Goal: Task Accomplishment & Management: Complete application form

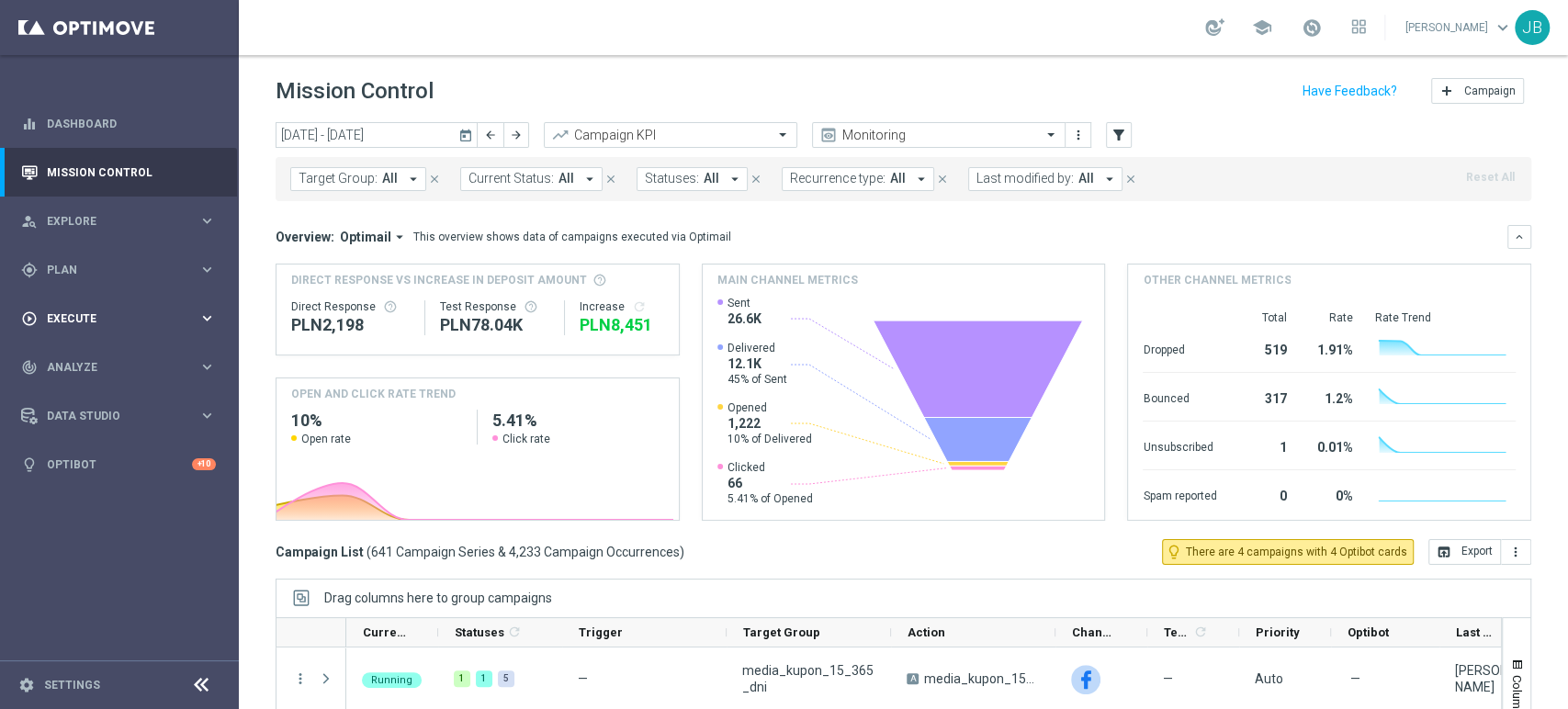
click at [76, 305] on div "play_circle_outline Execute keyboard_arrow_right" at bounding box center [118, 319] width 237 height 49
click at [95, 358] on link "Campaign Builder" at bounding box center [120, 356] width 144 height 15
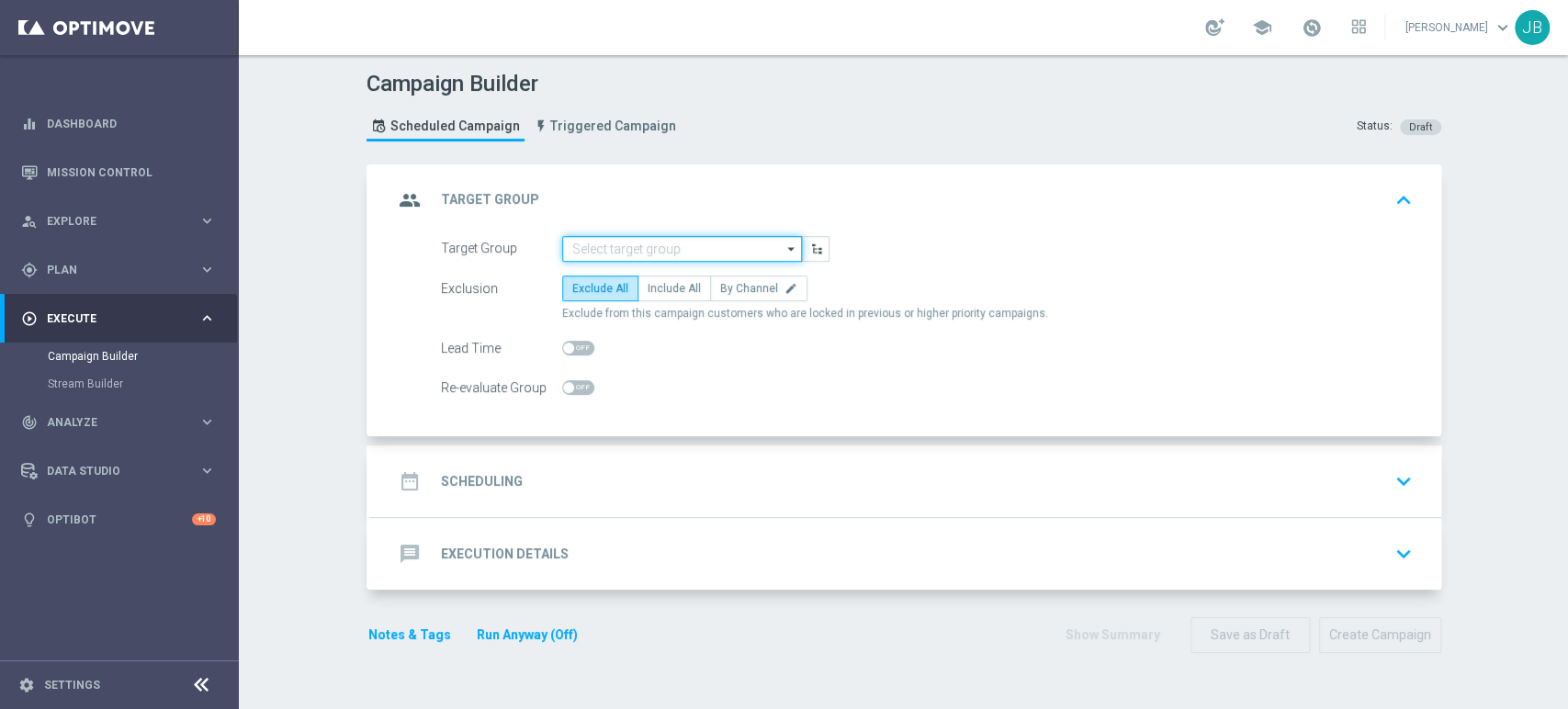
click at [626, 241] on input at bounding box center [682, 249] width 240 height 26
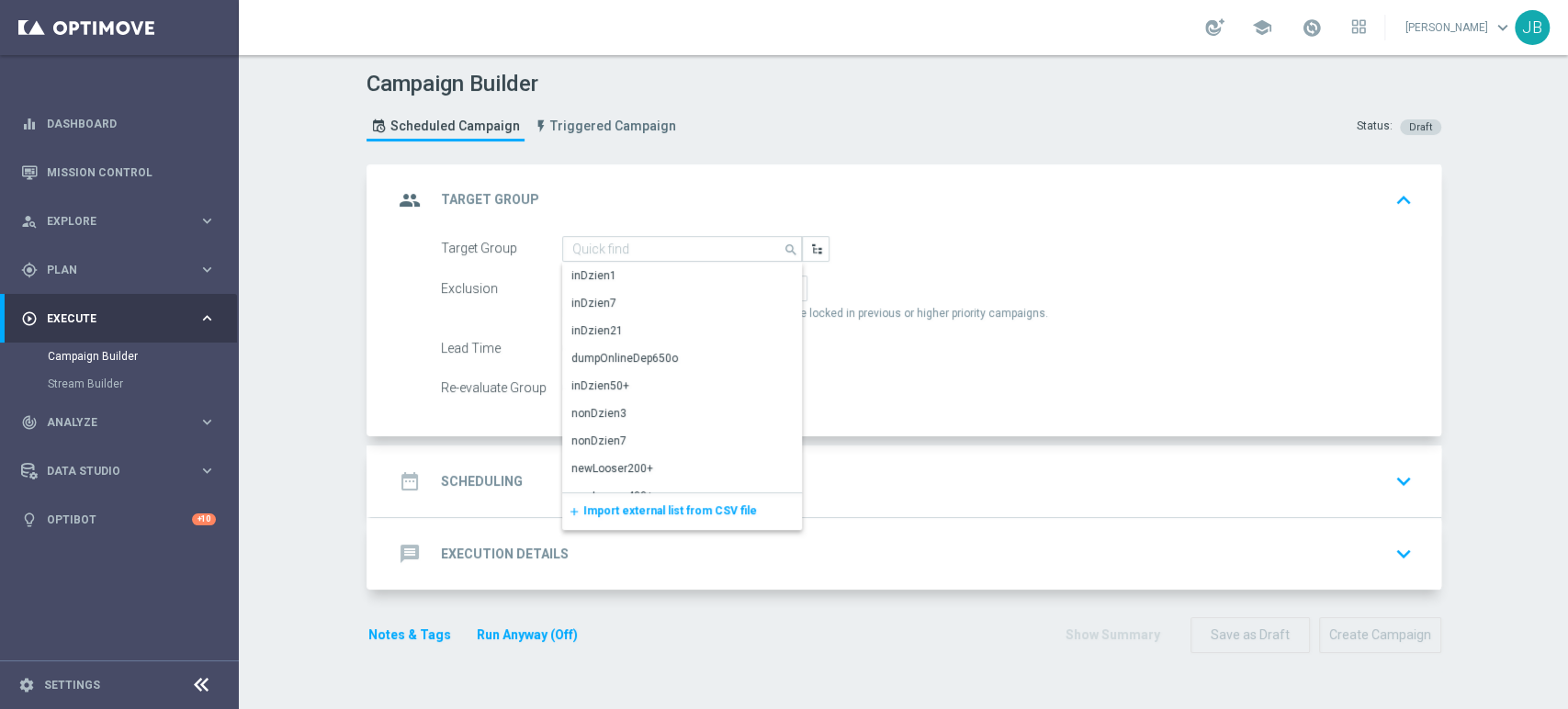
click at [625, 511] on span "Import external list from CSV file" at bounding box center [670, 511] width 174 height 13
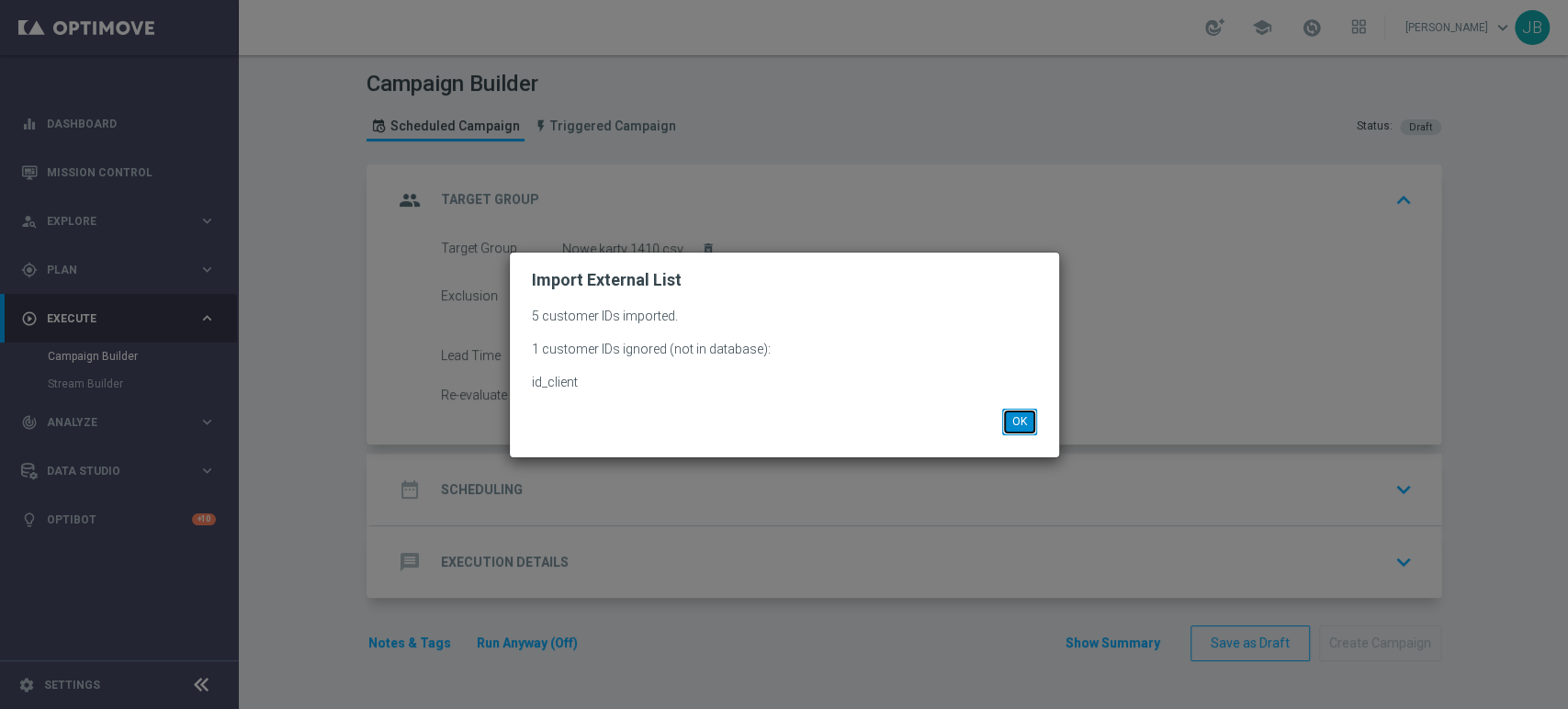
click at [1018, 428] on button "OK" at bounding box center [1019, 421] width 35 height 26
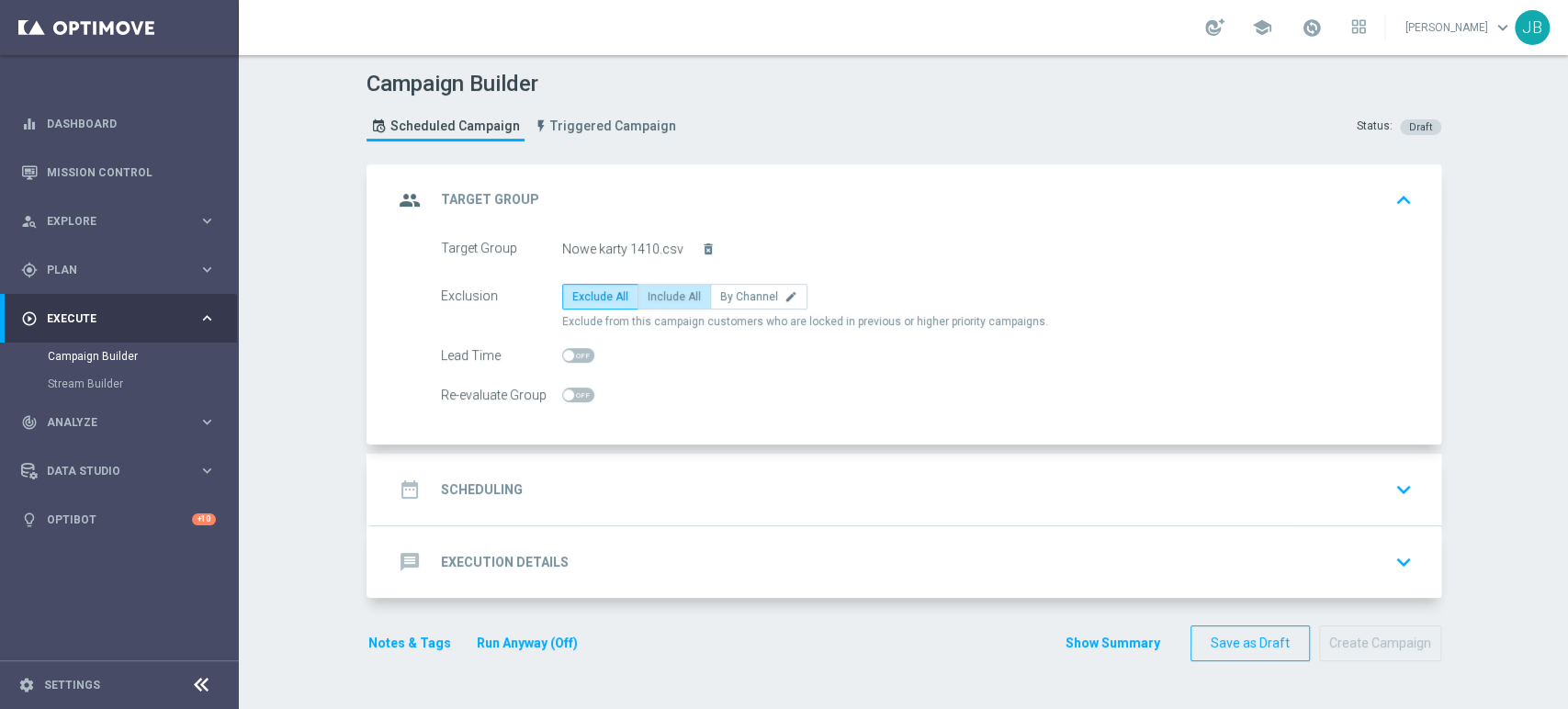
click at [647, 290] on span "Include All" at bounding box center [674, 297] width 53 height 13
click at [647, 294] on input "Include All" at bounding box center [653, 300] width 12 height 12
radio input "true"
click at [533, 491] on div "date_range Scheduling keyboard_arrow_down" at bounding box center [906, 490] width 1026 height 35
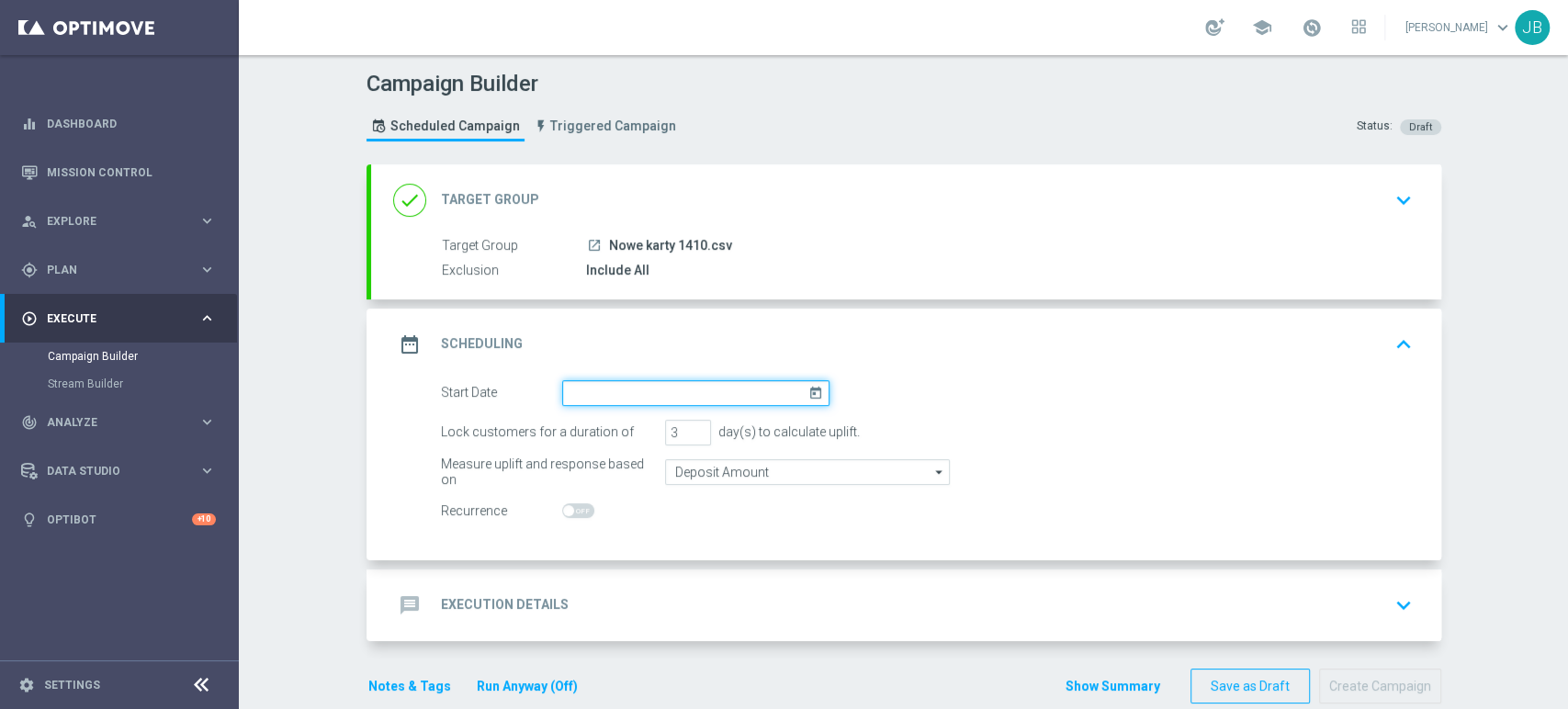
click at [587, 399] on input at bounding box center [696, 392] width 267 height 26
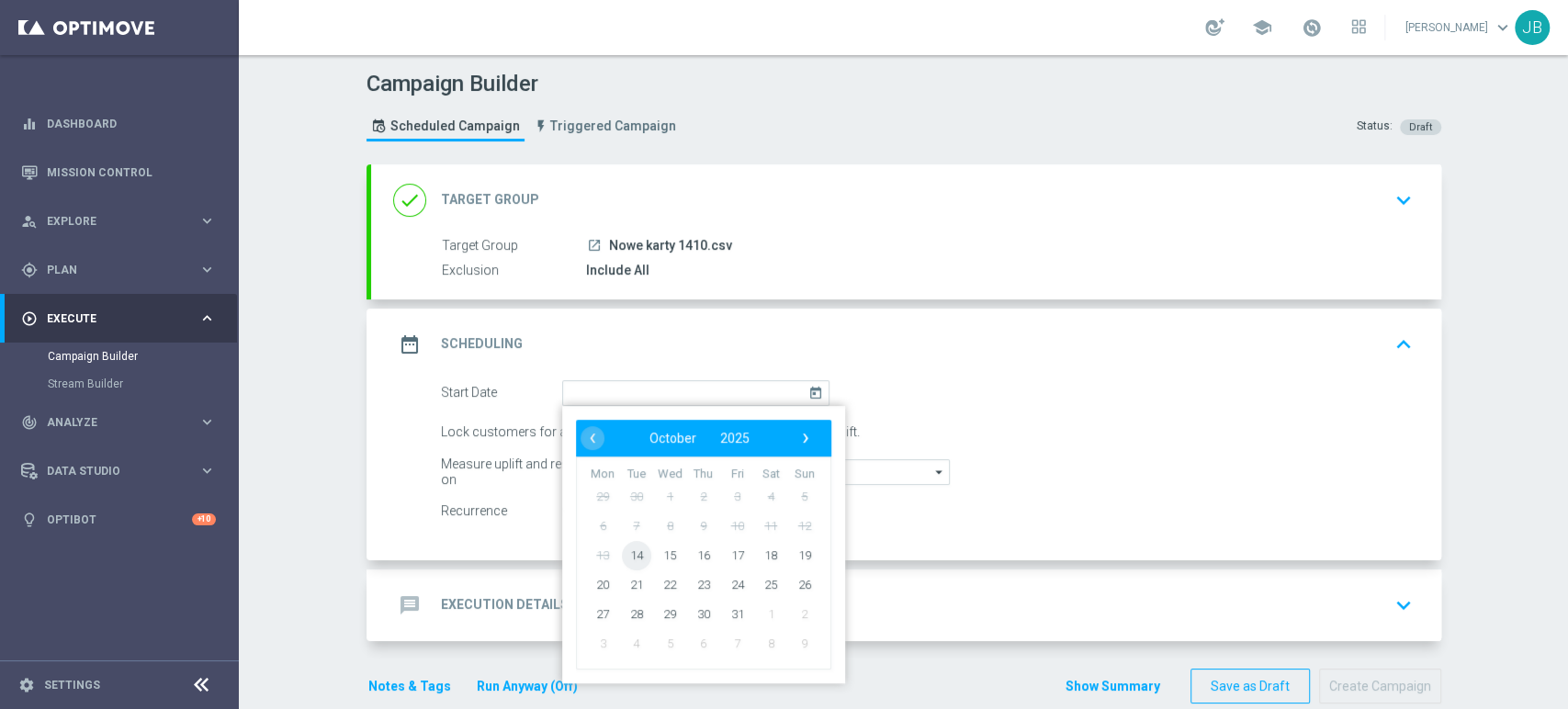
click at [626, 558] on span "14" at bounding box center [635, 554] width 29 height 29
type input "14 Oct 2025"
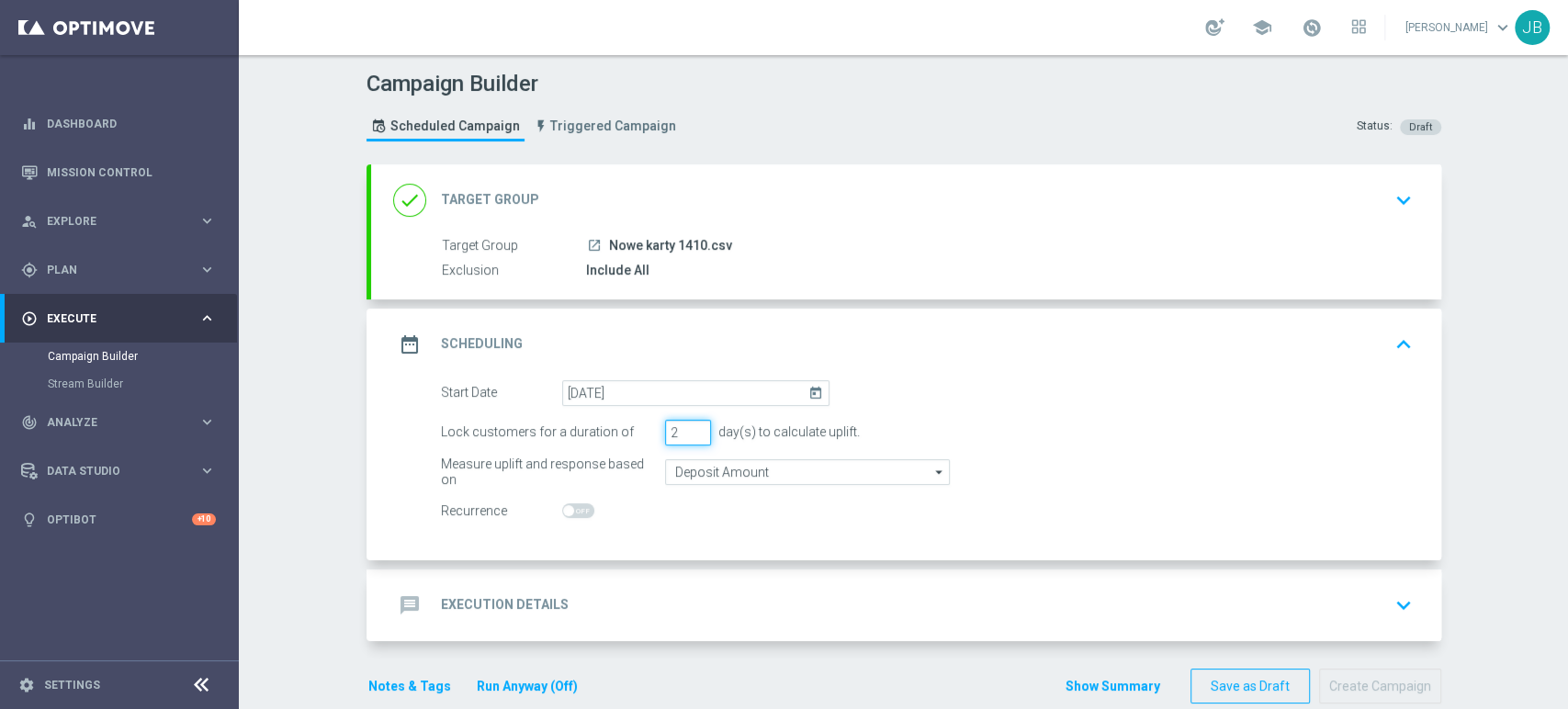
click at [691, 436] on input "2" at bounding box center [688, 432] width 46 height 26
type input "1"
click at [691, 436] on input "1" at bounding box center [688, 432] width 46 height 26
click at [638, 614] on div "message Execution Details keyboard_arrow_down" at bounding box center [906, 605] width 1026 height 35
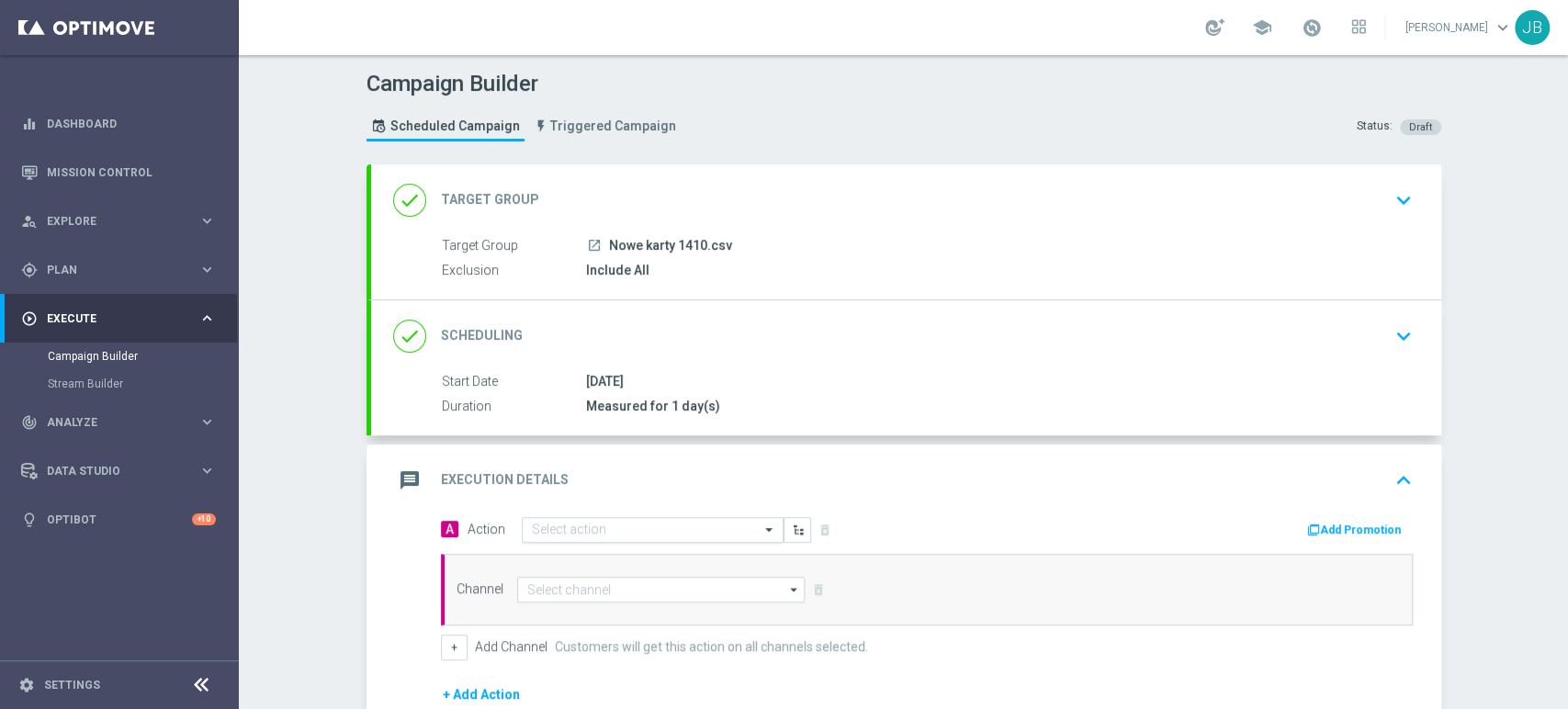
click at [583, 527] on input "text" at bounding box center [634, 530] width 205 height 16
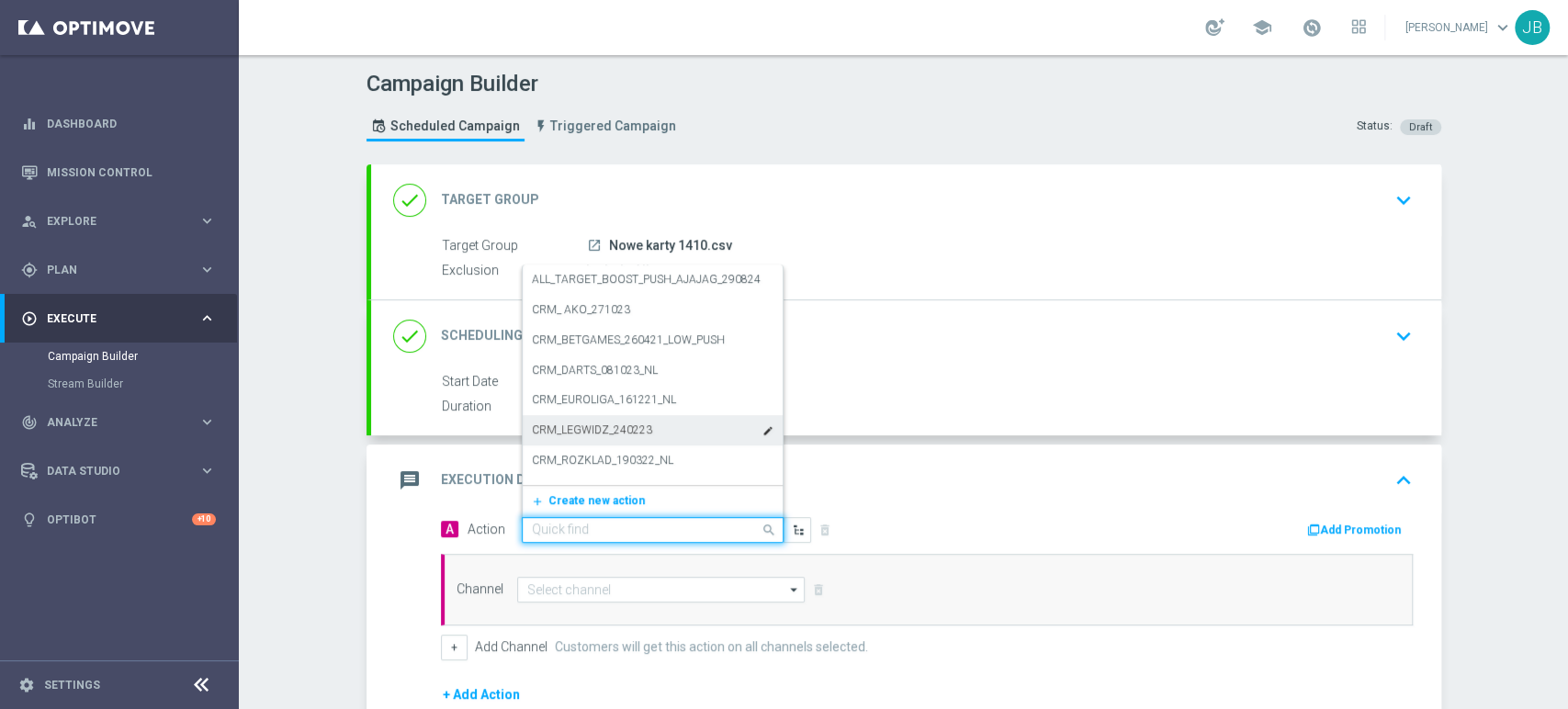
click at [543, 528] on input "text" at bounding box center [634, 530] width 205 height 16
paste input "(LPZ - SMS) nowy klient powitanie_24012024"
type input "(LPZ - SMS) nowy klient powitanie_24012024"
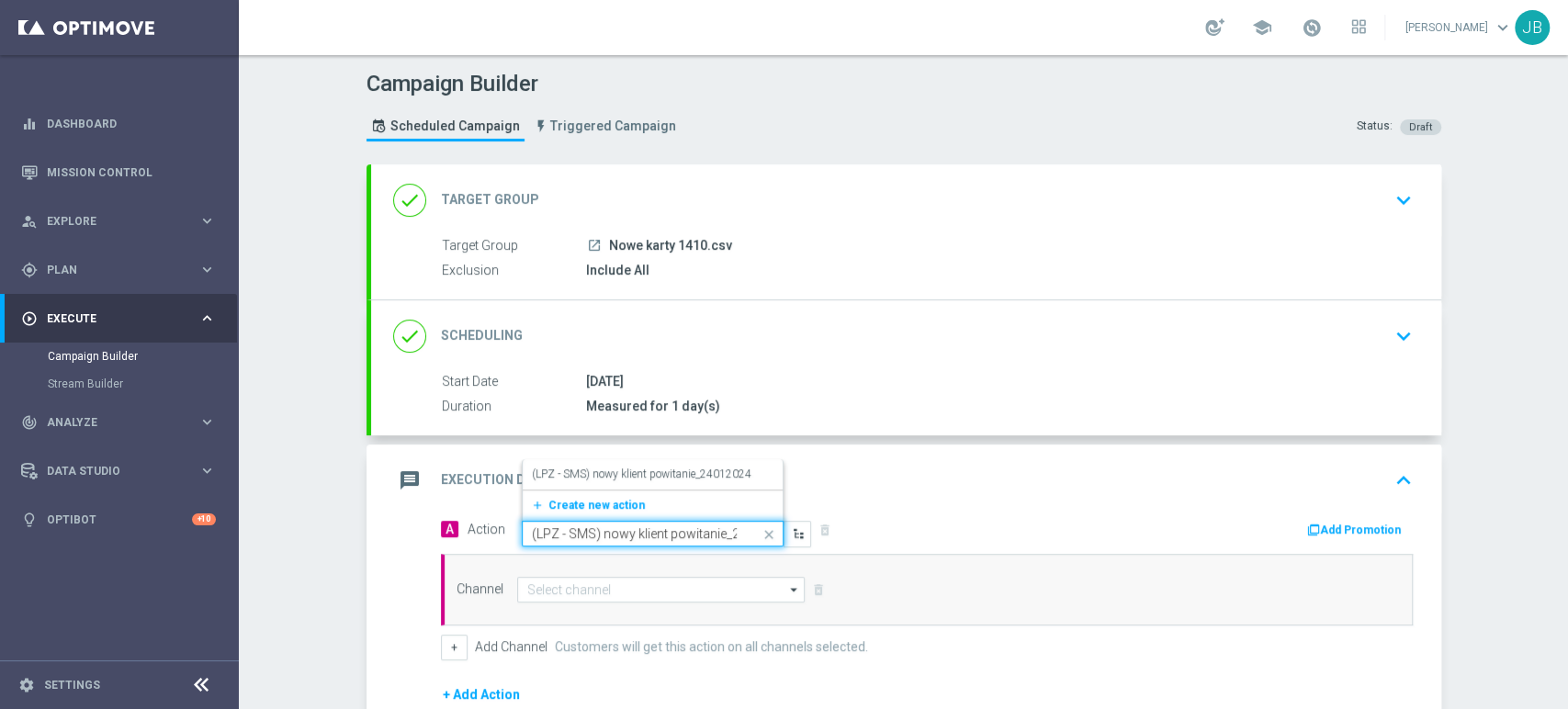
scroll to position [0, 48]
click at [567, 505] on span "Create new action" at bounding box center [596, 506] width 96 height 13
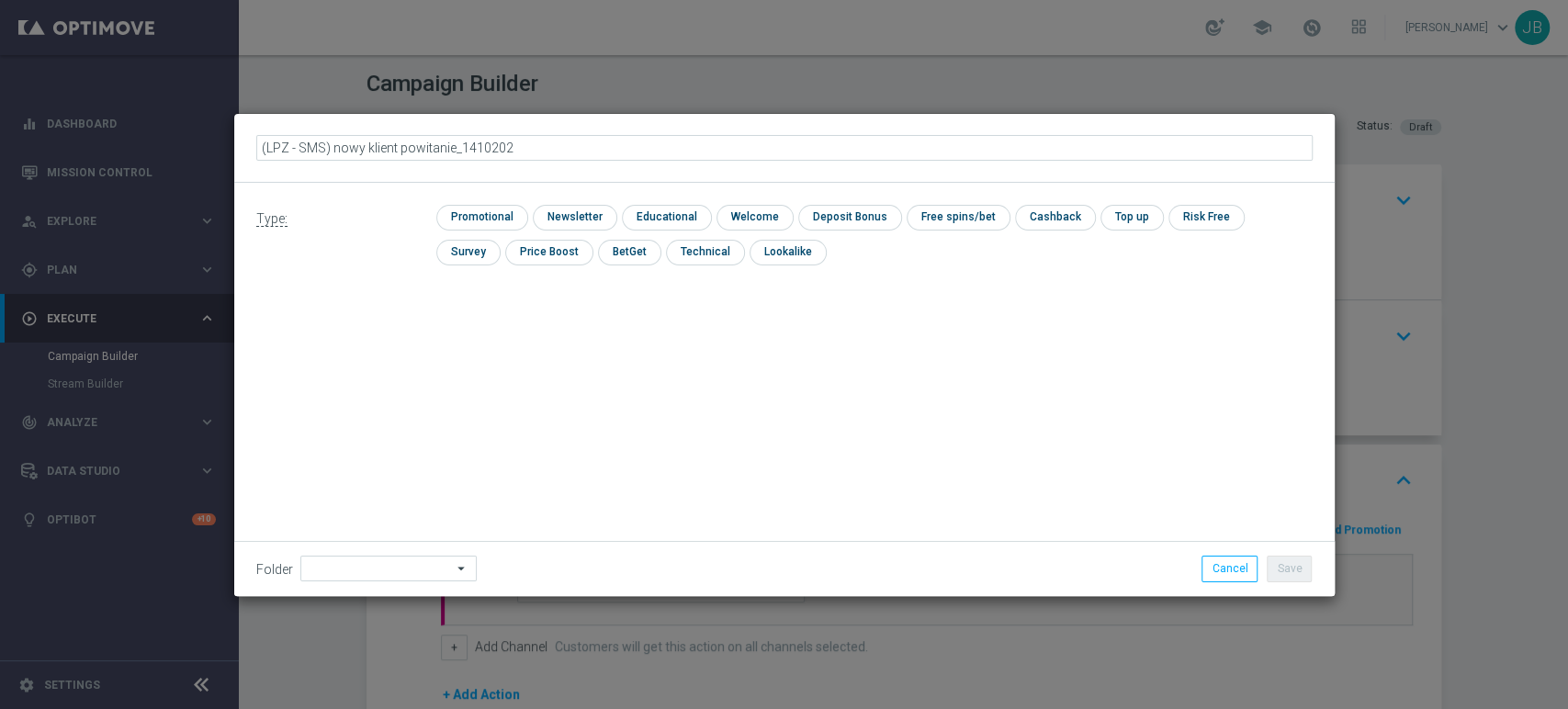
type input "(LPZ - SMS) nowy klient powitanie_14102025"
click at [575, 224] on input "checkbox" at bounding box center [573, 217] width 80 height 25
checkbox input "true"
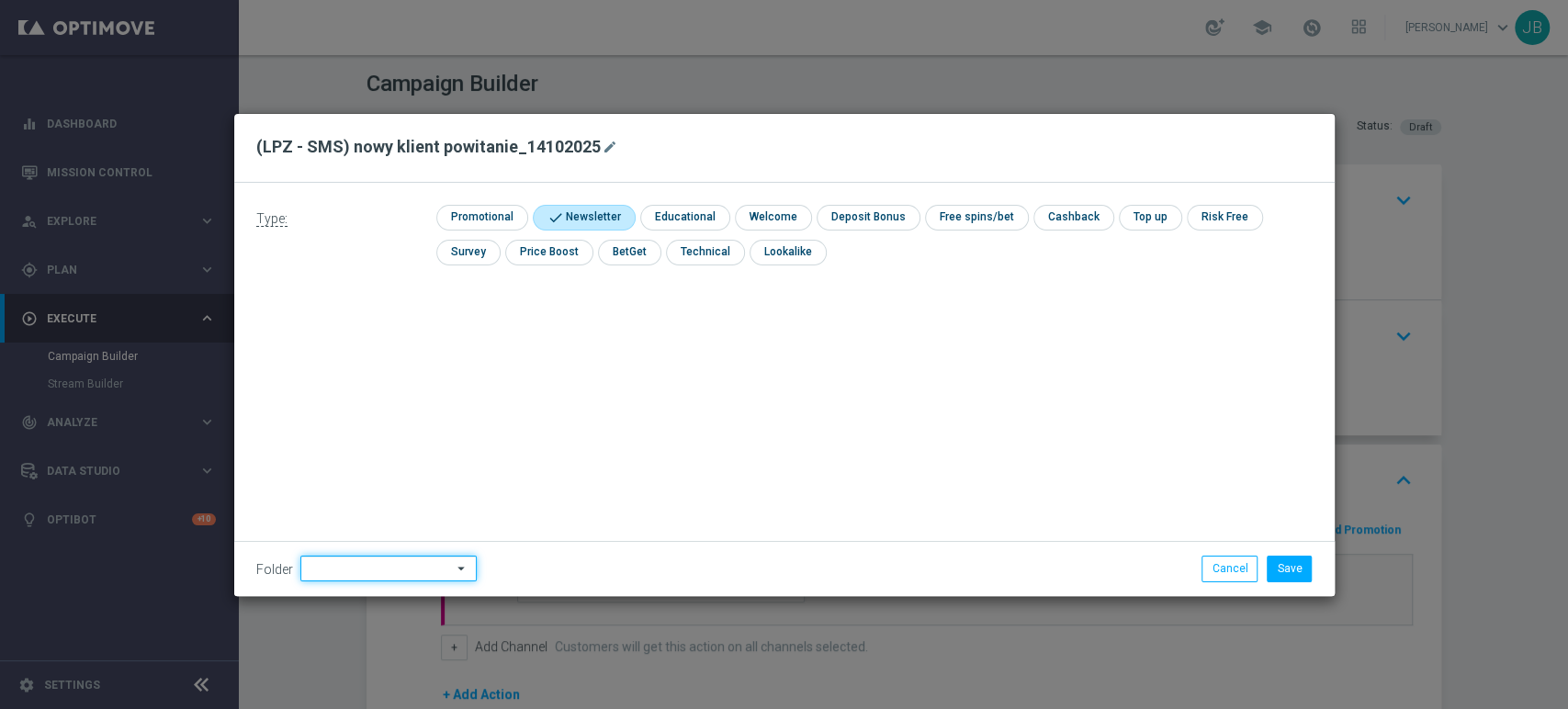
click at [336, 572] on input at bounding box center [388, 568] width 177 height 26
click at [343, 380] on div "Justyna B." at bounding box center [350, 382] width 82 height 16
type input "Justyna B."
click at [1288, 570] on button "Save" at bounding box center [1289, 568] width 45 height 26
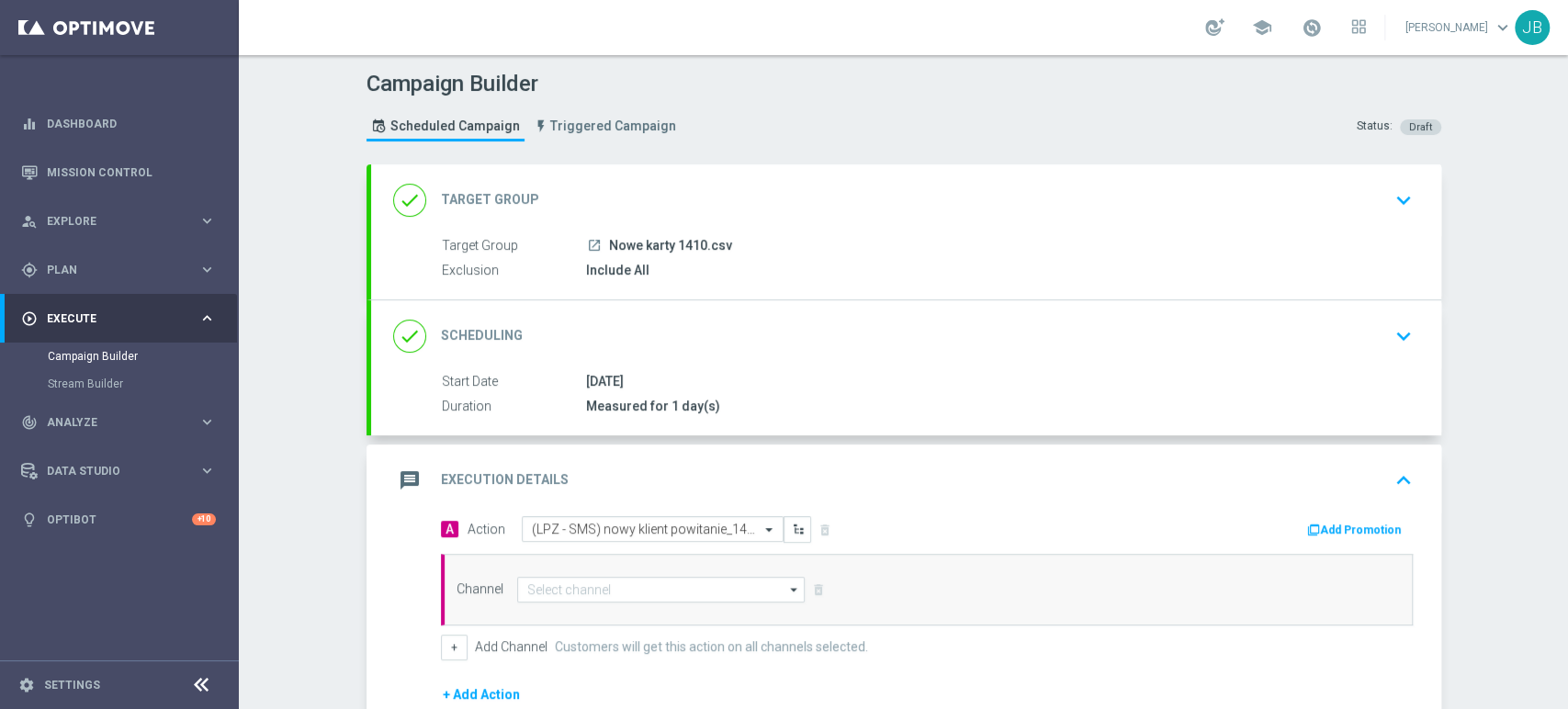
click at [654, 565] on div "Channel arrow_drop_down Drag here to set row groups Drag here to set column lab…" at bounding box center [926, 590] width 972 height 72
click at [638, 579] on input at bounding box center [661, 589] width 288 height 26
click at [632, 628] on div "SMS" at bounding box center [662, 616] width 289 height 27
click at [731, 622] on div "SMS" at bounding box center [662, 616] width 289 height 27
type input "SMS"
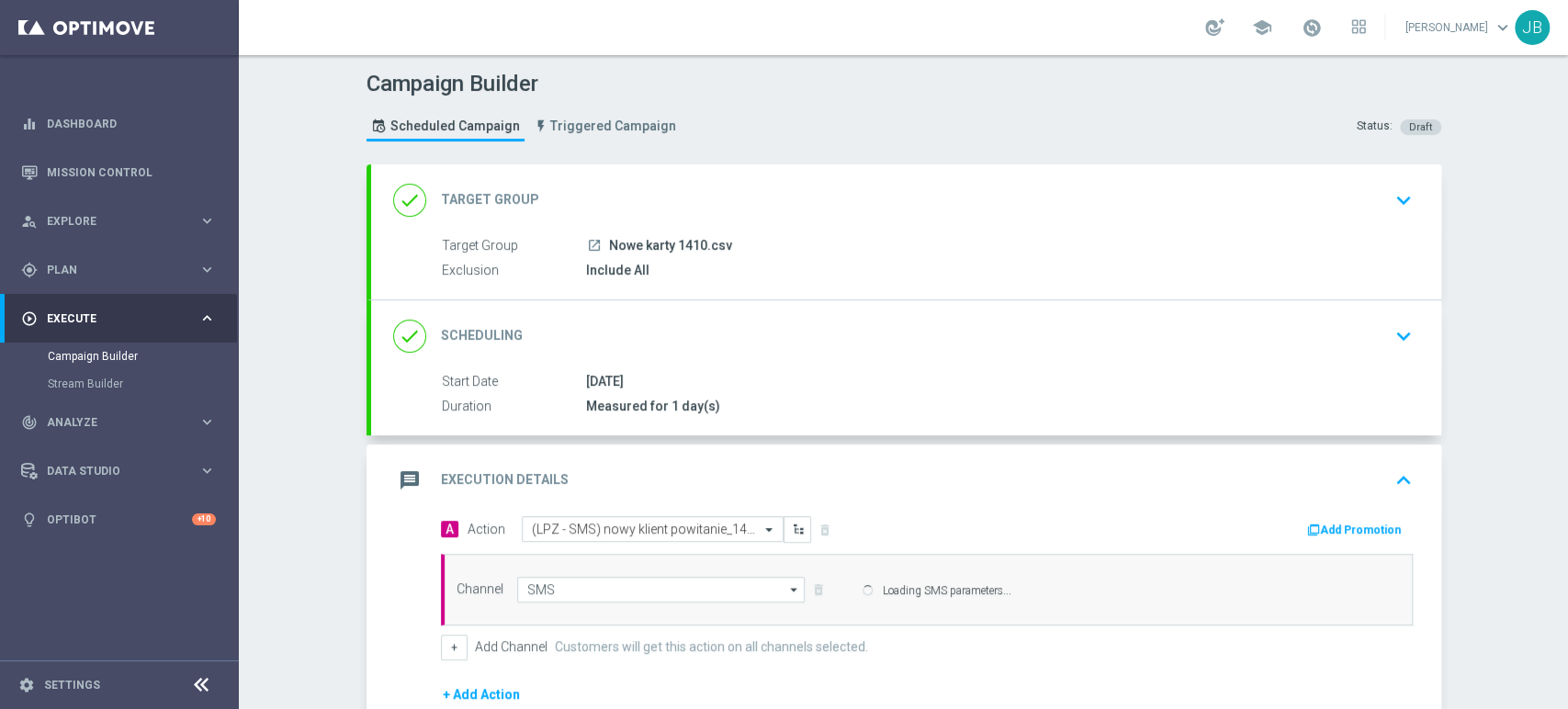
scroll to position [201, 0]
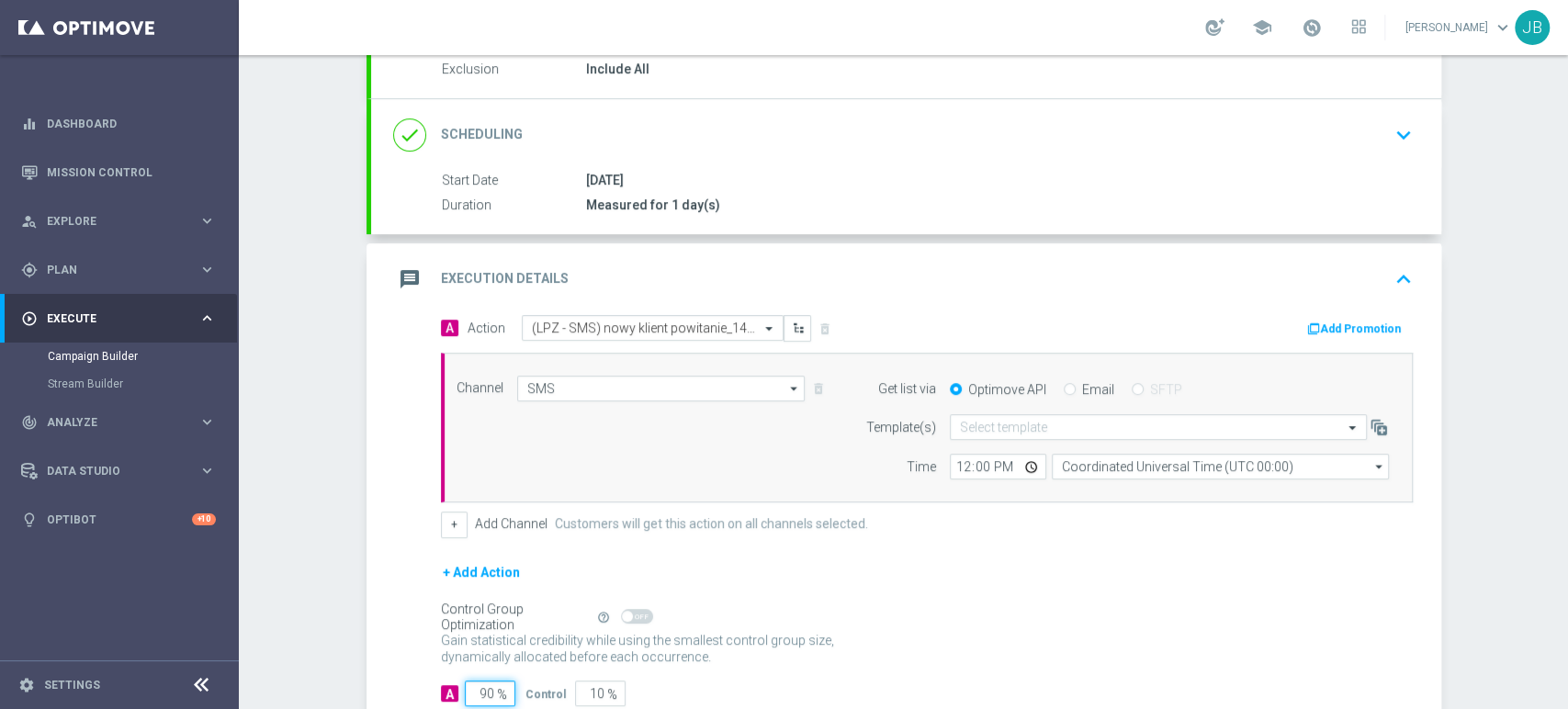
click at [477, 697] on input "90" at bounding box center [490, 693] width 50 height 26
type input "0"
type input "100"
type input "0"
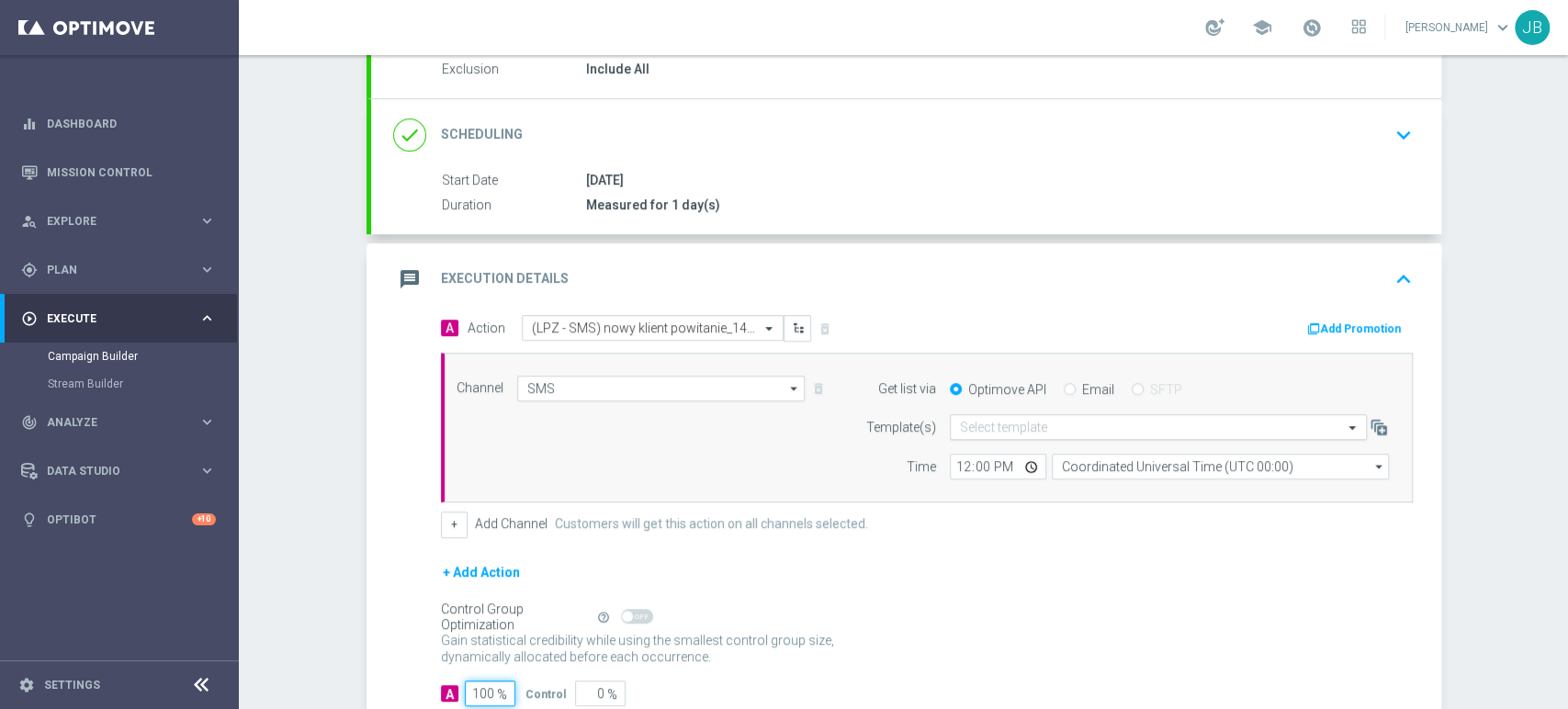
type input "100"
click at [1089, 424] on input "text" at bounding box center [1140, 427] width 360 height 16
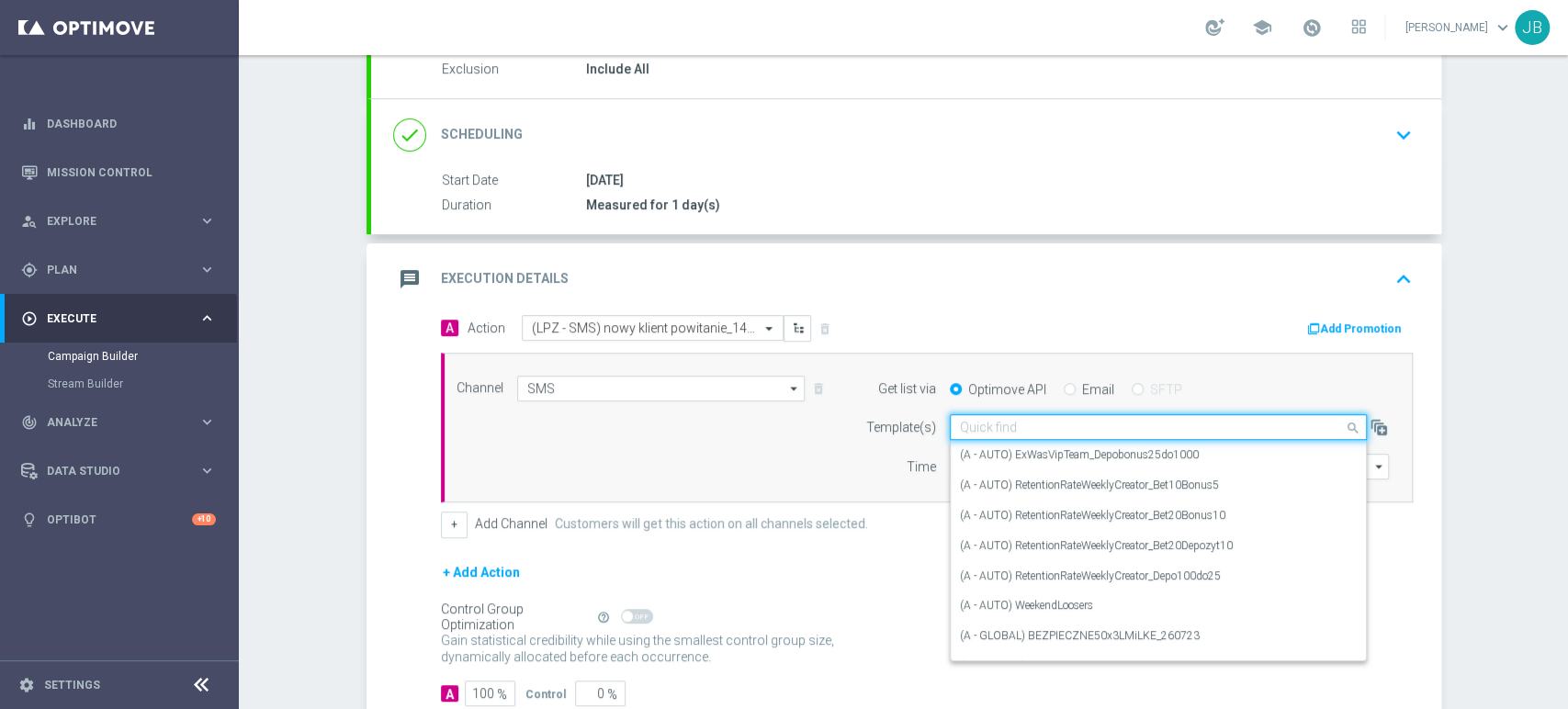
paste input "(LPZ - SMS) nowy klient powitanie_24012024"
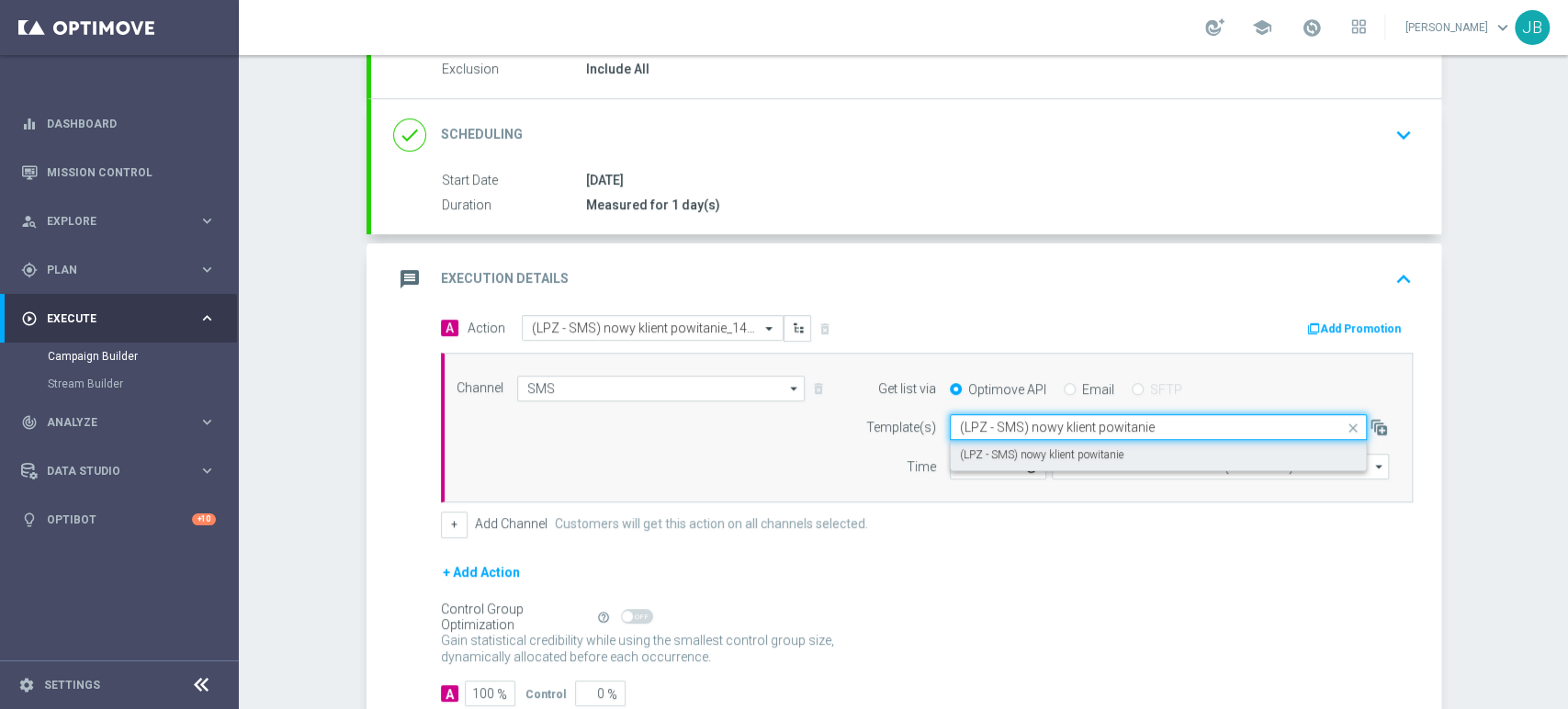
click at [1036, 461] on label "(LPZ - SMS) nowy klient powitanie" at bounding box center [1042, 455] width 164 height 16
type input "(LPZ - SMS) nowy klient powitanie"
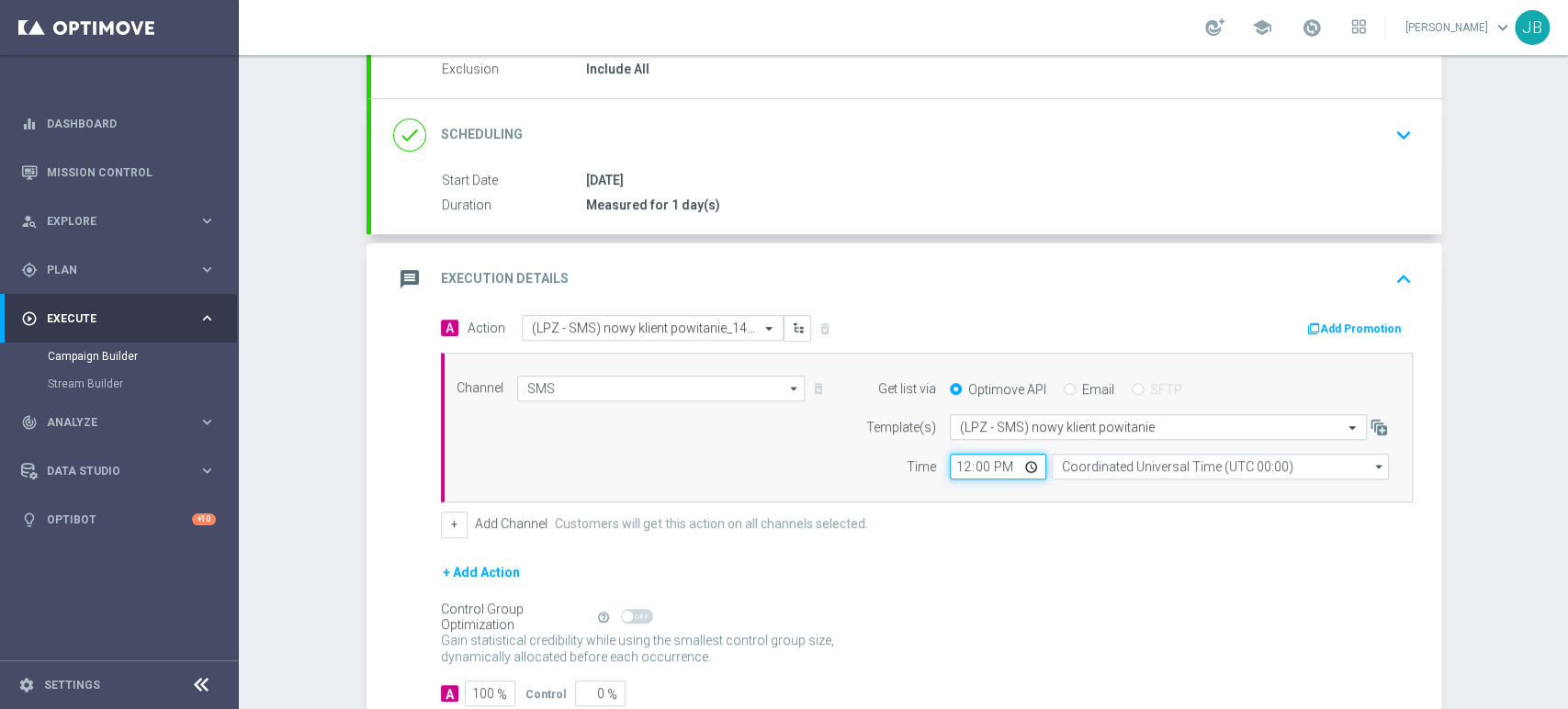
click at [950, 469] on input "12:00" at bounding box center [998, 466] width 96 height 26
type input "09:11"
click at [1078, 462] on input "Coordinated Universal Time (UTC 00:00)" at bounding box center [1220, 466] width 337 height 26
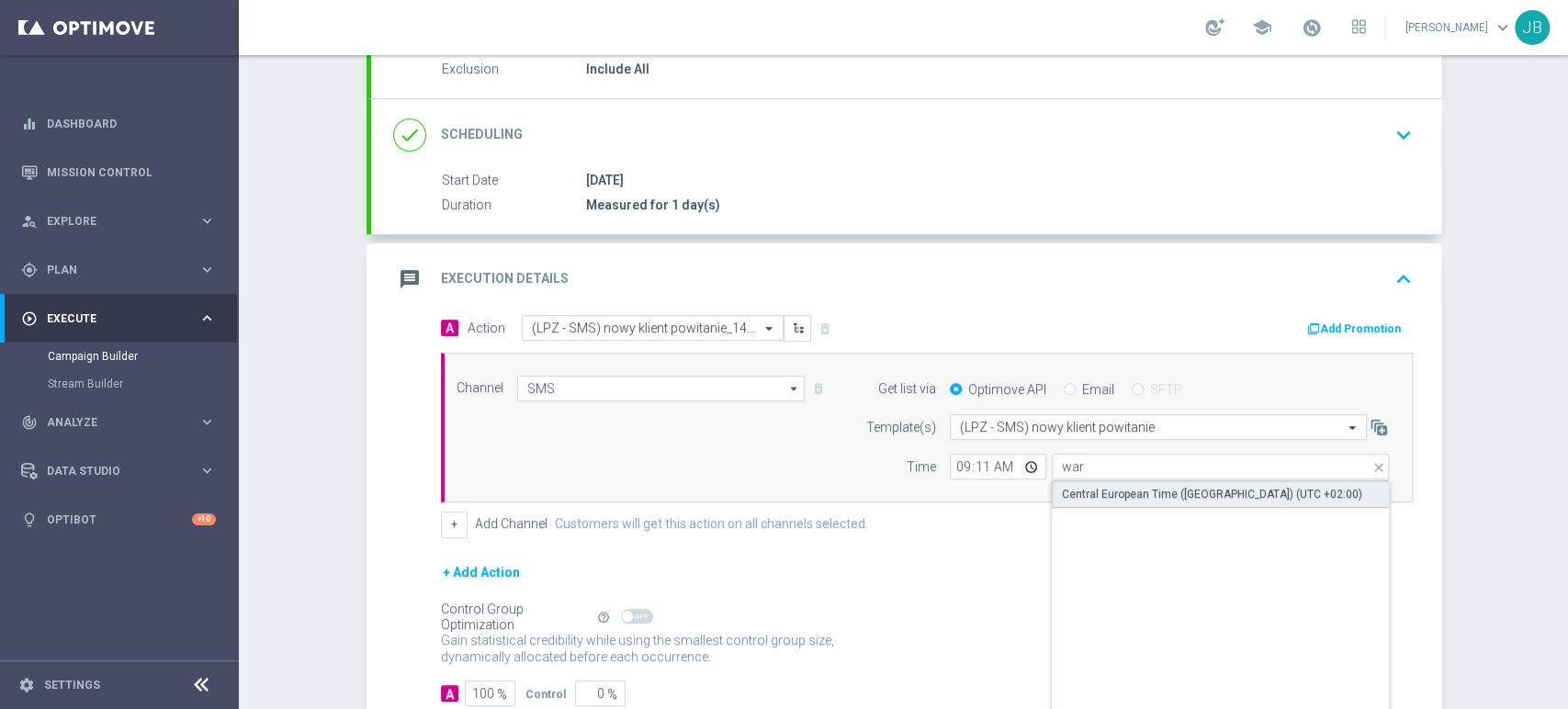
click at [1088, 491] on div "Central European Time (Warsaw) (UTC +02:00)" at bounding box center [1212, 493] width 301 height 16
type input "Central European Time (Warsaw) (UTC +02:00)"
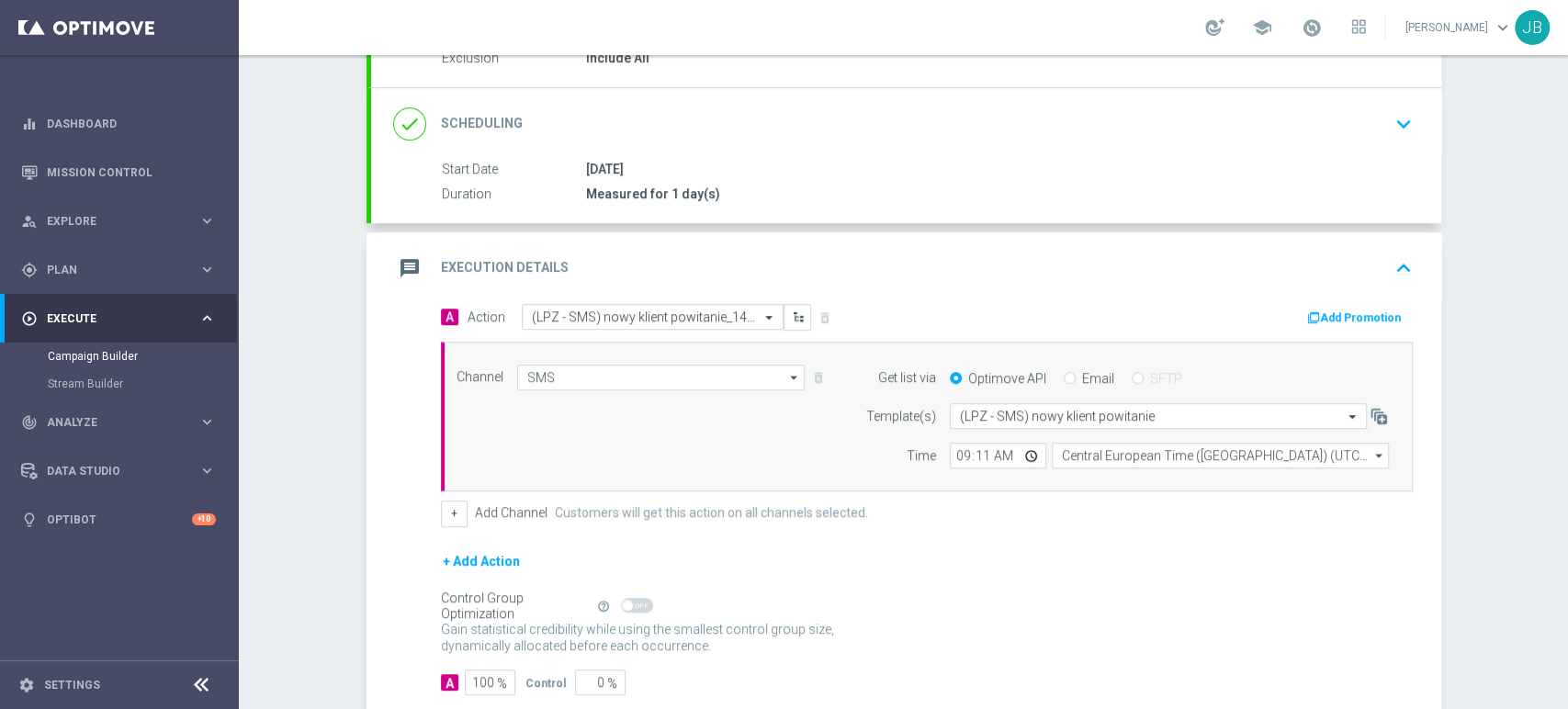
scroll to position [218, 0]
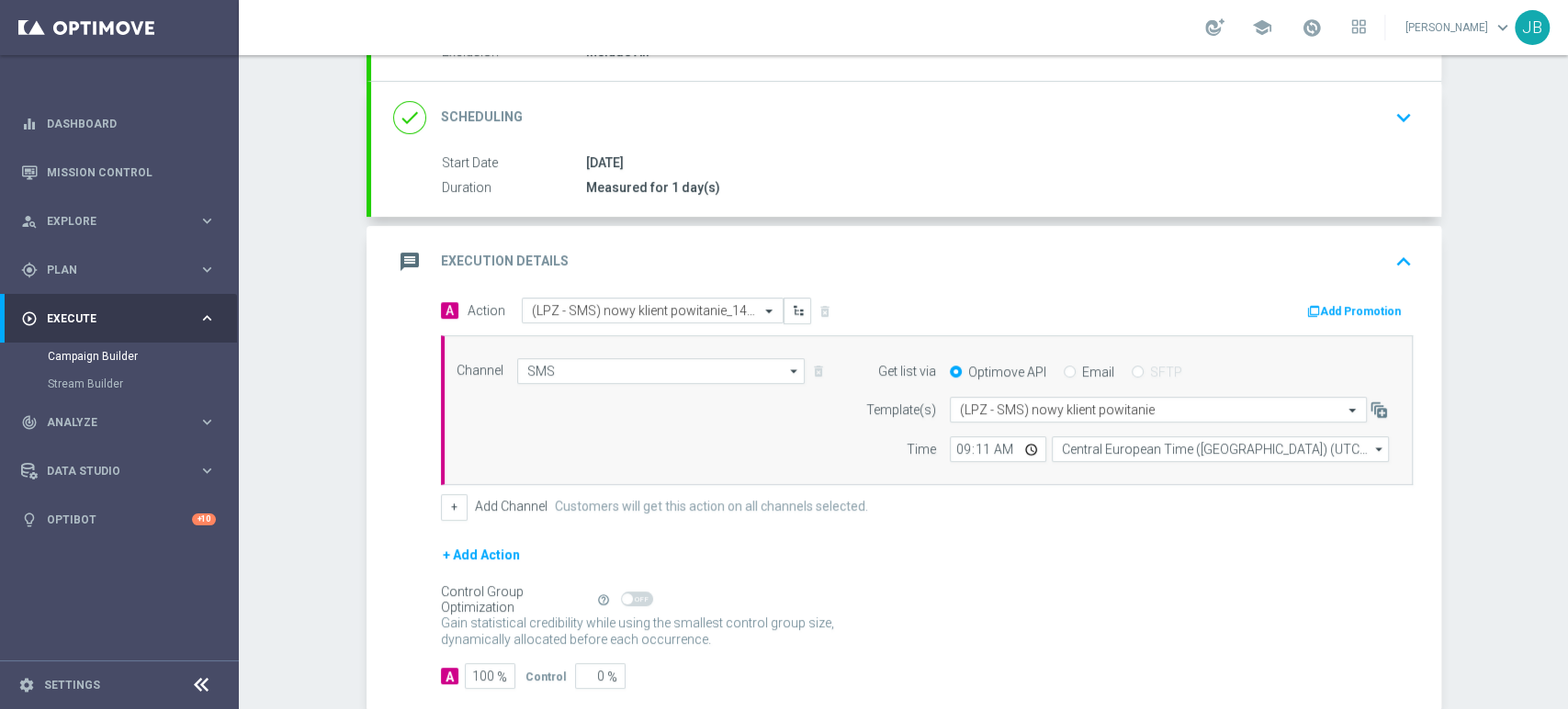
drag, startPoint x: 1566, startPoint y: 432, endPoint x: 1566, endPoint y: 445, distance: 13.0
click at [1566, 445] on div "Campaign Builder Scheduled Campaign Triggered Campaign Status: Draft done Targe…" at bounding box center [904, 382] width 1329 height 654
click at [1566, 240] on div "Campaign Builder Scheduled Campaign Triggered Campaign Status: Draft done Targe…" at bounding box center [904, 382] width 1329 height 654
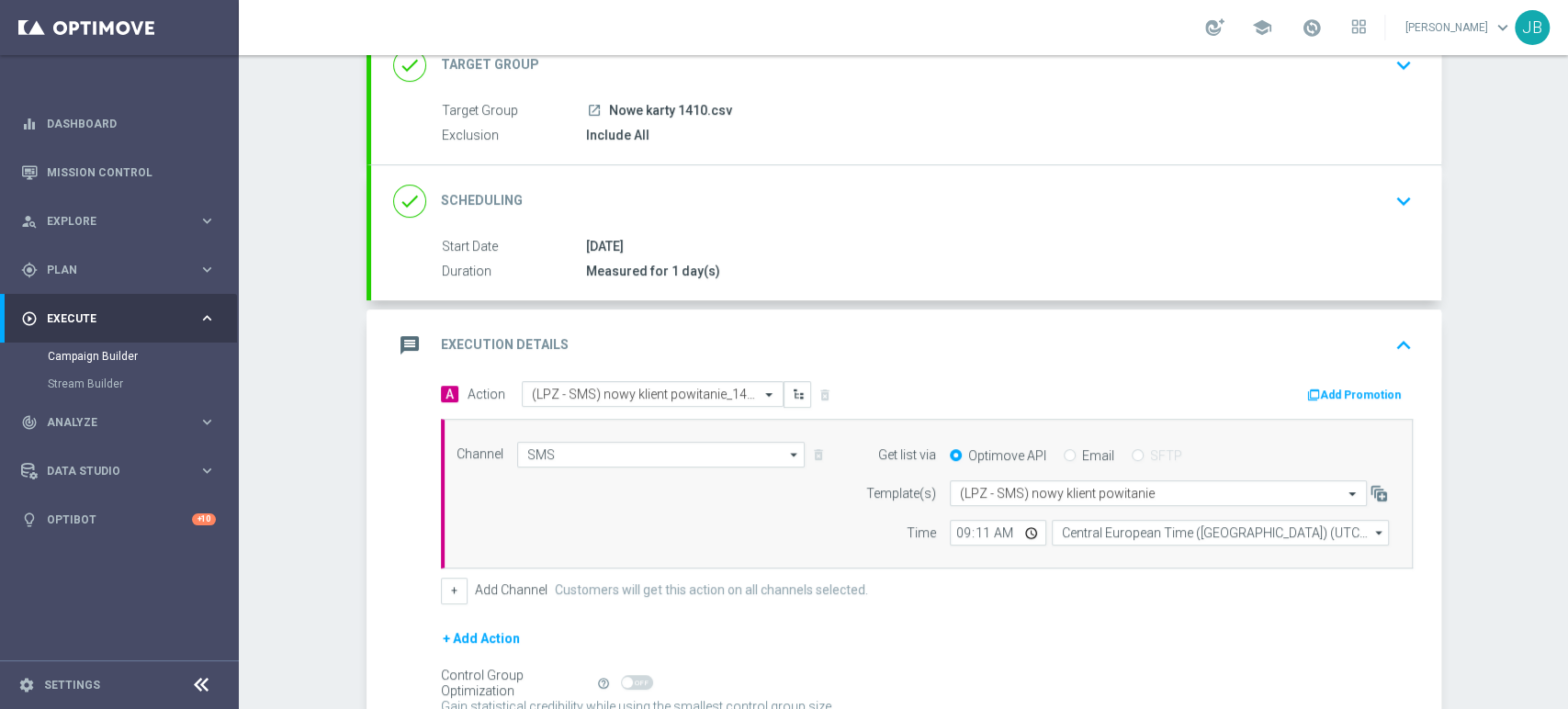
scroll to position [133, 0]
click at [1387, 69] on button "keyboard_arrow_down" at bounding box center [1403, 66] width 31 height 35
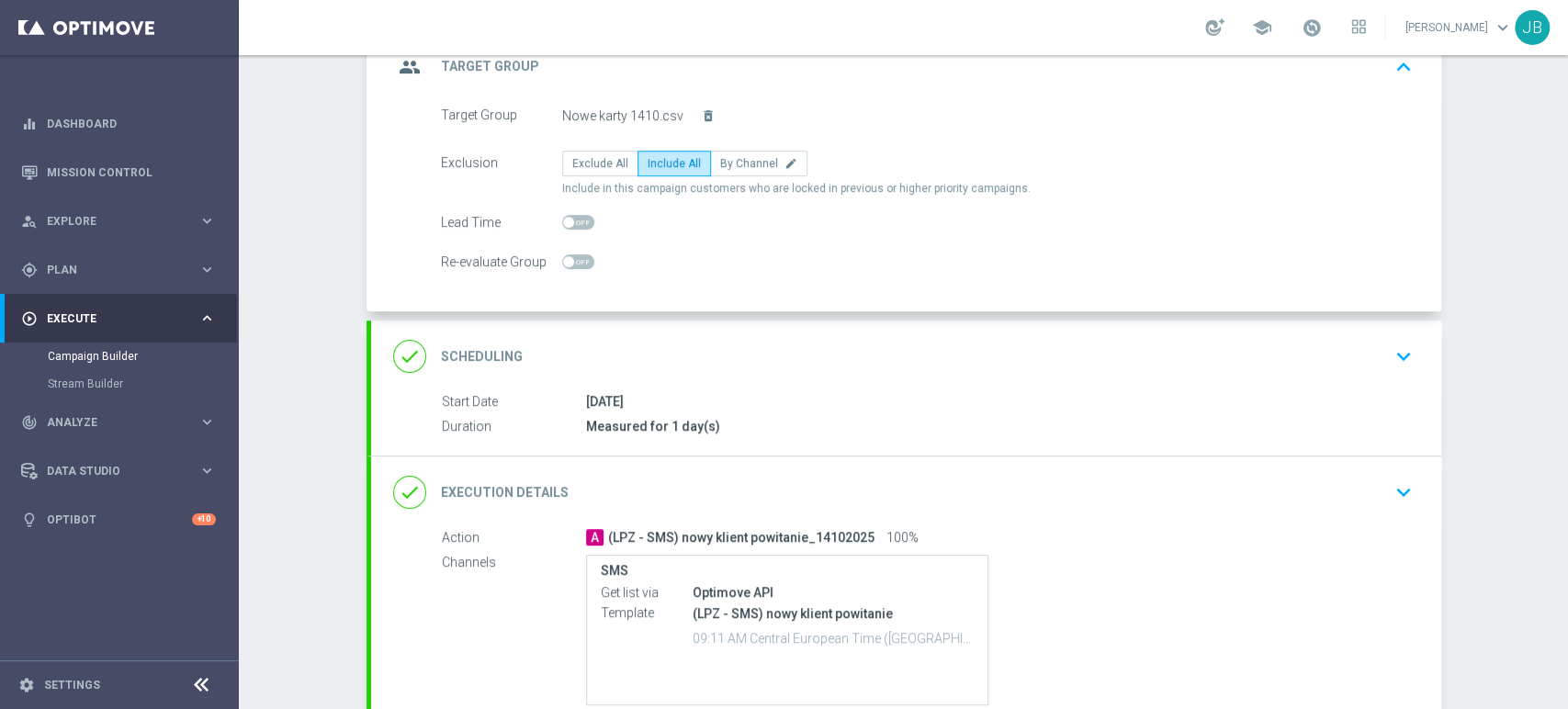
click at [1387, 69] on button "keyboard_arrow_up" at bounding box center [1403, 66] width 31 height 35
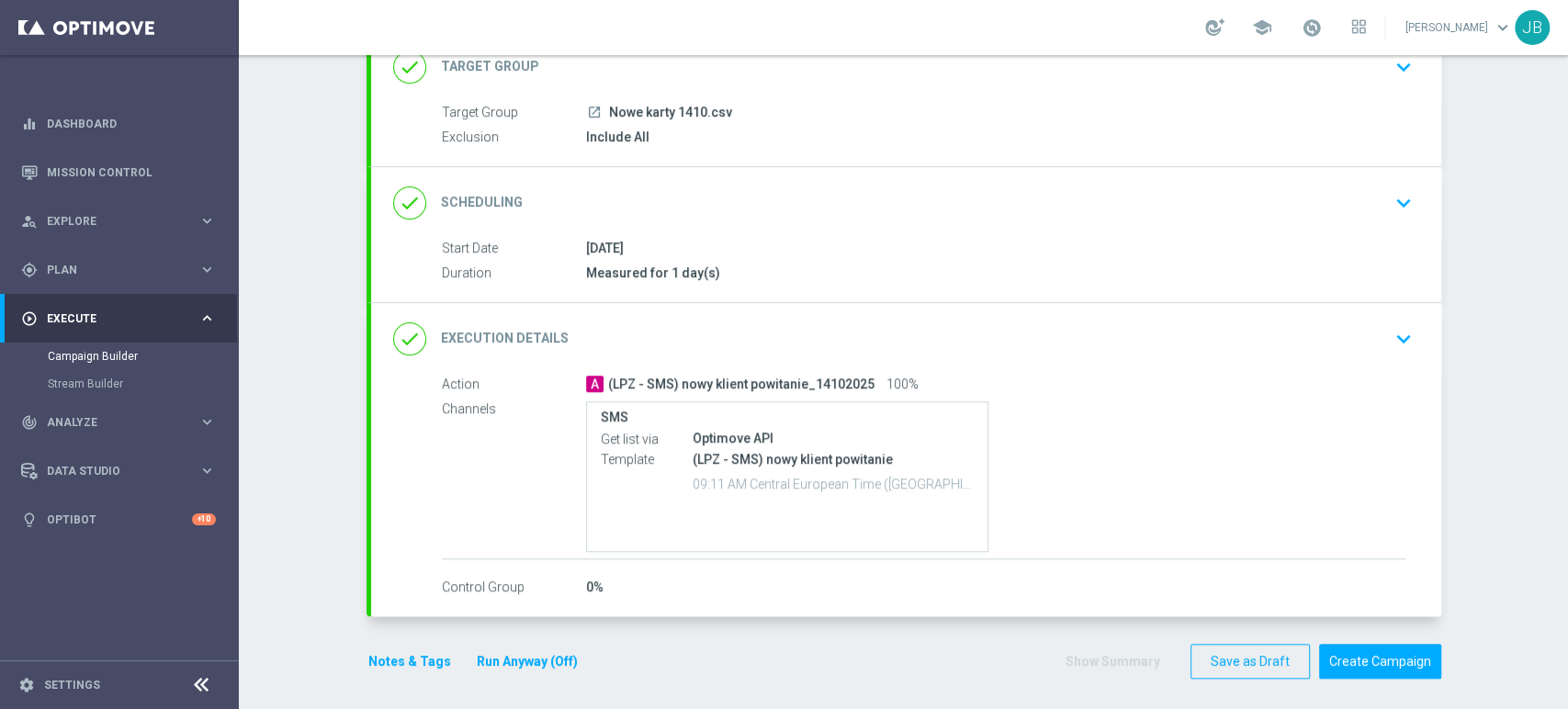
scroll to position [137, 0]
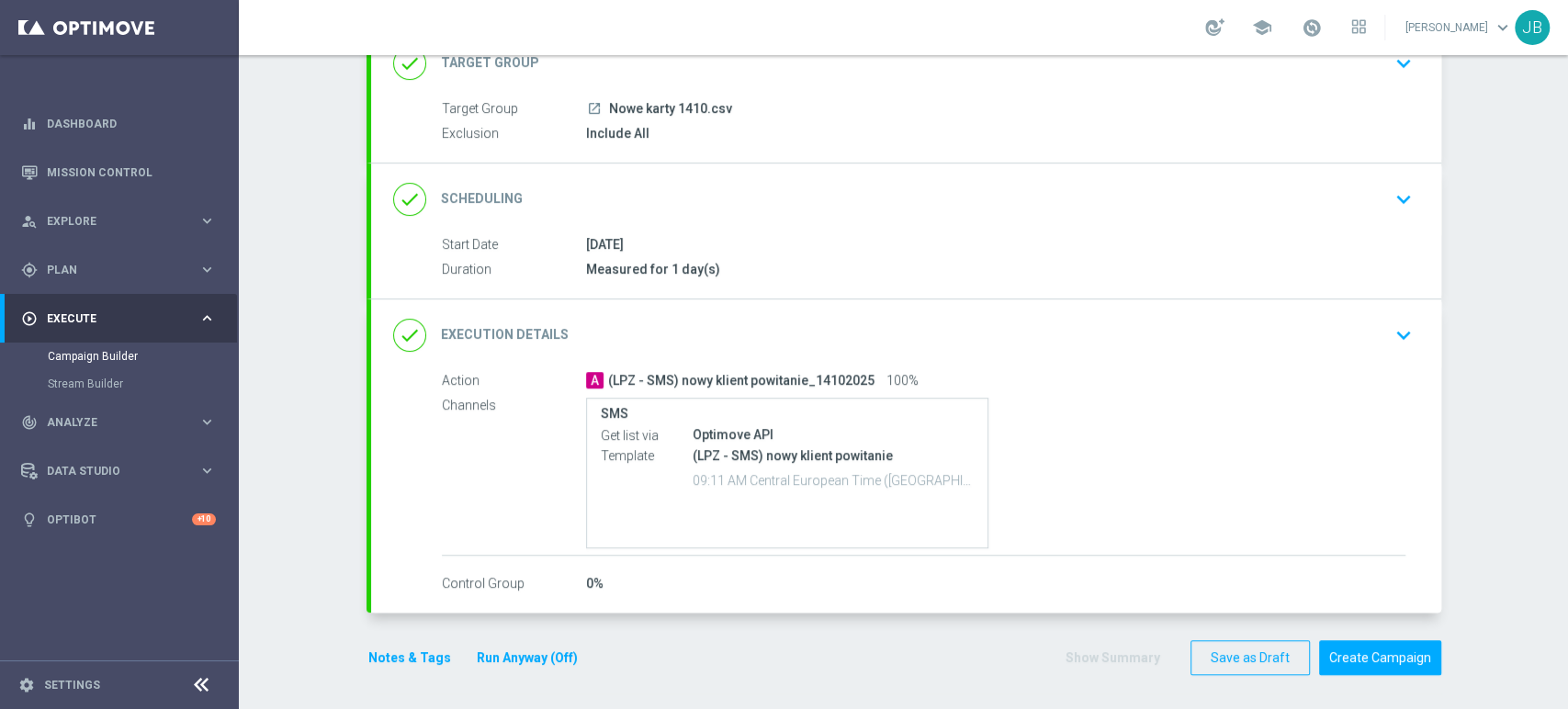
click at [1370, 332] on div "done Execution Details keyboard_arrow_down" at bounding box center [906, 335] width 1026 height 35
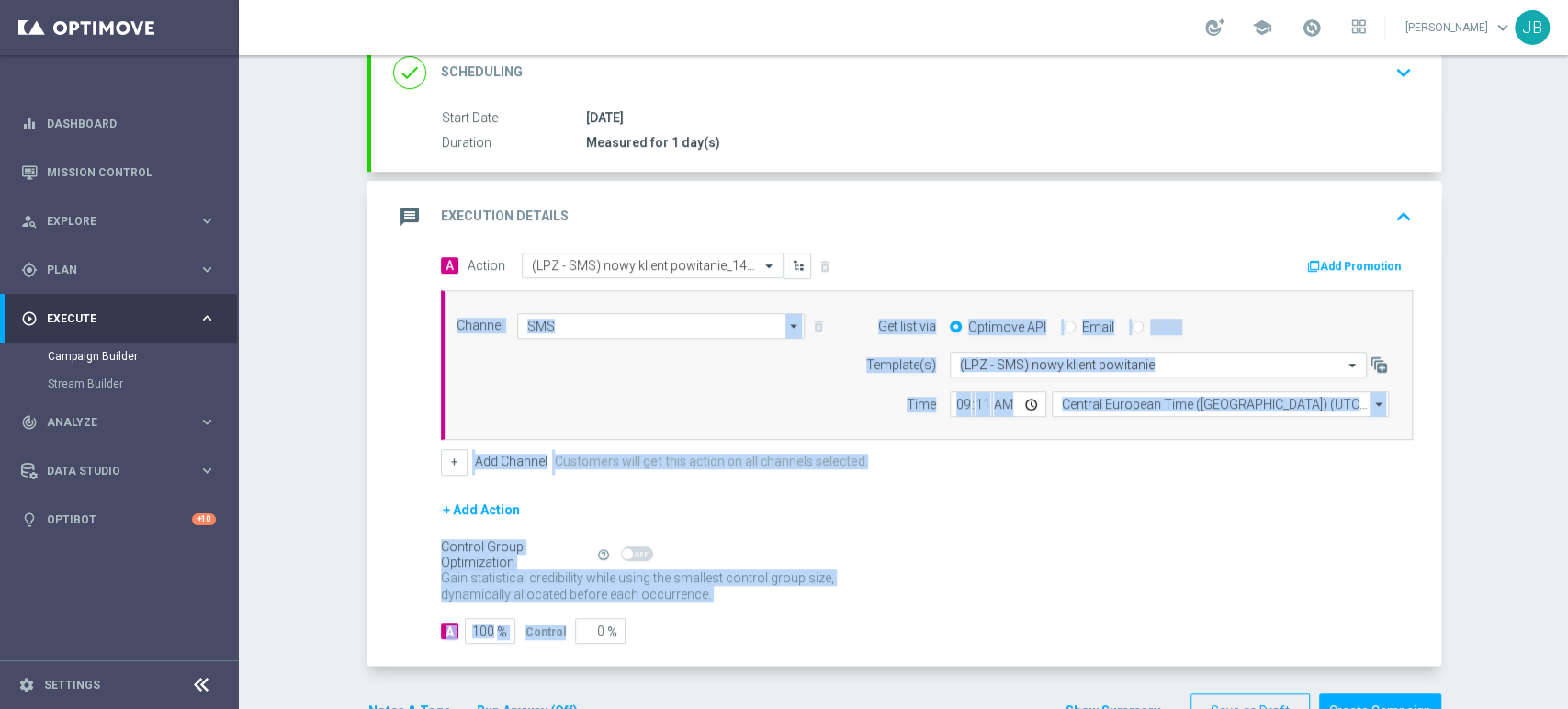
drag, startPoint x: 1566, startPoint y: 527, endPoint x: 1566, endPoint y: 735, distance: 208.0
click at [1566, 708] on html "equalizer Dashboard Mission Control" at bounding box center [784, 354] width 1568 height 709
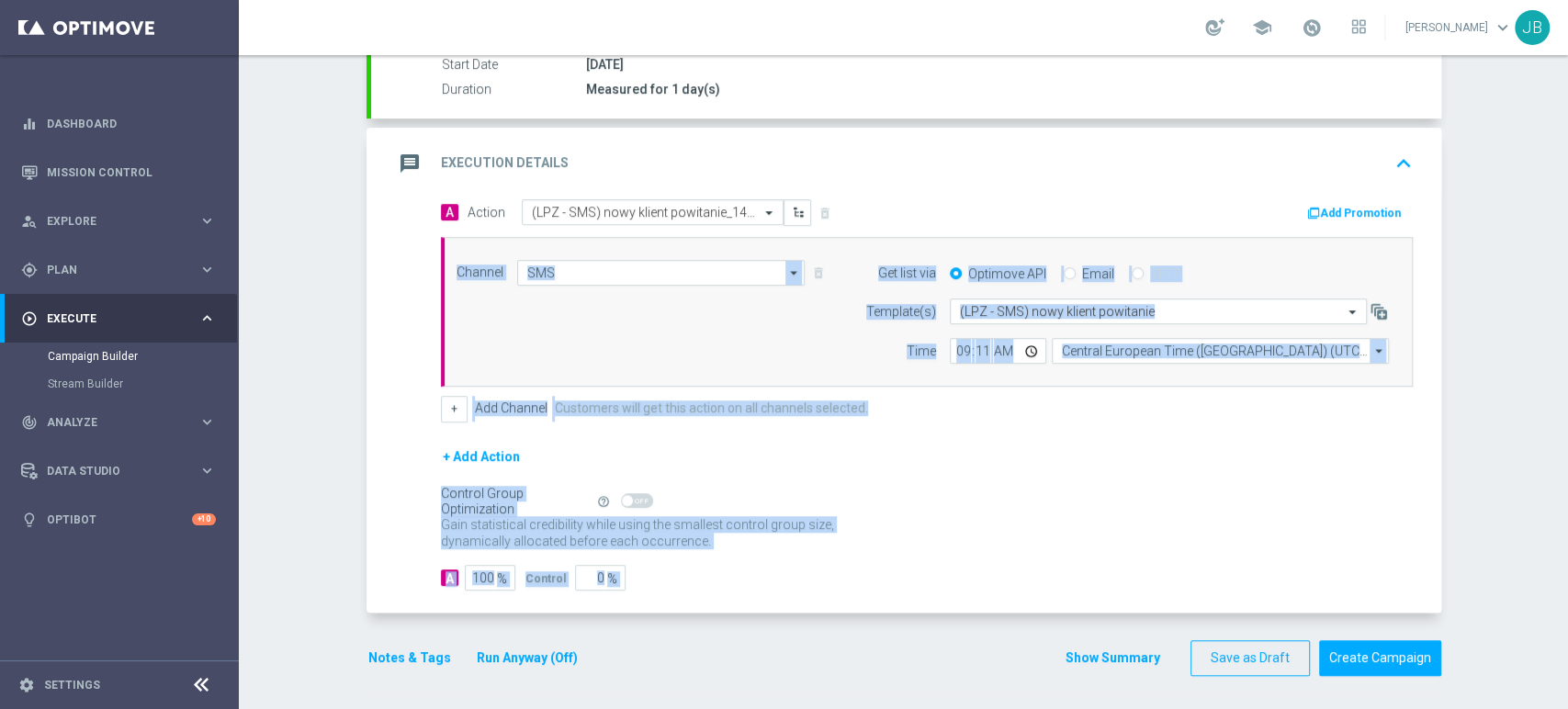
click at [1500, 546] on div "Campaign Builder Scheduled Campaign Triggered Campaign Status: Draft done Targe…" at bounding box center [904, 382] width 1329 height 654
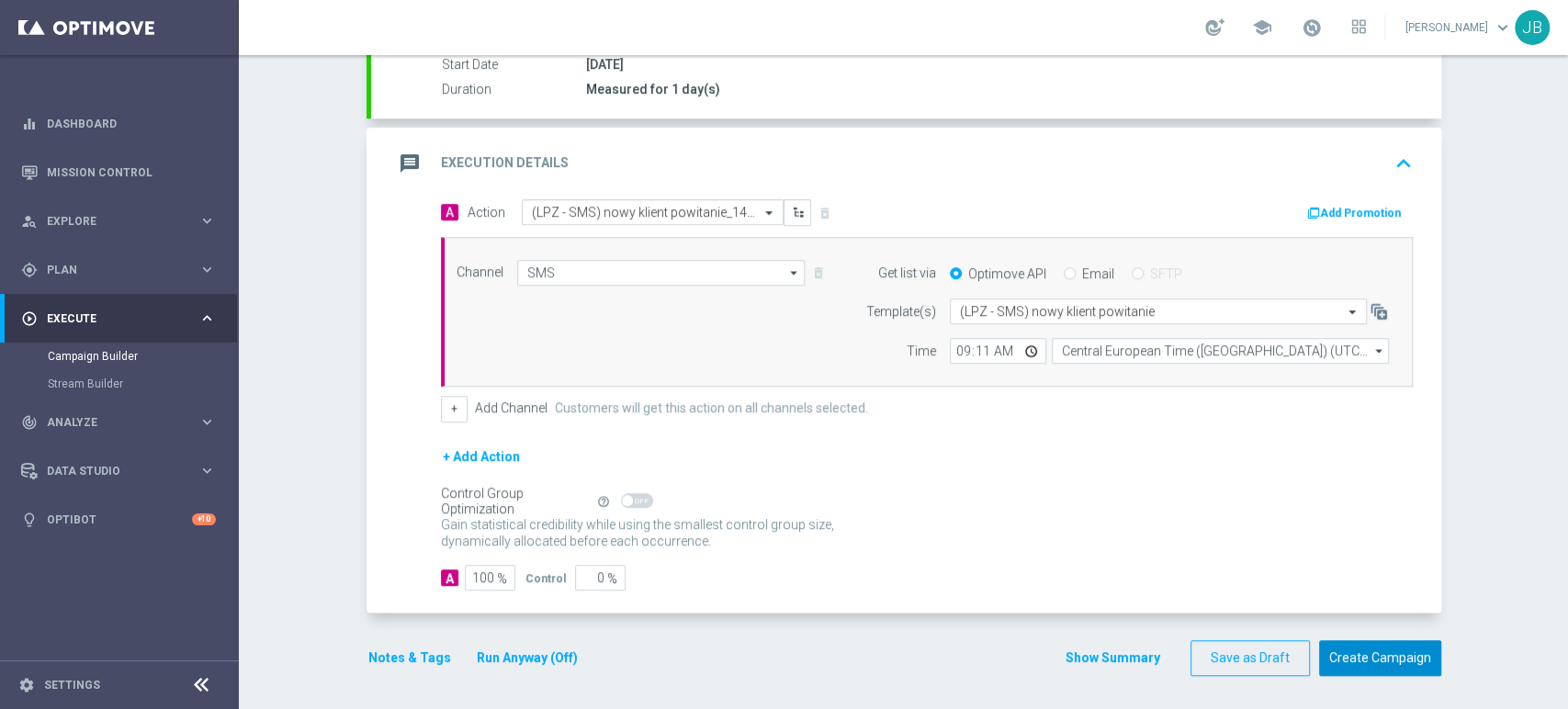
click at [1386, 640] on button "Create Campaign" at bounding box center [1380, 658] width 122 height 36
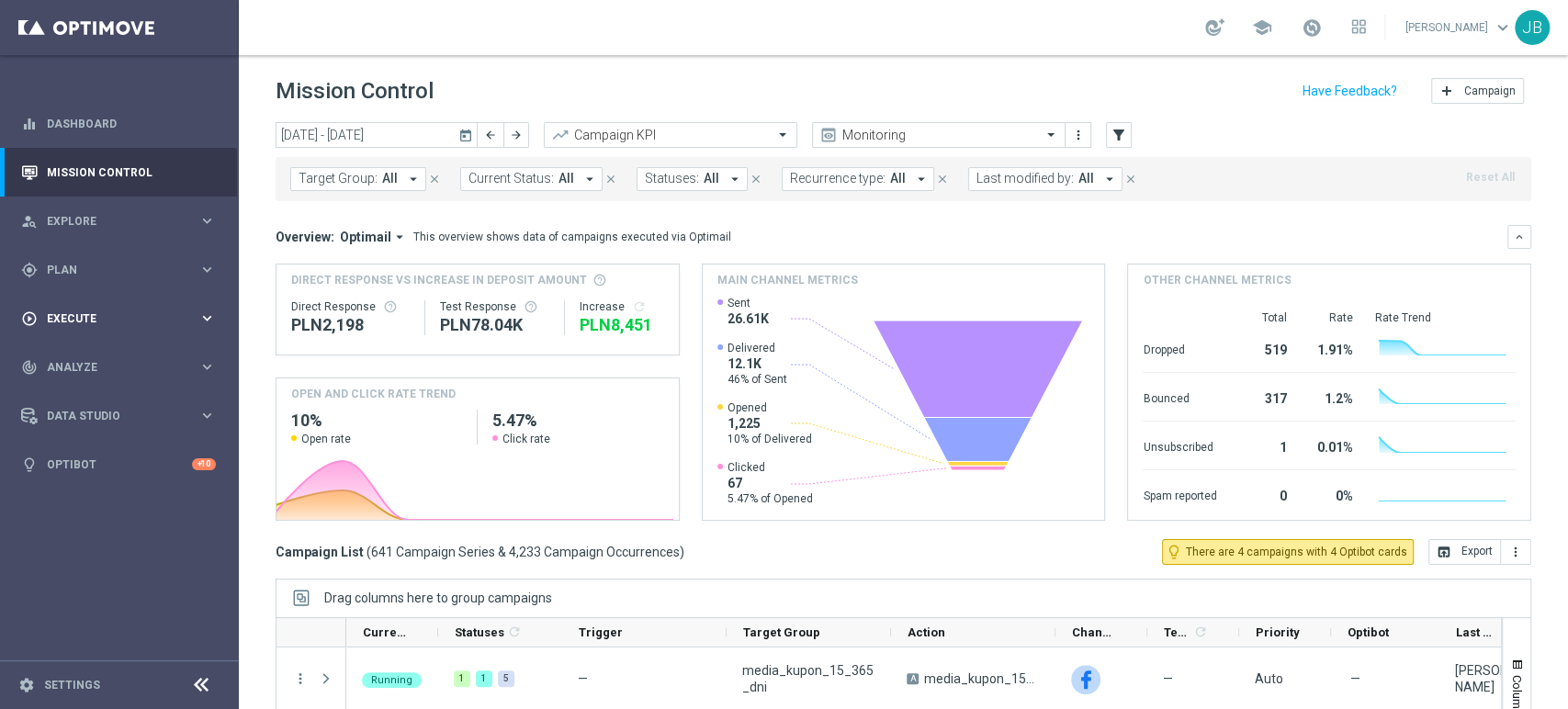
click at [103, 325] on div "play_circle_outline Execute" at bounding box center [110, 318] width 178 height 16
click at [128, 346] on div "Campaign Builder" at bounding box center [143, 355] width 189 height 27
click at [128, 349] on link "Campaign Builder" at bounding box center [120, 356] width 144 height 15
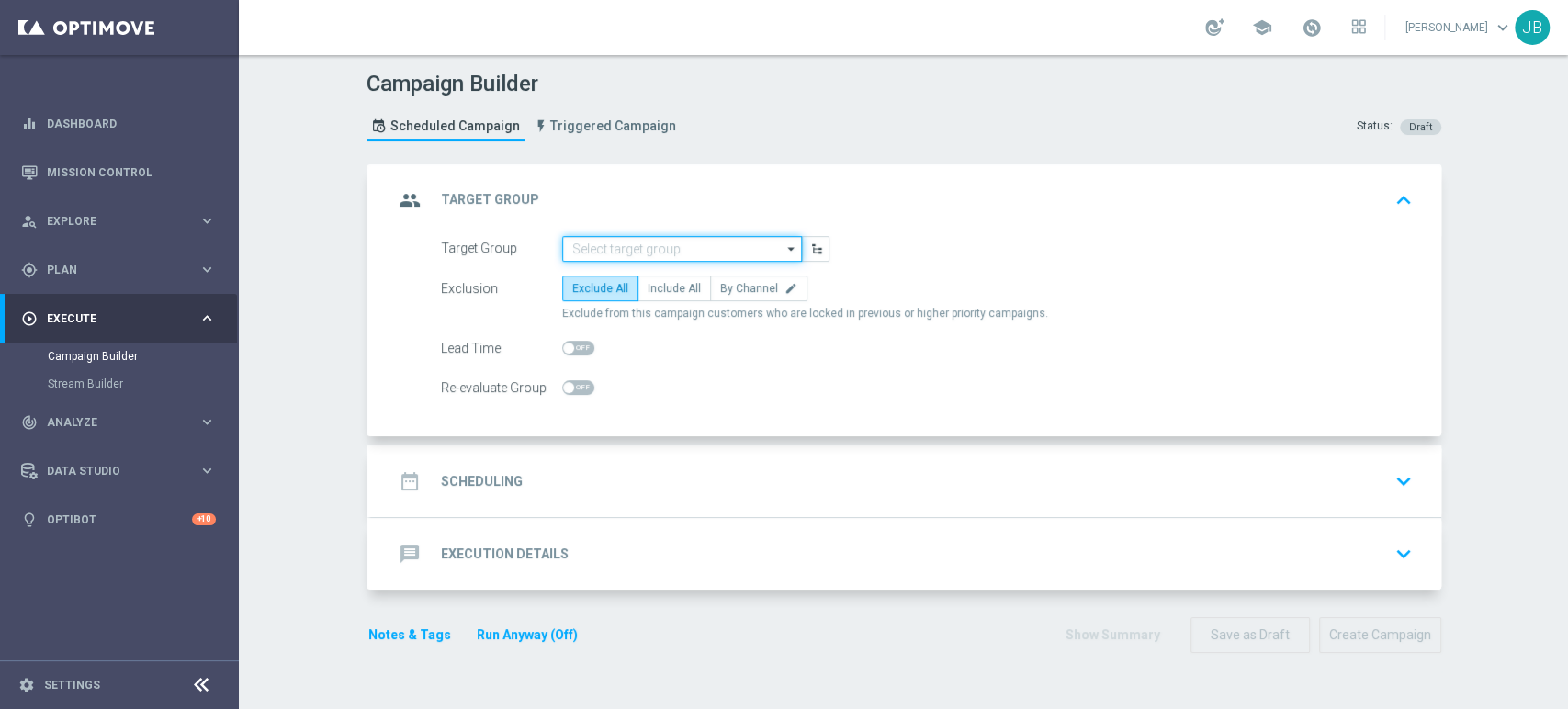
click at [588, 240] on input at bounding box center [682, 249] width 240 height 26
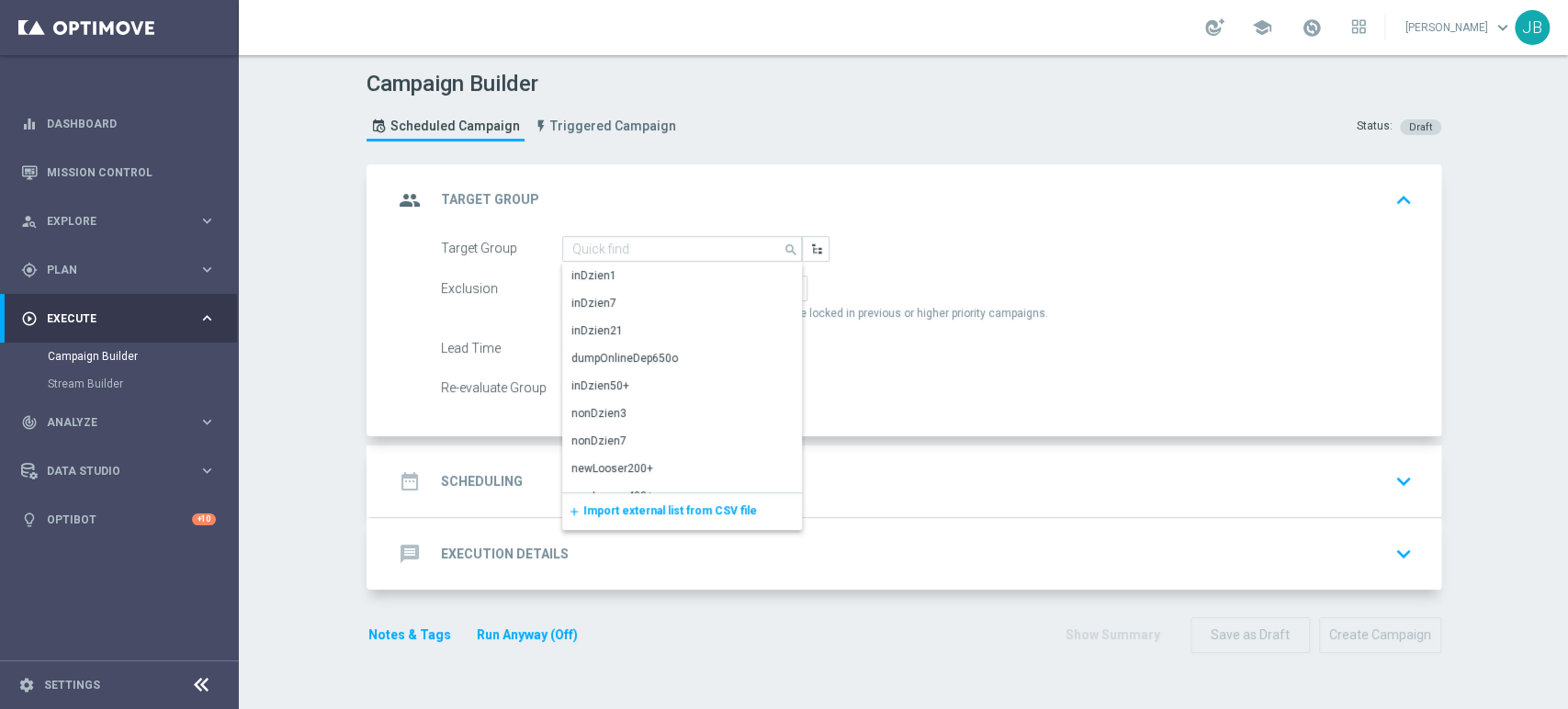
click at [635, 505] on span "Import external list from CSV file" at bounding box center [670, 511] width 174 height 13
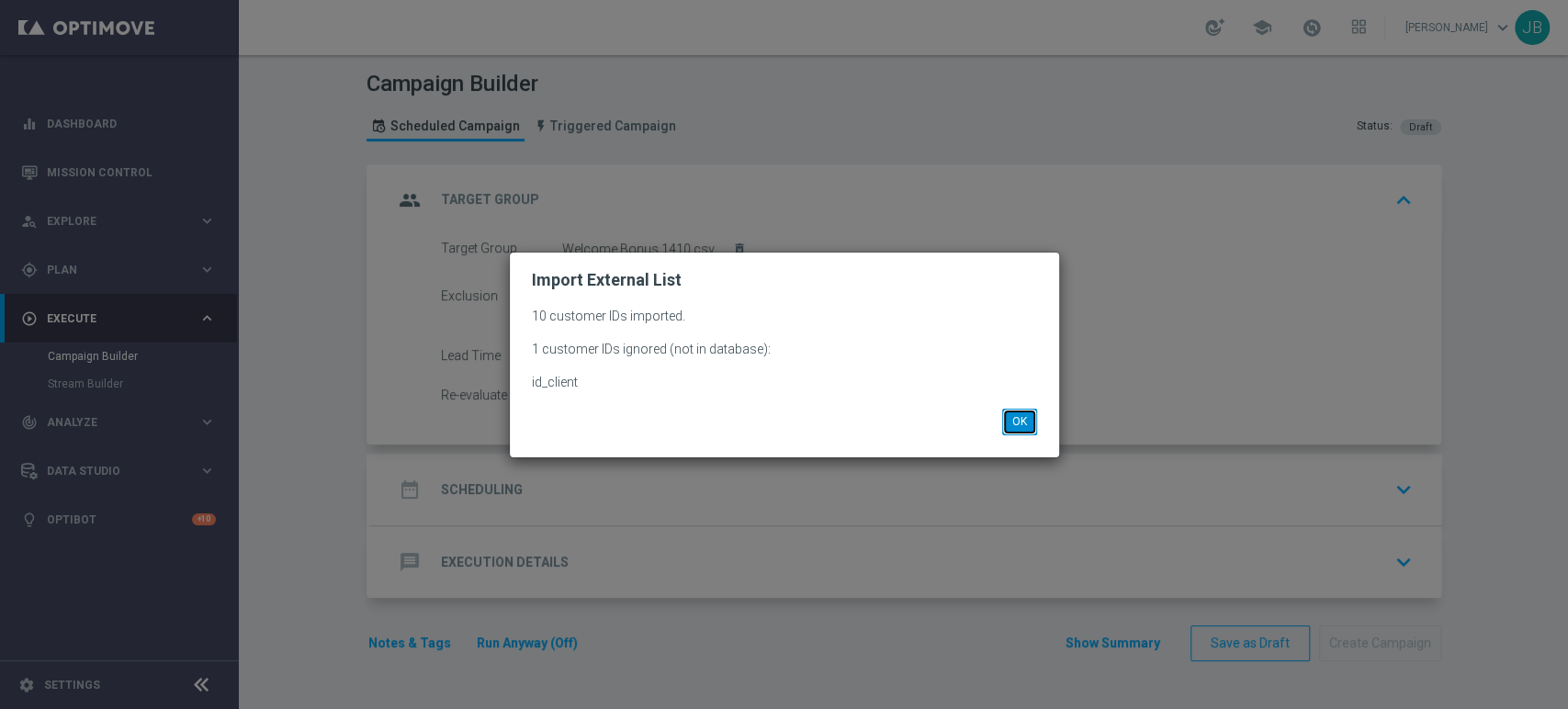
click at [1014, 422] on button "OK" at bounding box center [1019, 421] width 35 height 26
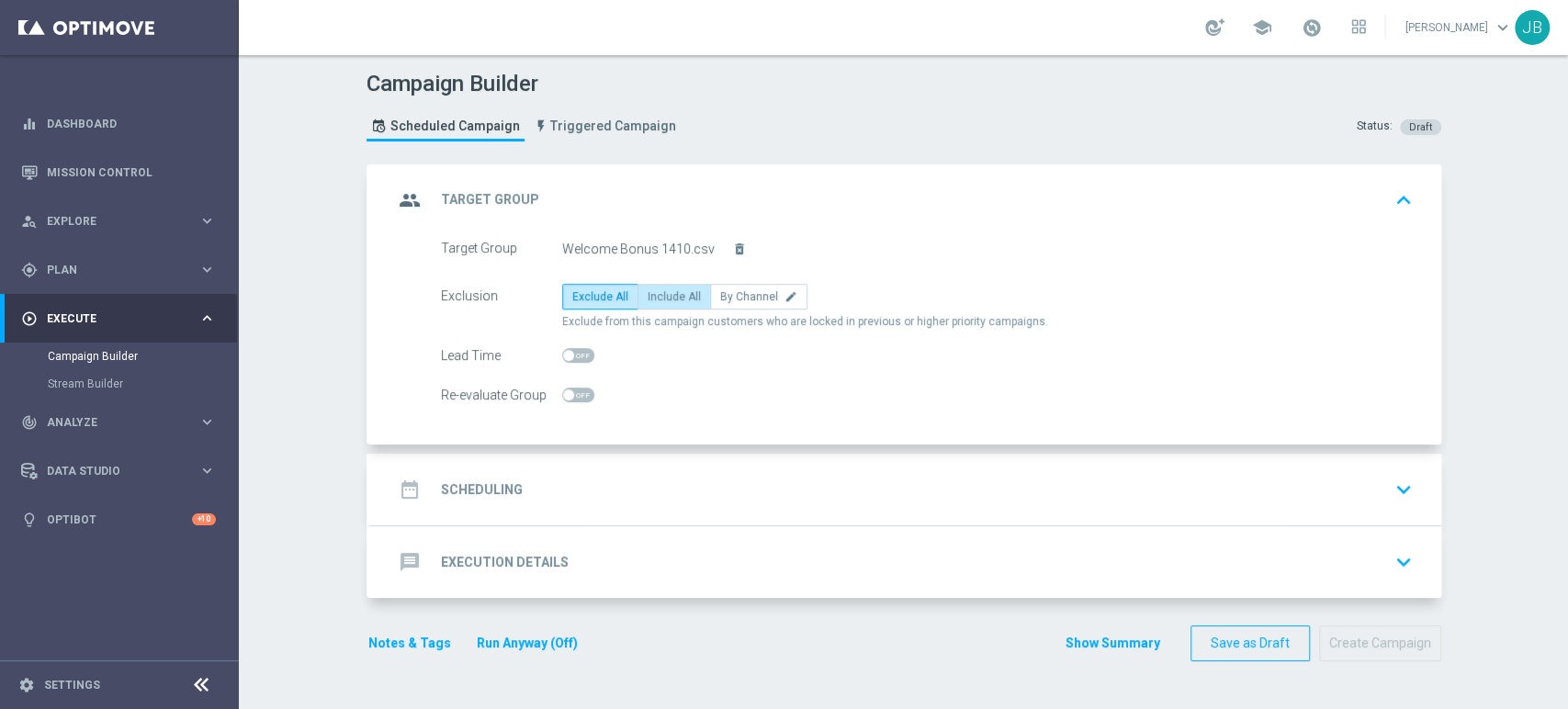
click at [657, 300] on span "Include All" at bounding box center [674, 297] width 53 height 13
click at [657, 300] on input "Include All" at bounding box center [653, 300] width 12 height 12
radio input "true"
click at [591, 479] on div "date_range Scheduling keyboard_arrow_down" at bounding box center [906, 490] width 1026 height 35
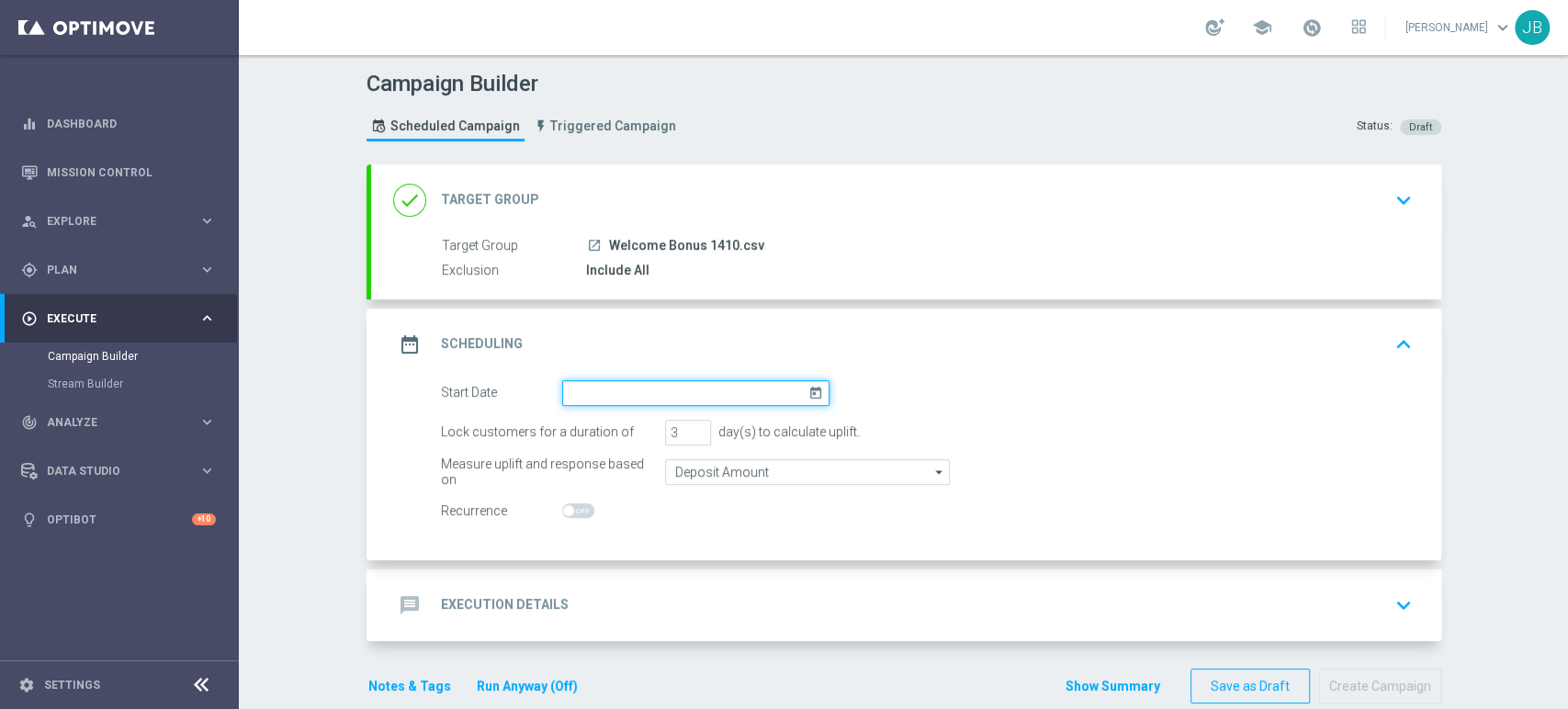
click at [594, 393] on input at bounding box center [696, 392] width 267 height 26
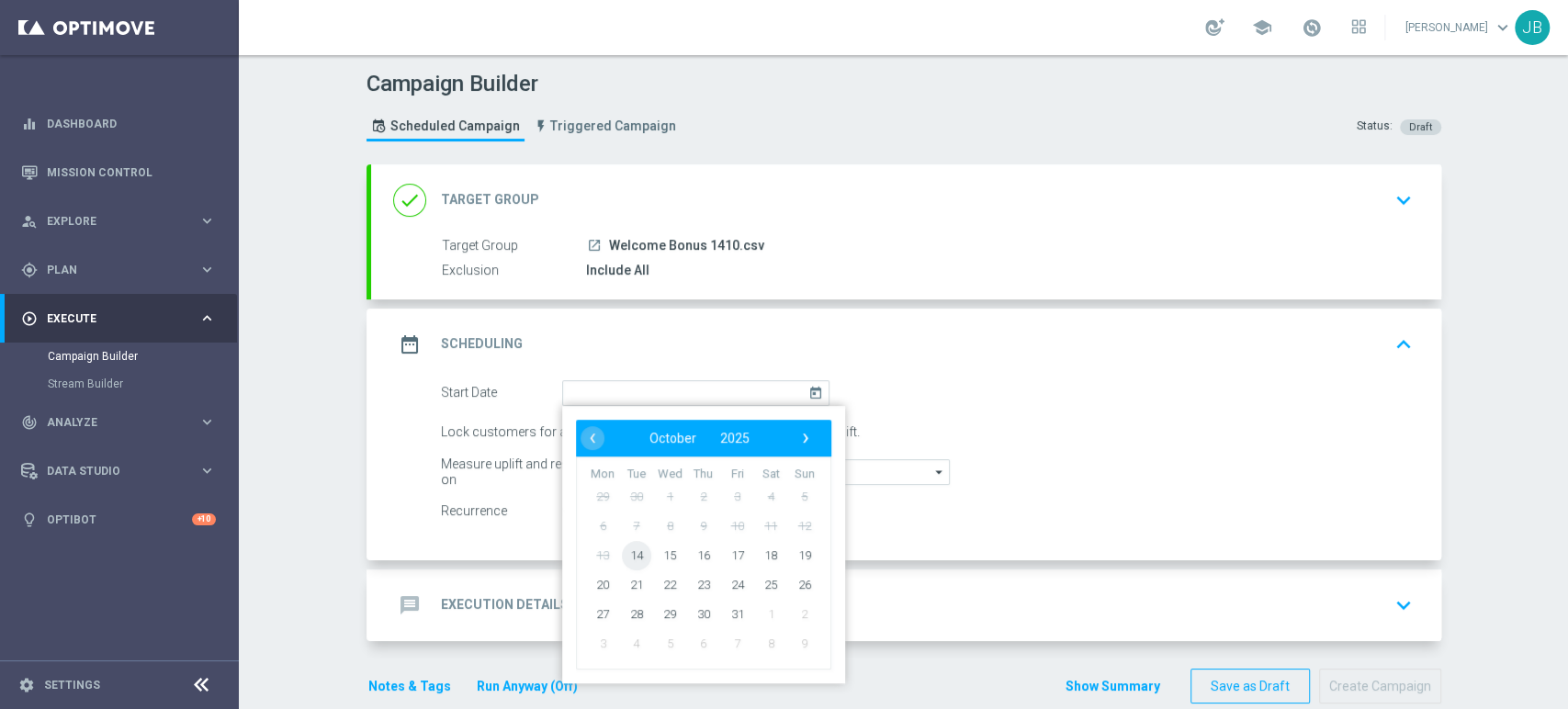
click at [635, 549] on span "14" at bounding box center [635, 554] width 29 height 29
type input "14 Oct 2025"
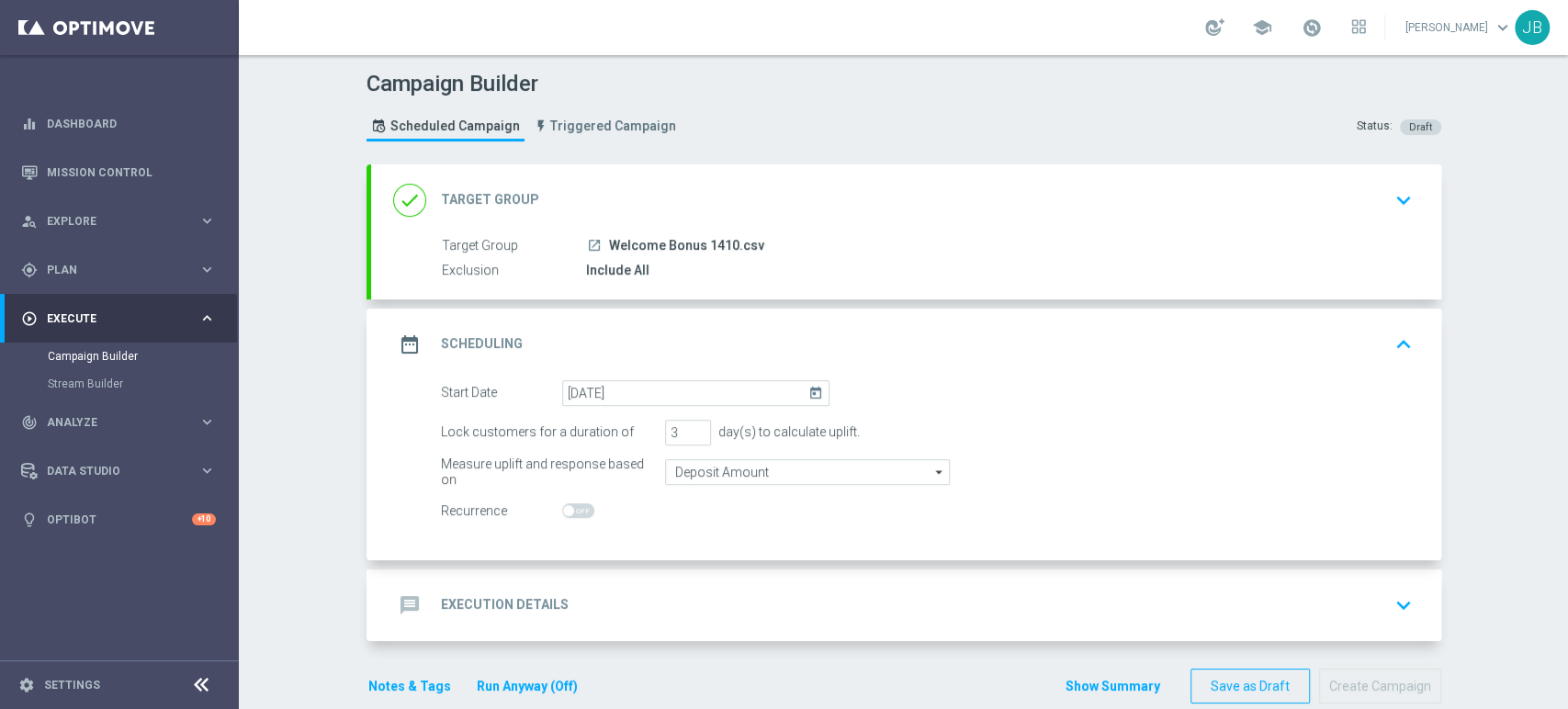
click at [641, 453] on form "Start Date 14 Oct 2025 today Lock customers for a duration of 3 day(s) to calcu…" at bounding box center [926, 452] width 972 height 145
click at [679, 426] on input "3" at bounding box center [688, 432] width 46 height 26
click at [683, 431] on input "4" at bounding box center [688, 432] width 46 height 26
click at [683, 431] on input "5" at bounding box center [688, 432] width 46 height 26
click at [688, 432] on input "4" at bounding box center [688, 432] width 46 height 26
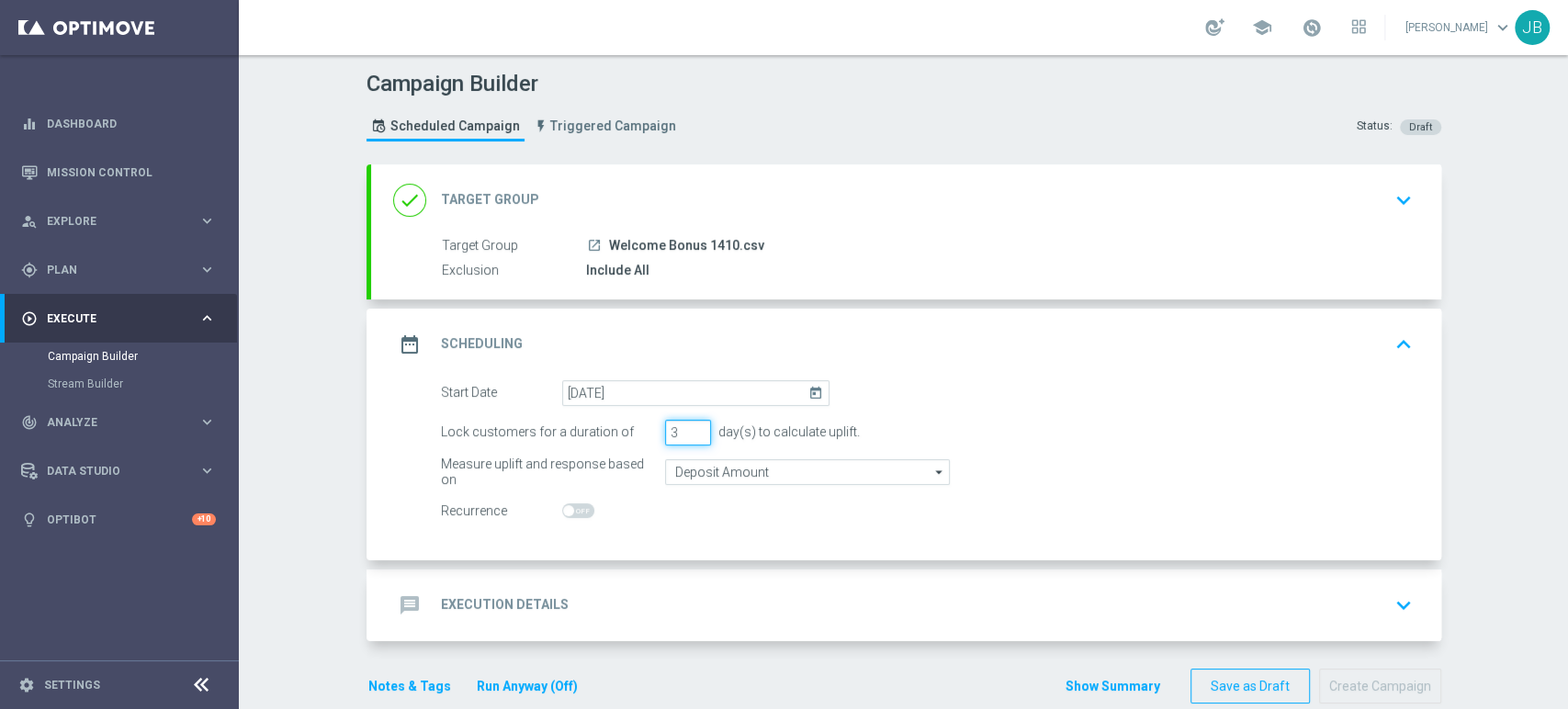
click at [688, 432] on input "3" at bounding box center [688, 432] width 46 height 26
click at [688, 432] on input "2" at bounding box center [688, 432] width 46 height 26
type input "1"
click at [688, 432] on input "1" at bounding box center [688, 432] width 46 height 26
click at [568, 597] on div "message Execution Details keyboard_arrow_down" at bounding box center [906, 605] width 1026 height 35
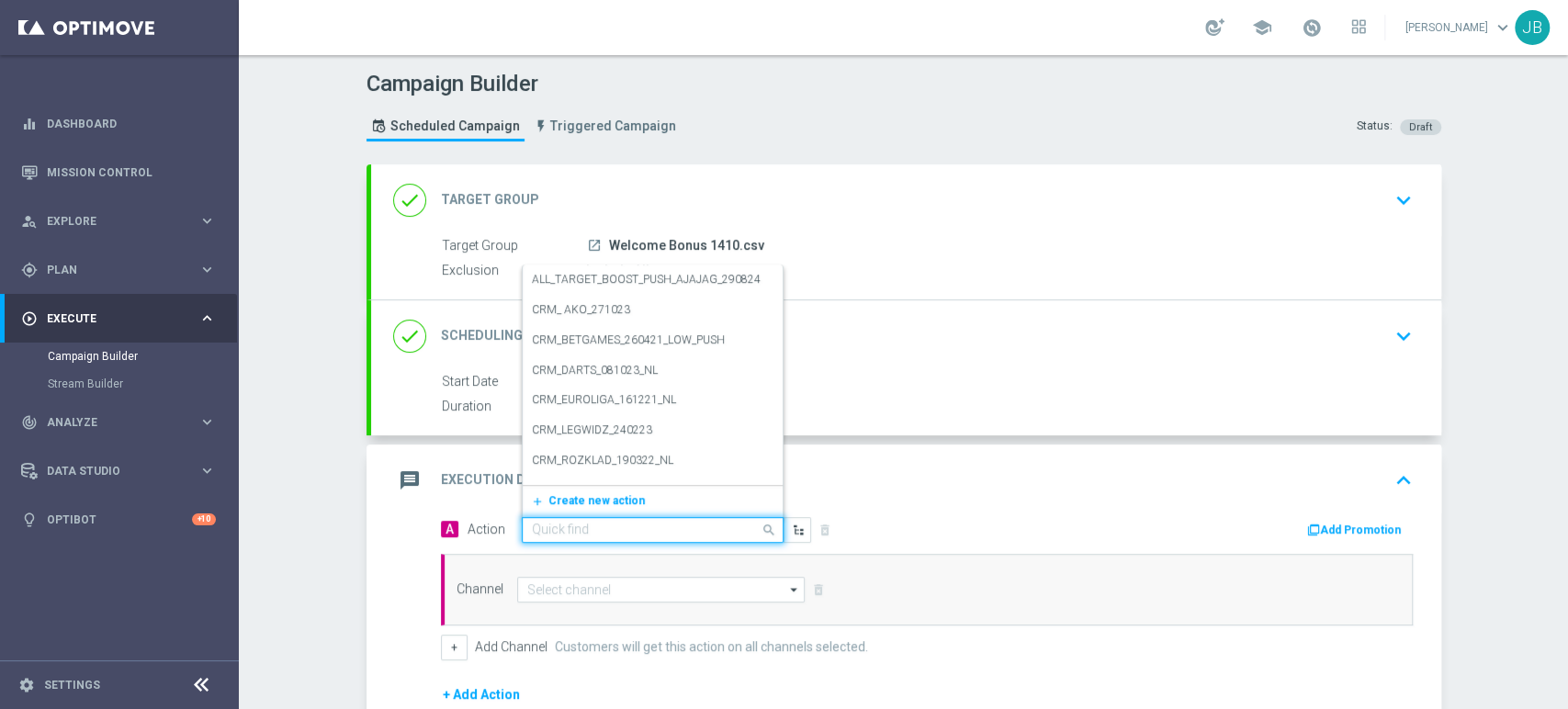
click at [566, 527] on input "text" at bounding box center [634, 530] width 205 height 16
click at [570, 504] on span "Create new action" at bounding box center [596, 501] width 96 height 13
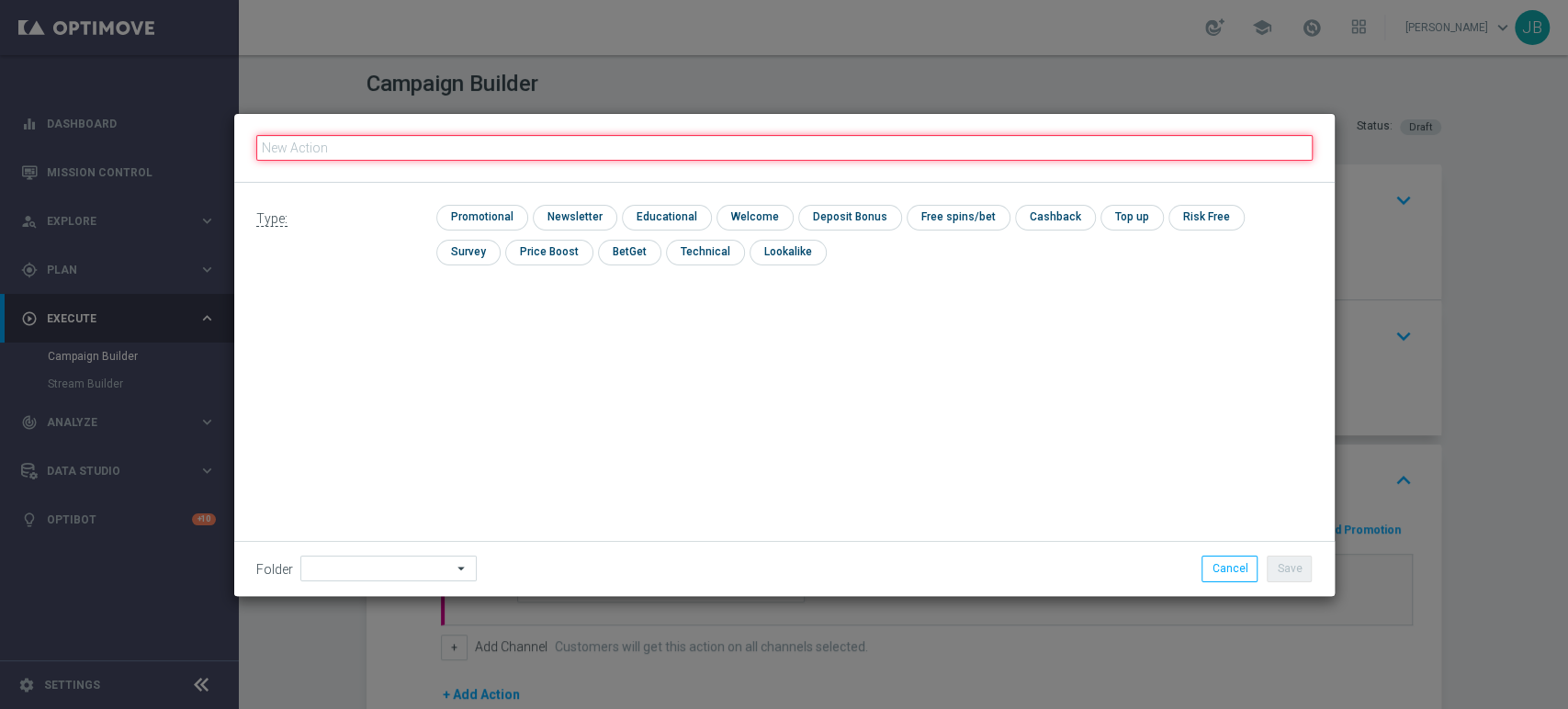
paste input "(LPZ - TARGET) Welcome Bonus_14102025"
type input "(LPZ - TARGET) Welcome Bonus_14102025"
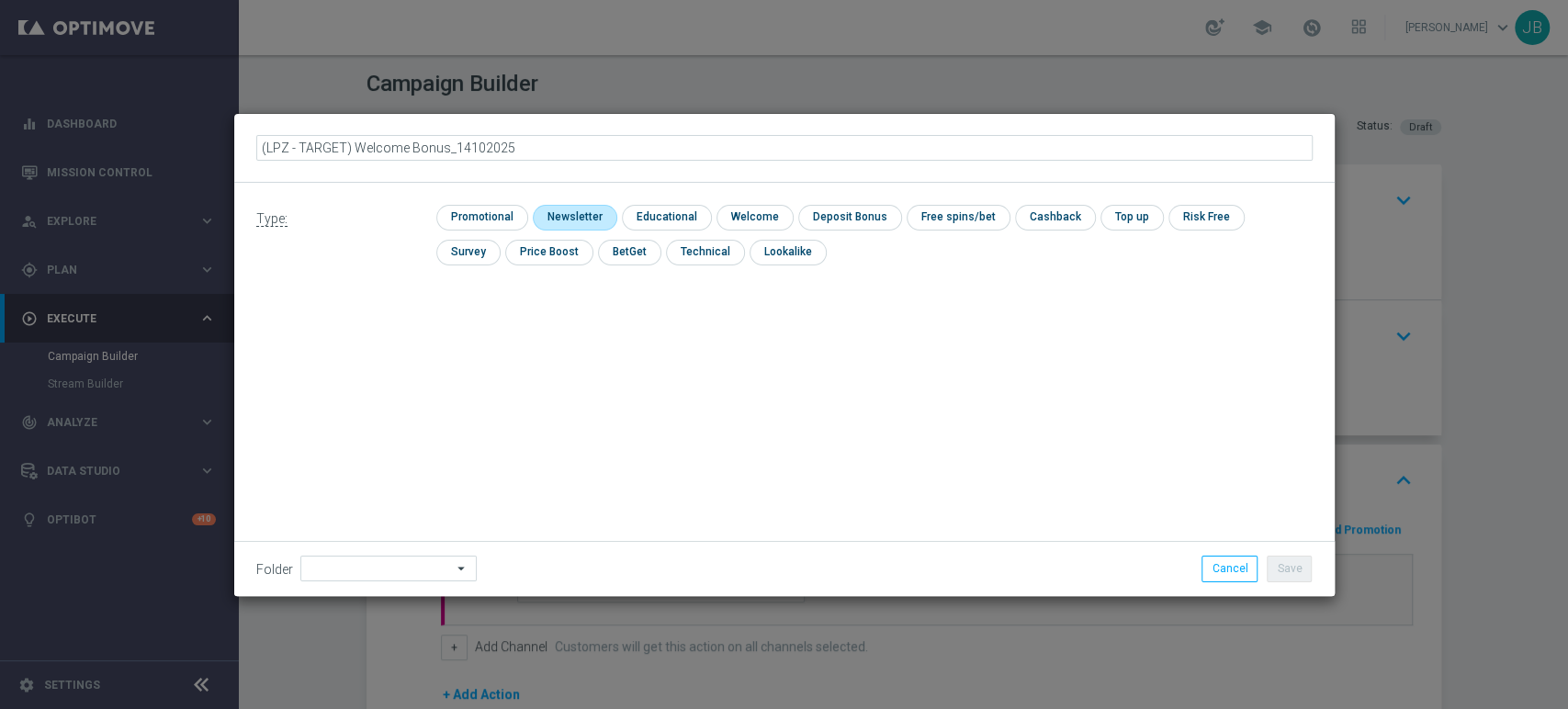
click at [543, 217] on input "checkbox" at bounding box center [573, 217] width 80 height 25
checkbox input "true"
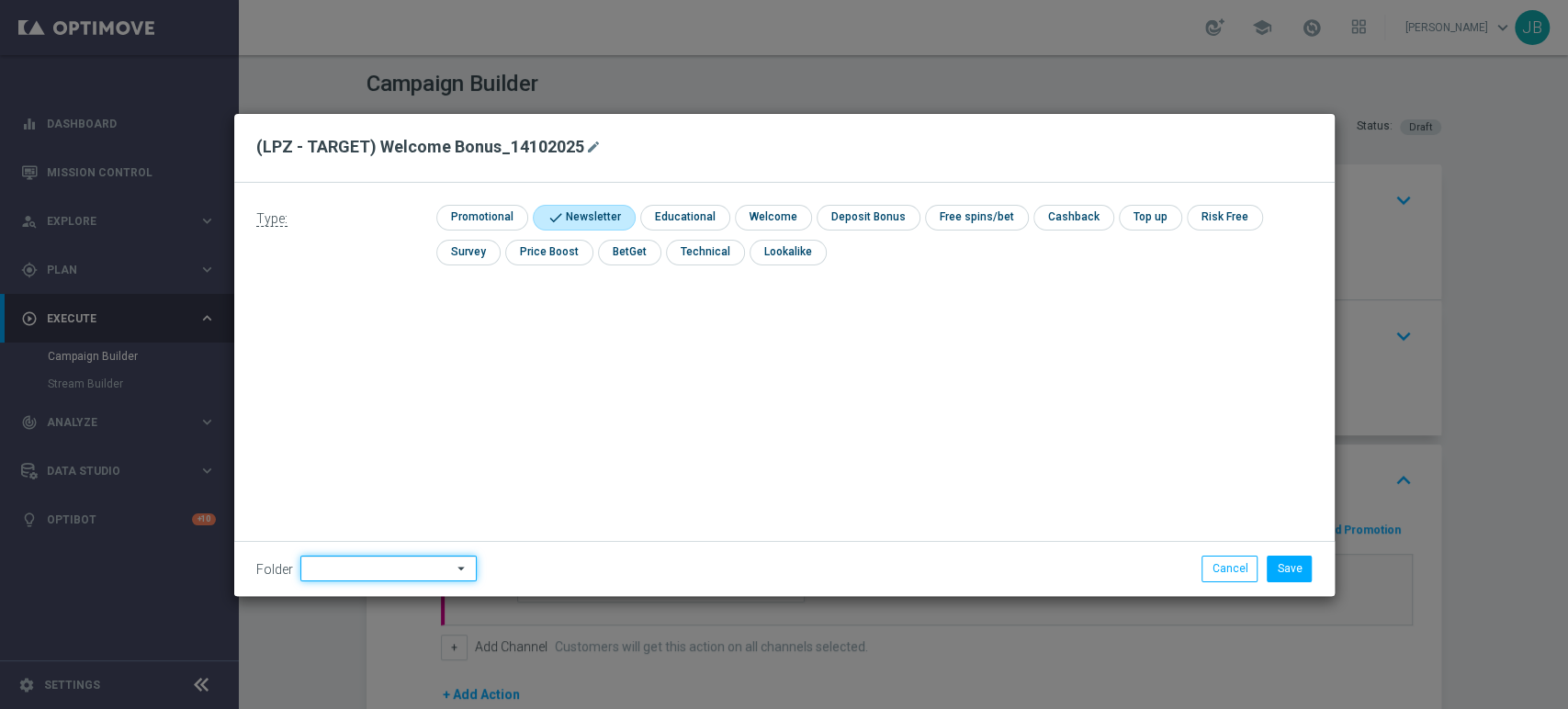
click at [346, 564] on input at bounding box center [388, 568] width 177 height 26
click at [368, 382] on div "Justyna B." at bounding box center [386, 382] width 171 height 26
type input "Justyna B."
click at [1287, 571] on button "Save" at bounding box center [1289, 568] width 45 height 26
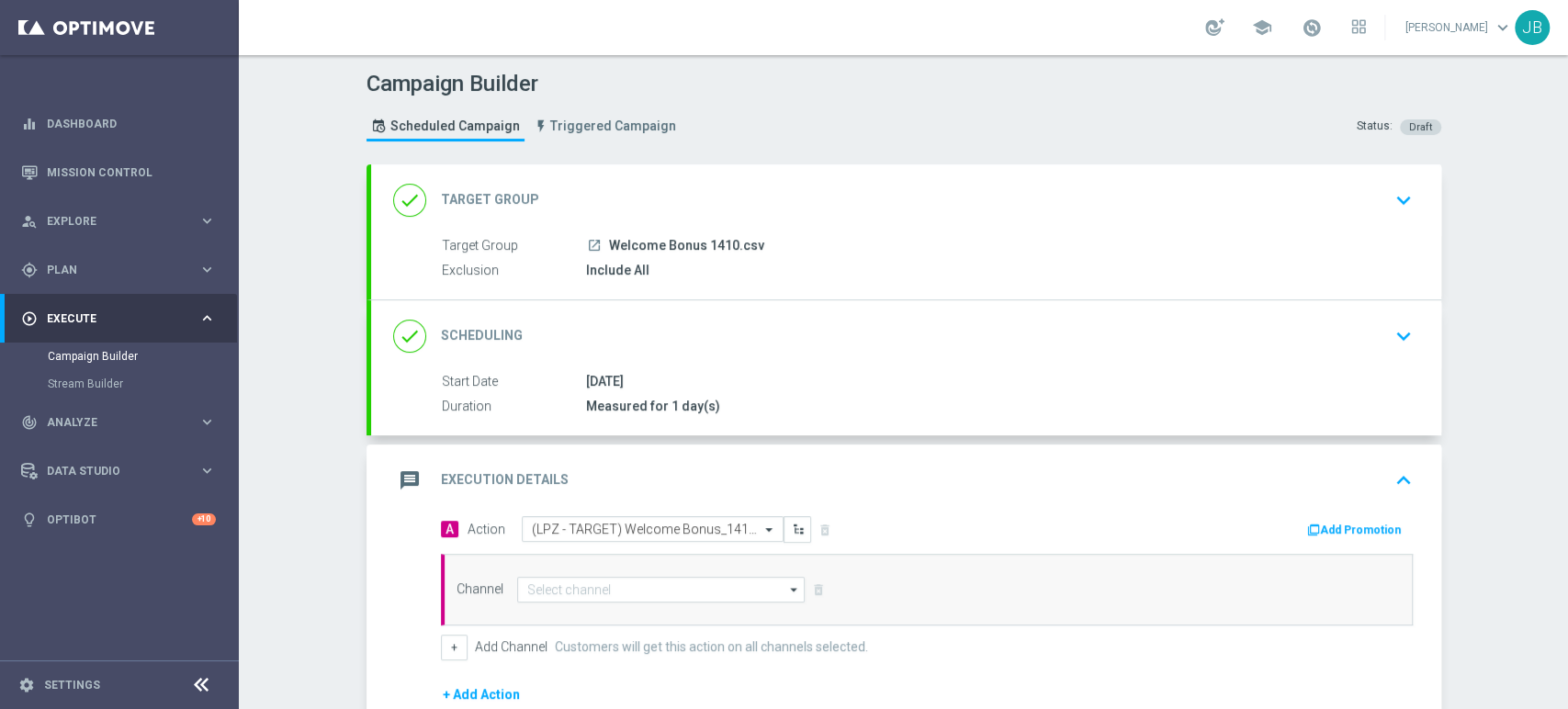
click at [641, 602] on div "Channel arrow_drop_down Drag here to set row groups Drag here to set column lab…" at bounding box center [926, 590] width 972 height 72
click at [640, 578] on input at bounding box center [661, 589] width 288 height 26
click at [637, 613] on div "SMS" at bounding box center [662, 616] width 289 height 27
type input "SMS"
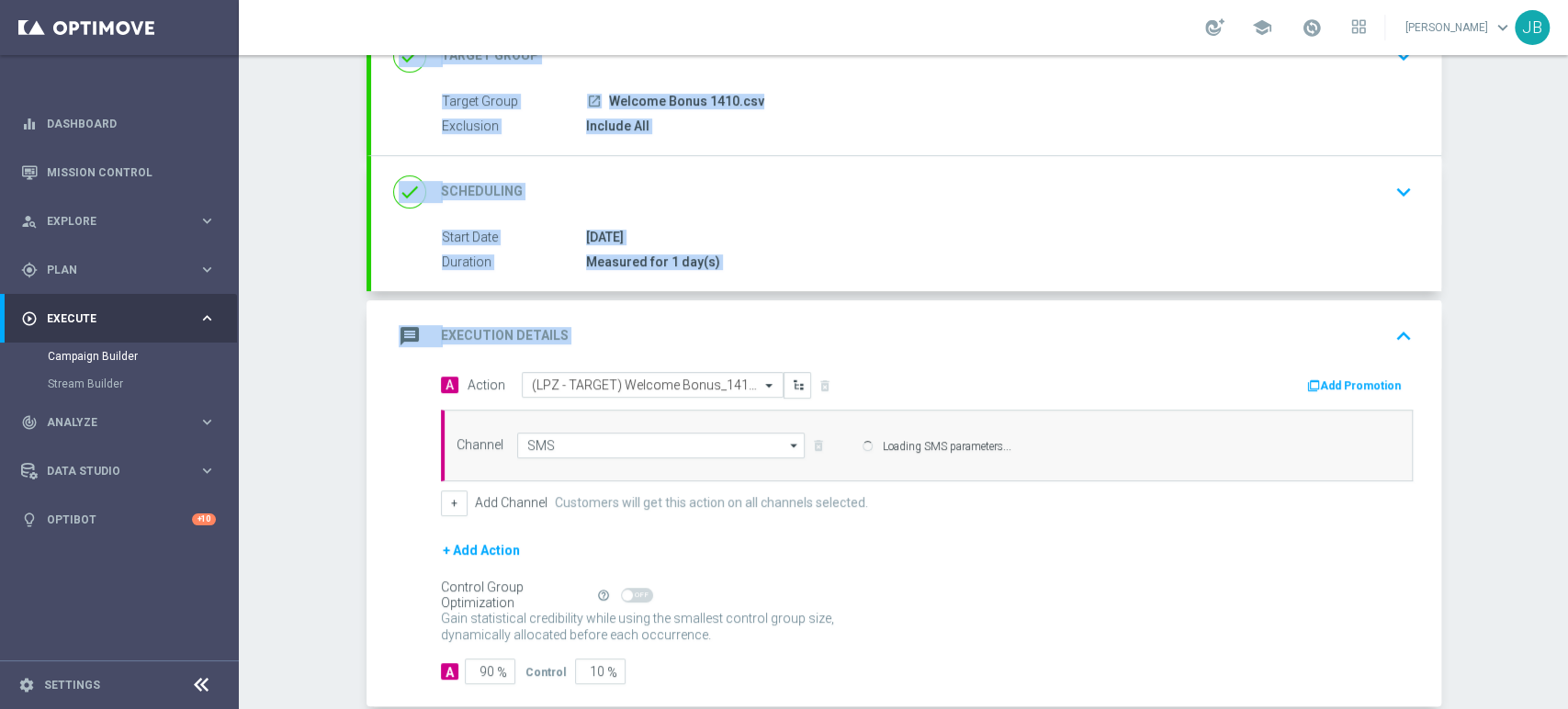
scroll to position [238, 0]
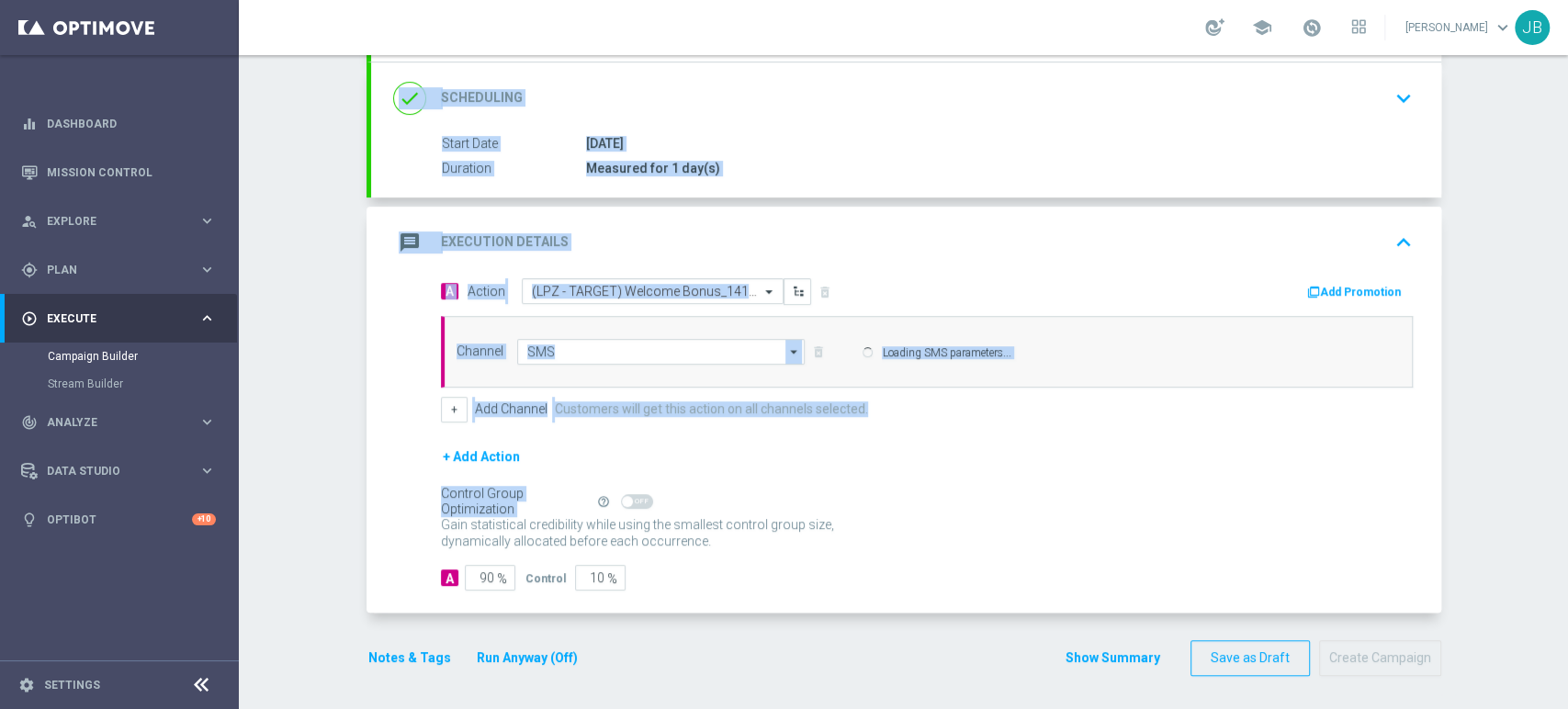
drag, startPoint x: 1566, startPoint y: 207, endPoint x: 1566, endPoint y: 549, distance: 342.0
click at [1566, 549] on div "Campaign Builder Scheduled Campaign Triggered Campaign Status: Draft done Targe…" at bounding box center [904, 382] width 1329 height 654
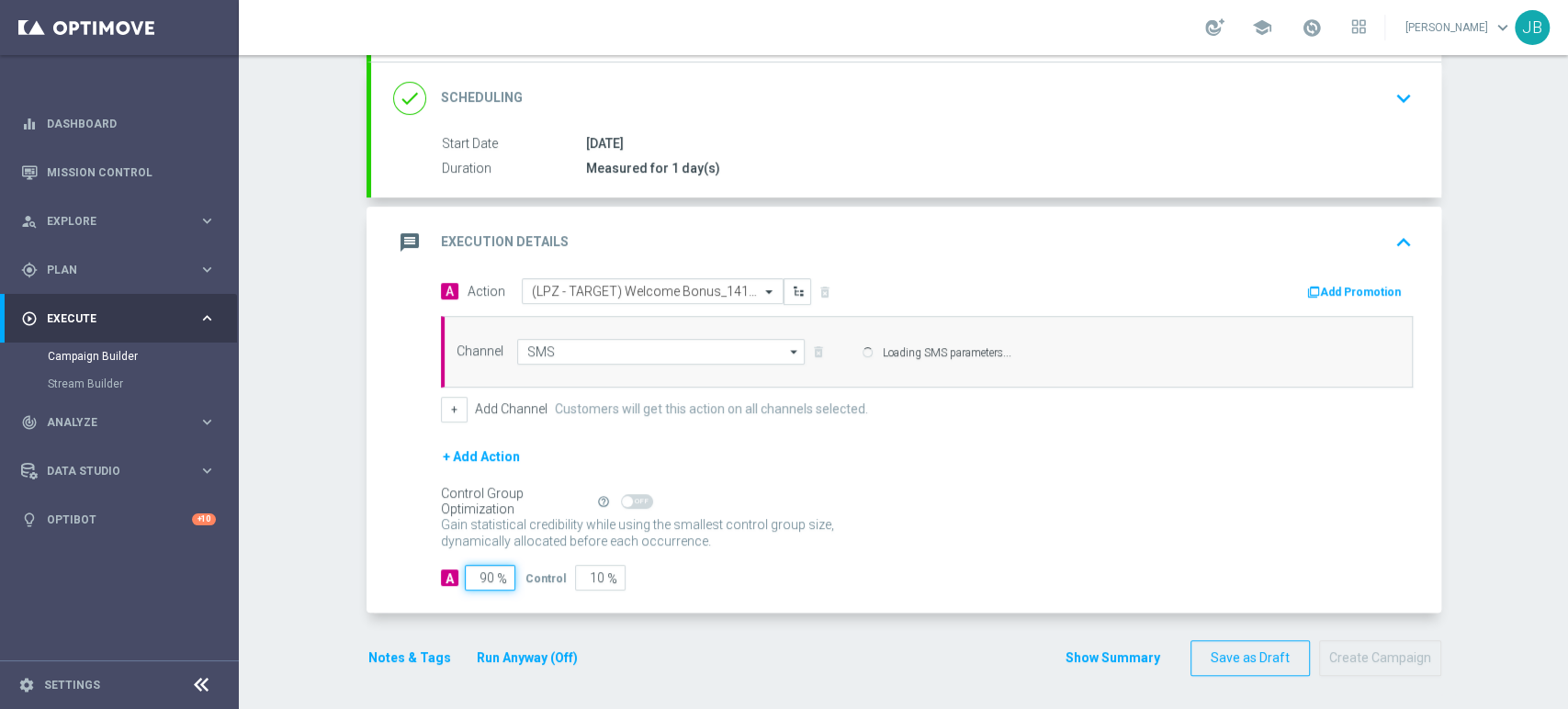
click at [477, 577] on form "A Action Select action (LPZ - TARGET) Welcome Bonus_14102025 delete_forever Add…" at bounding box center [926, 434] width 972 height 313
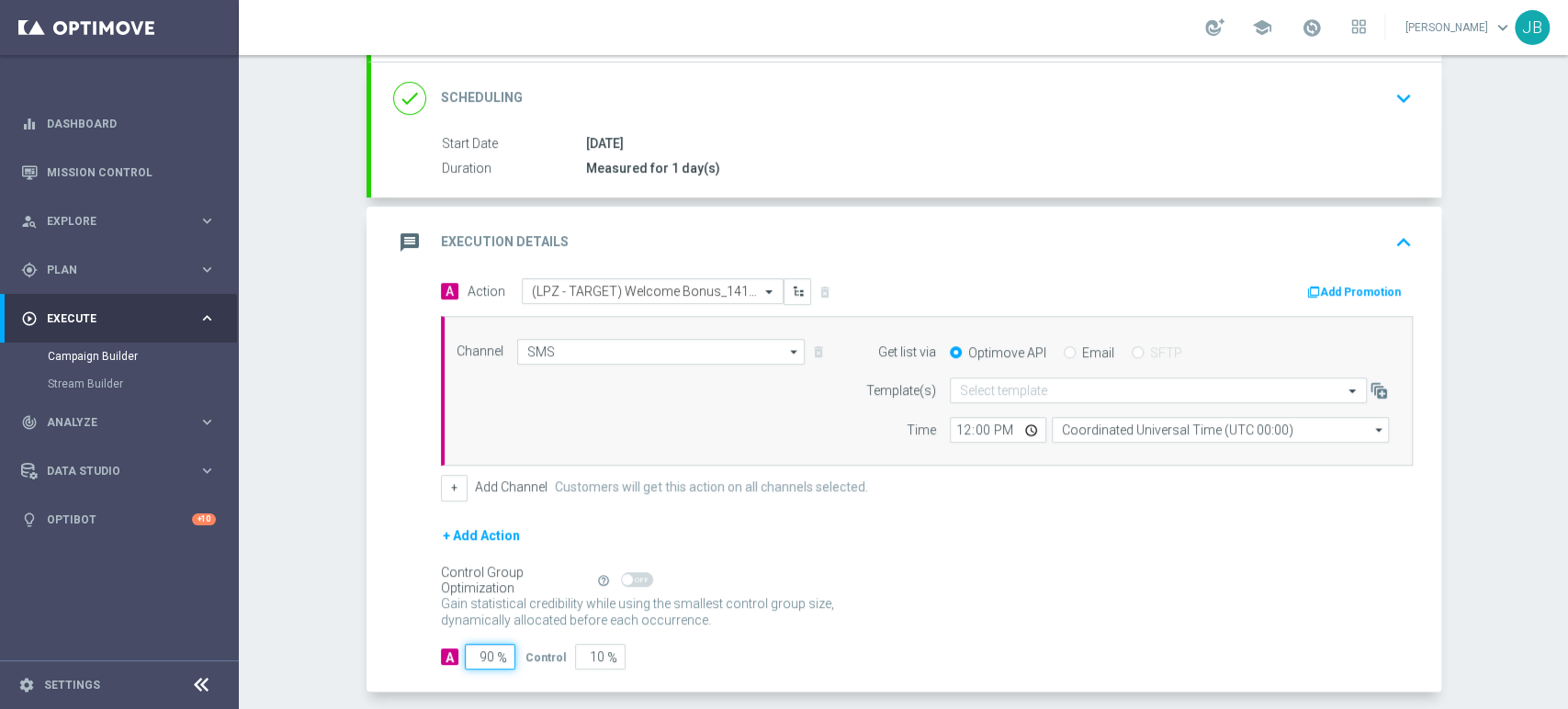
type input "0"
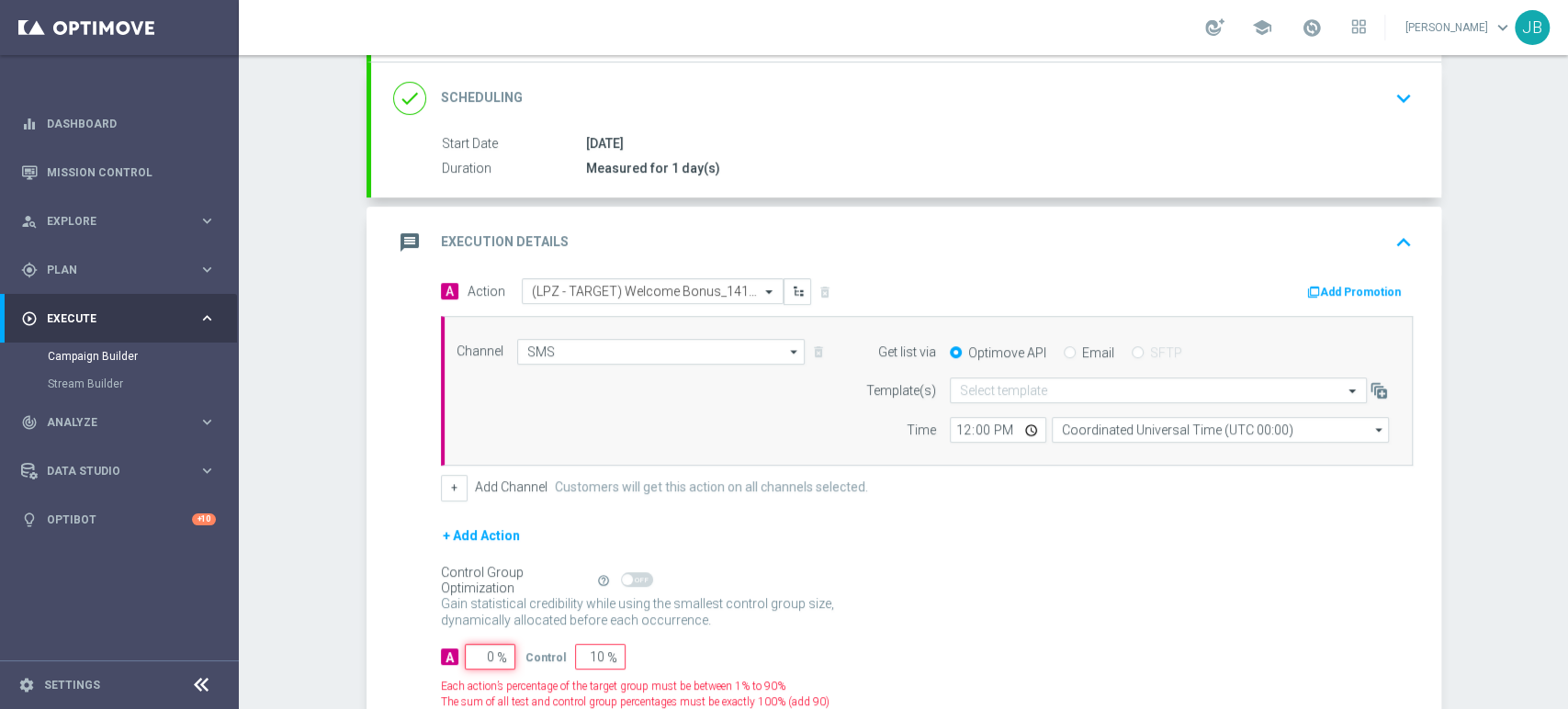
type input "100"
type input "10"
type input "90"
type input "100"
type input "0"
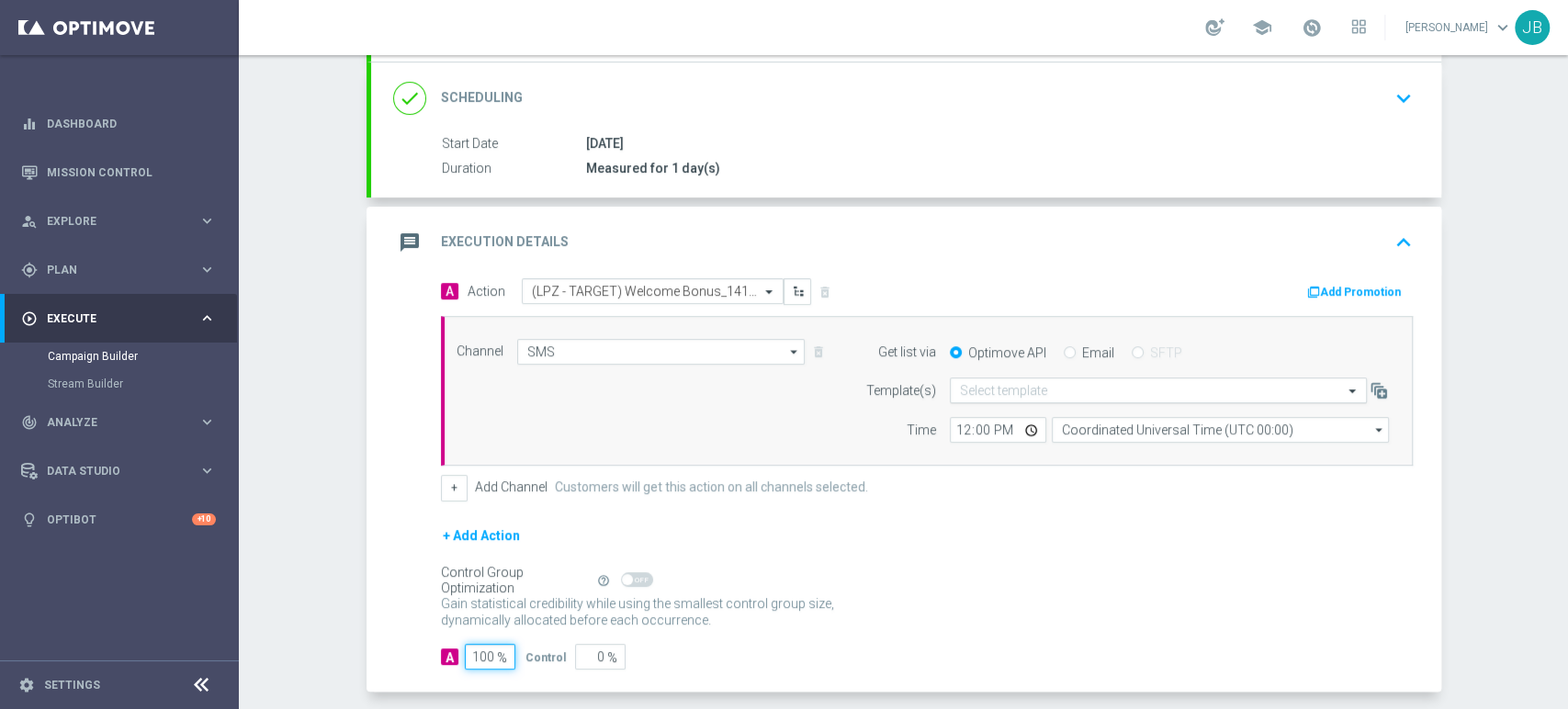
type input "100"
click at [1006, 389] on input "text" at bounding box center [1140, 390] width 360 height 16
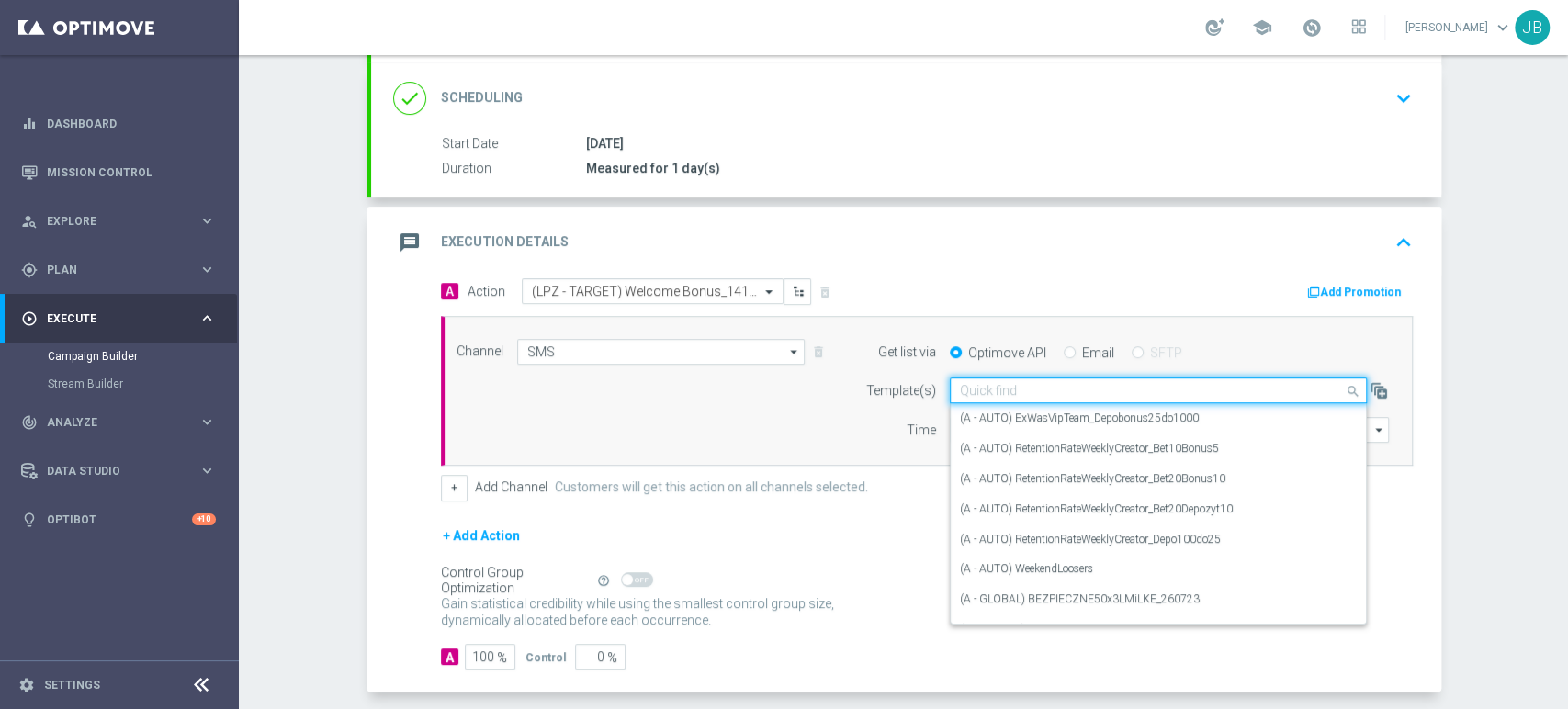
paste input "(LPZ - TARGET) Welcome Bonus_14102025"
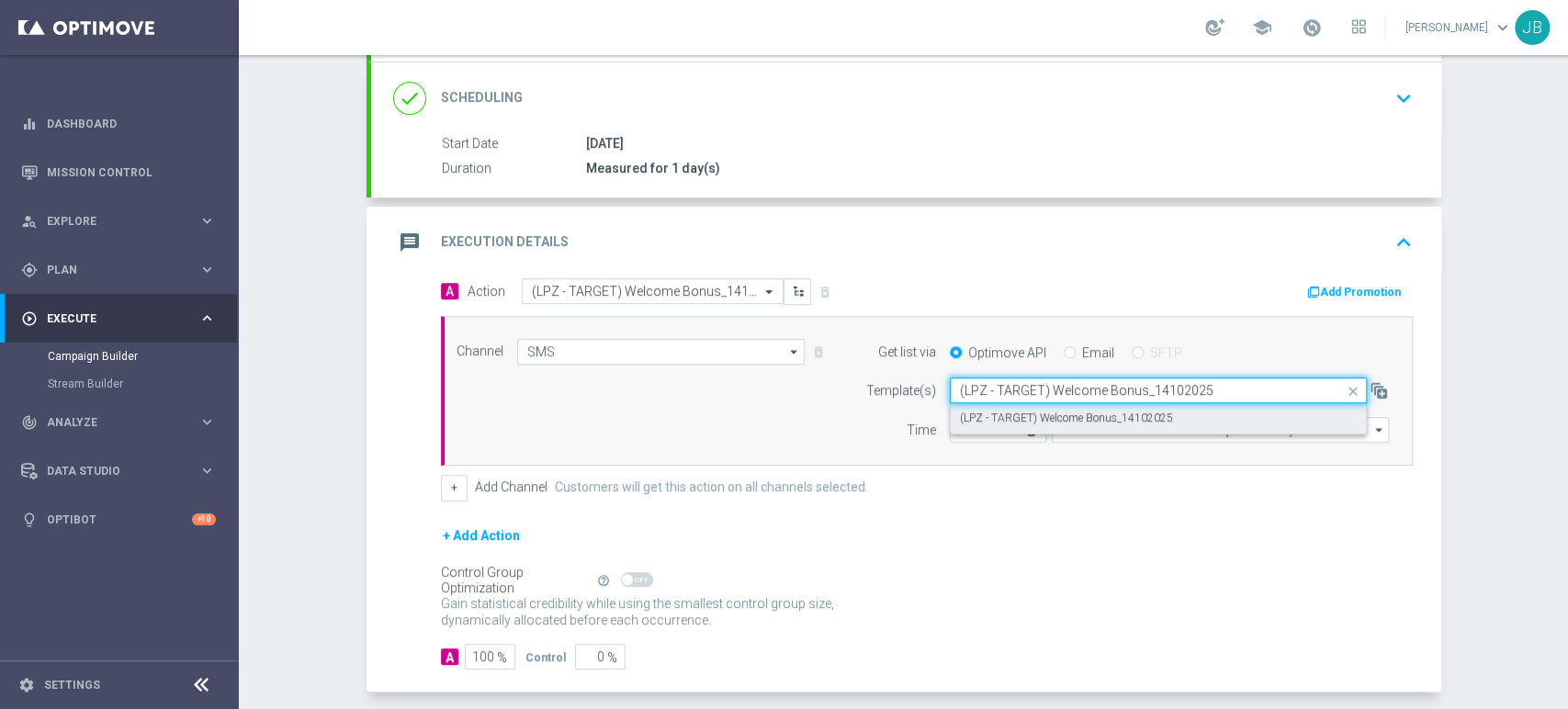
click at [999, 420] on label "(LPZ - TARGET) Welcome Bonus_14102025" at bounding box center [1066, 418] width 213 height 16
type input "(LPZ - TARGET) Welcome Bonus_14102025"
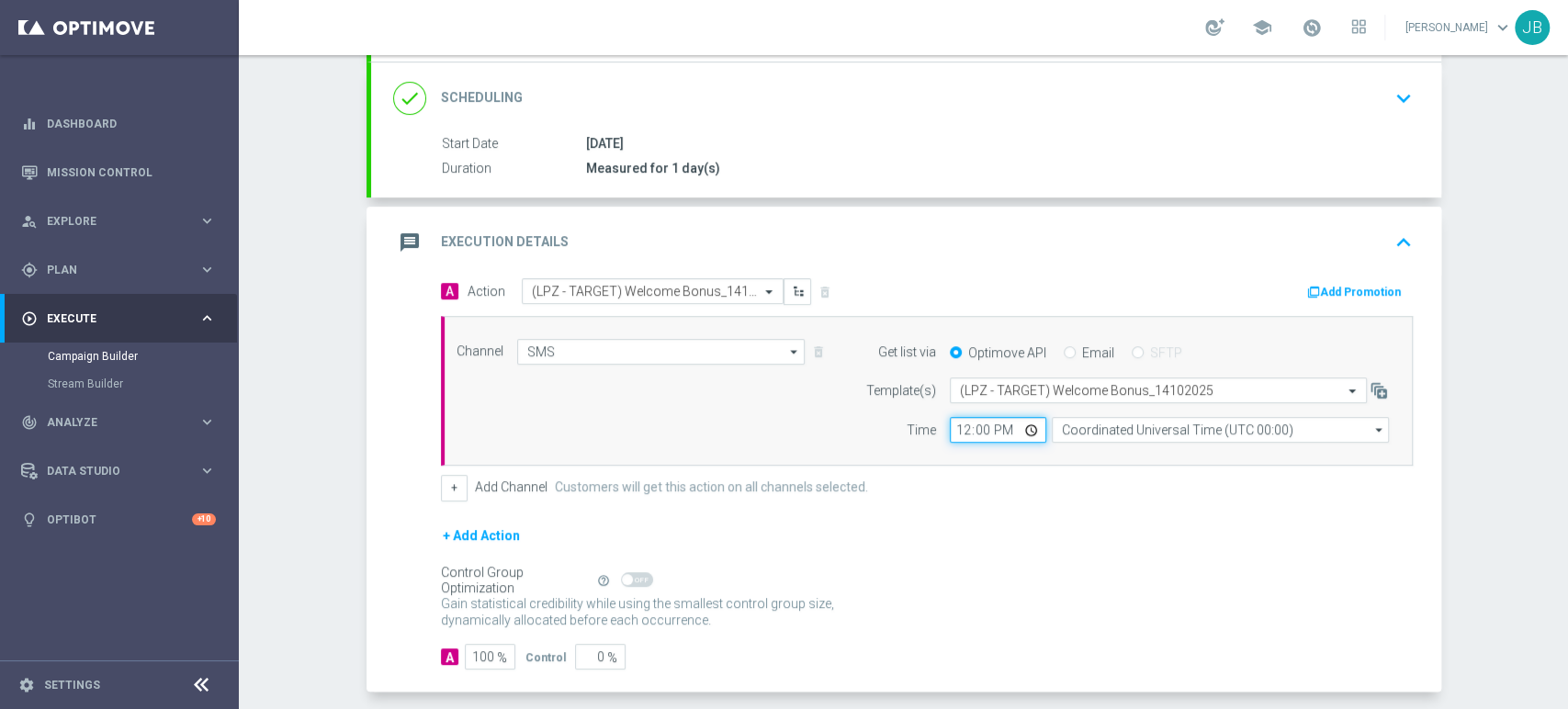
click at [953, 430] on input "12:00" at bounding box center [998, 429] width 96 height 26
type input "09:11"
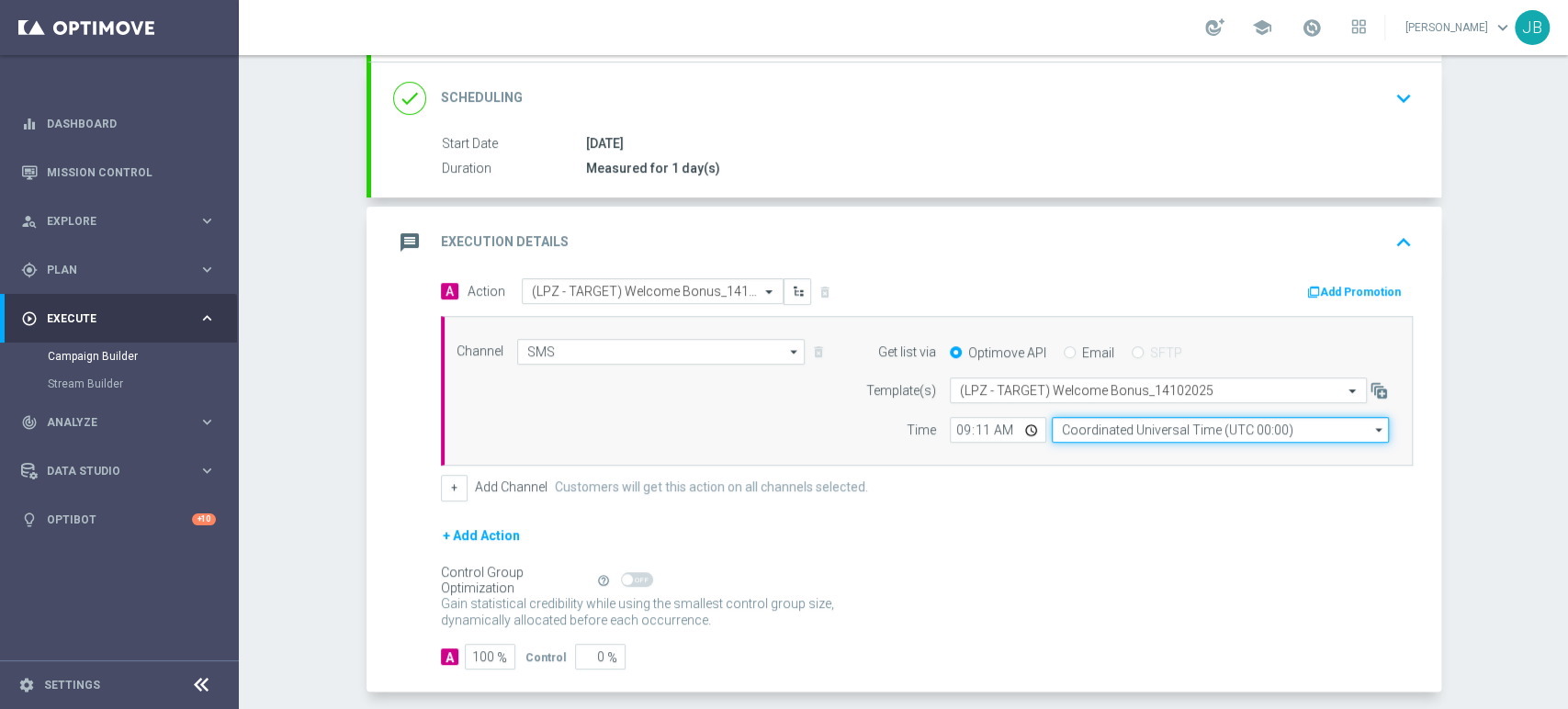
click at [1052, 426] on input "Coordinated Universal Time (UTC 00:00)" at bounding box center [1220, 429] width 337 height 26
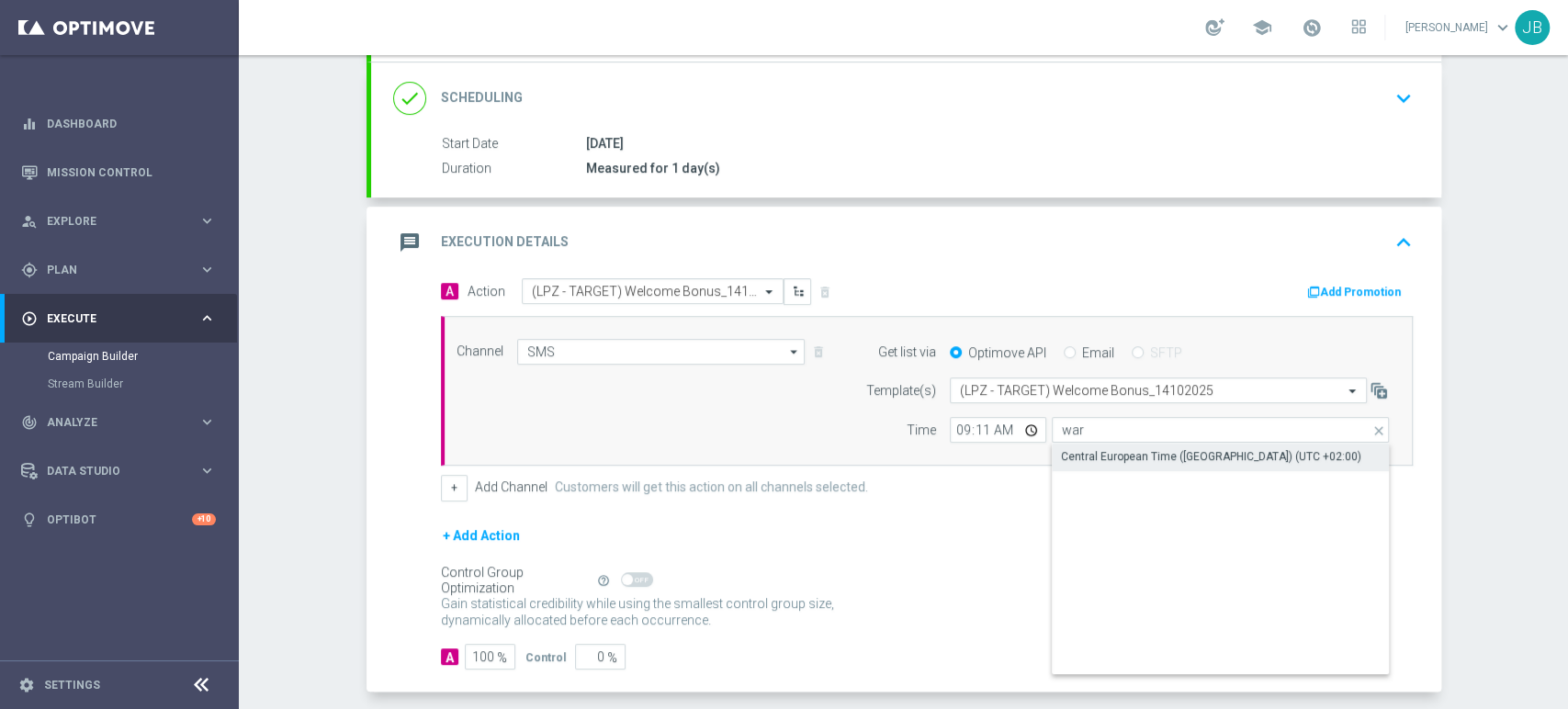
click at [1083, 457] on div "Central European Time (Warsaw) (UTC +02:00)" at bounding box center [1211, 456] width 301 height 16
type input "Central European Time (Warsaw) (UTC +02:00)"
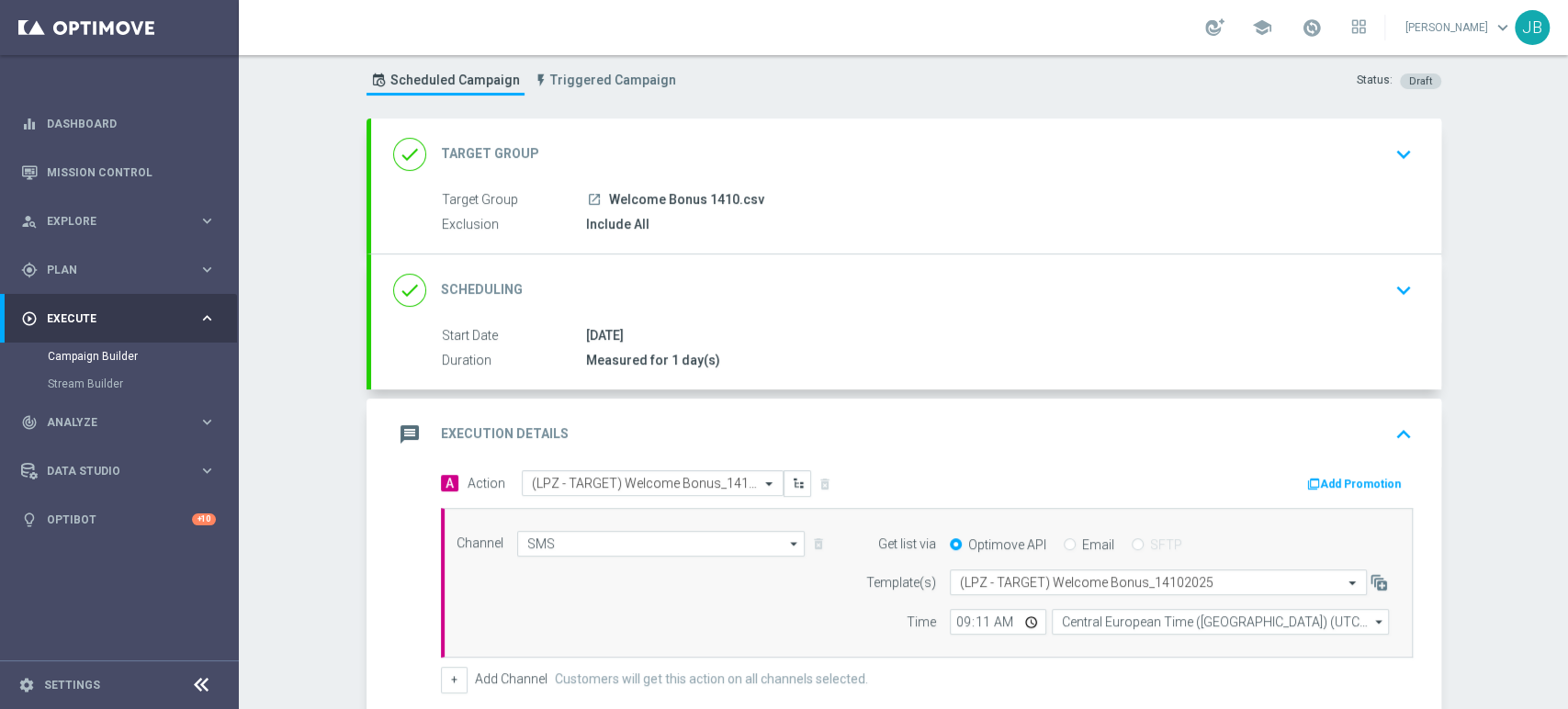
scroll to position [0, 0]
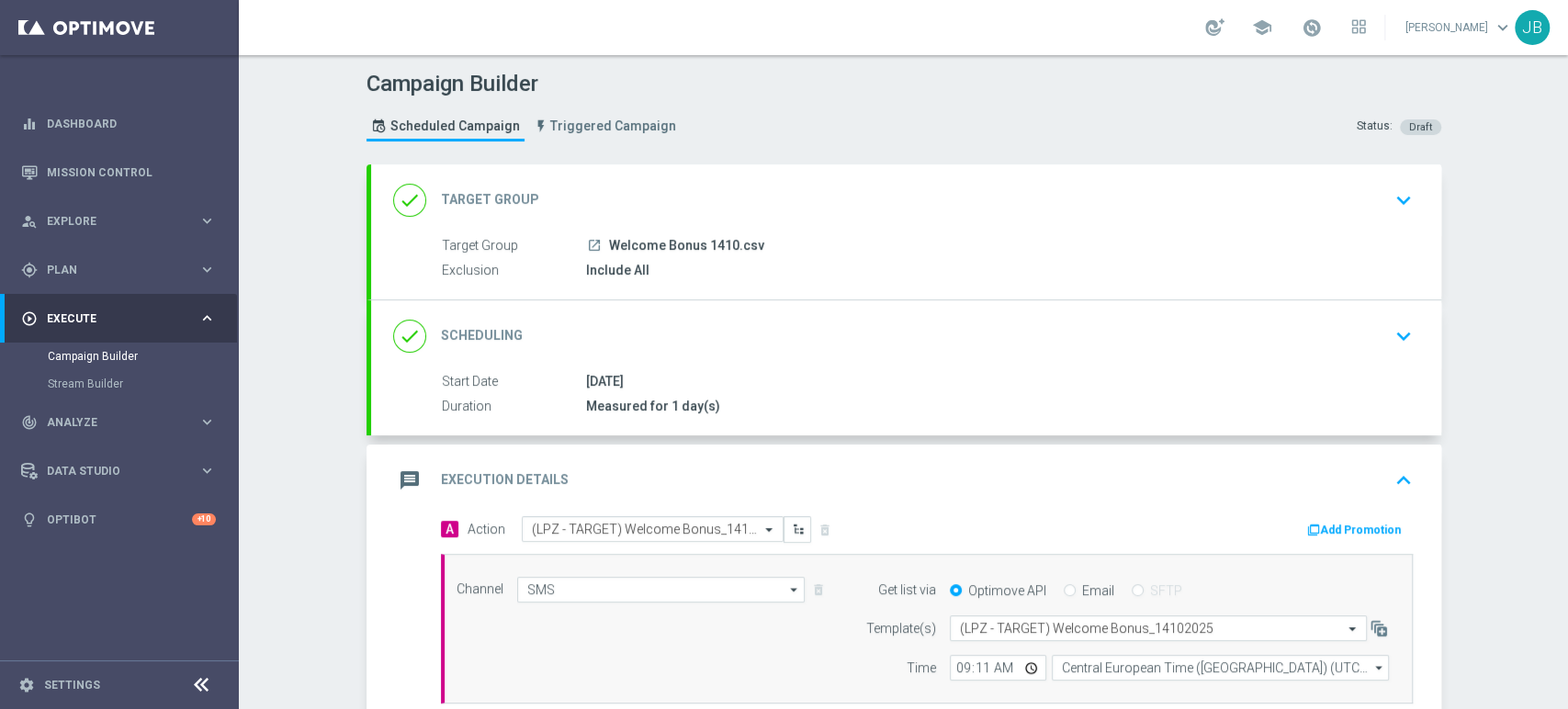
click at [1401, 187] on icon "keyboard_arrow_down" at bounding box center [1403, 199] width 27 height 27
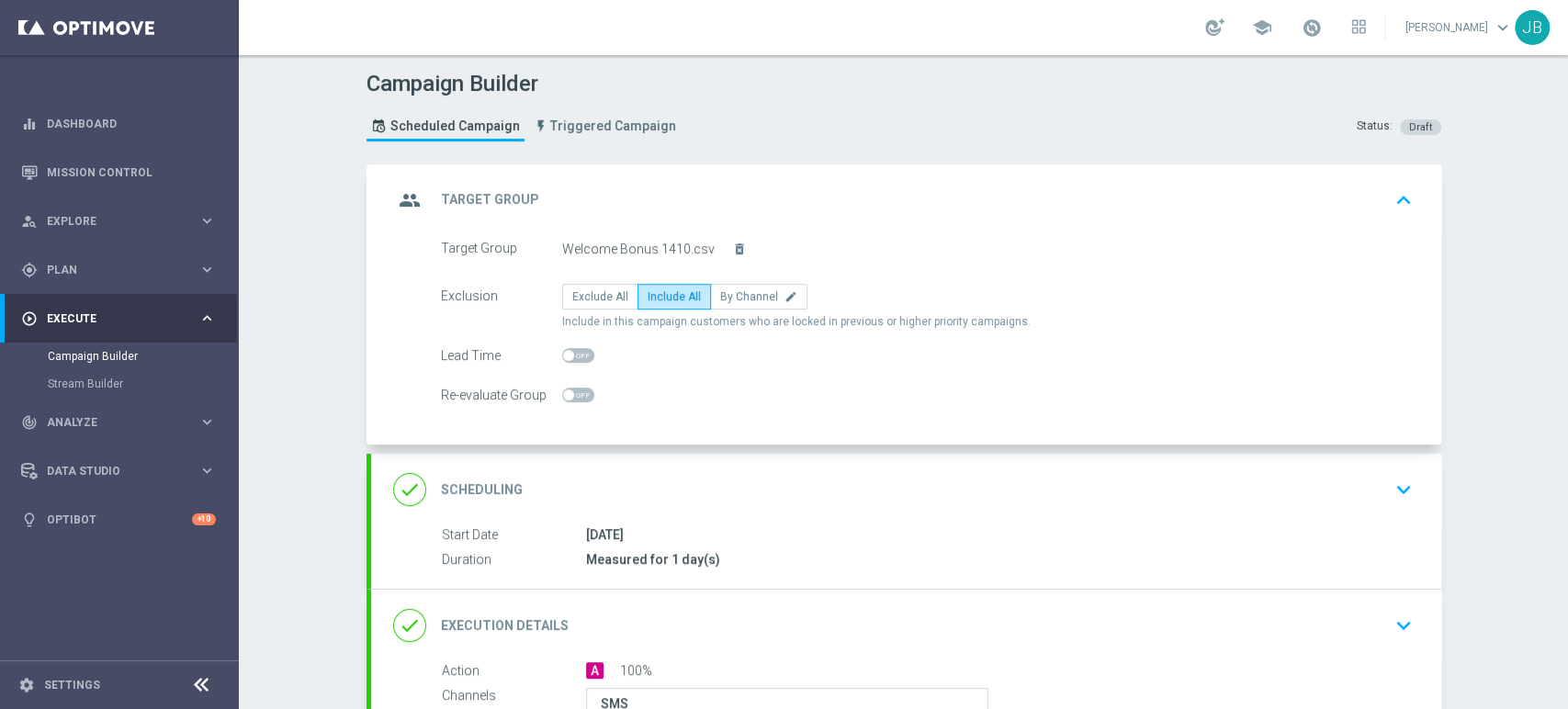
scroll to position [130, 0]
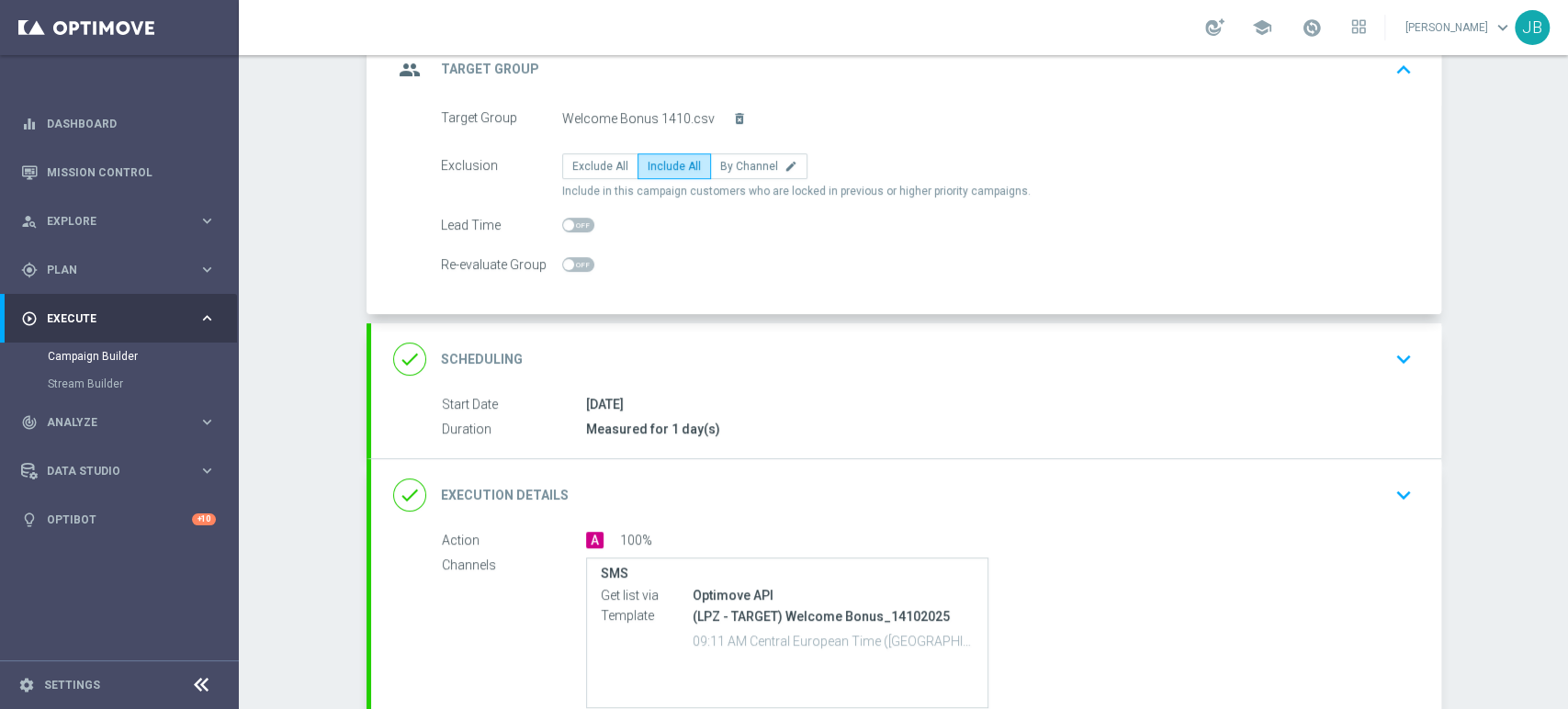
click at [1362, 365] on div "done Scheduling keyboard_arrow_down" at bounding box center [906, 359] width 1026 height 35
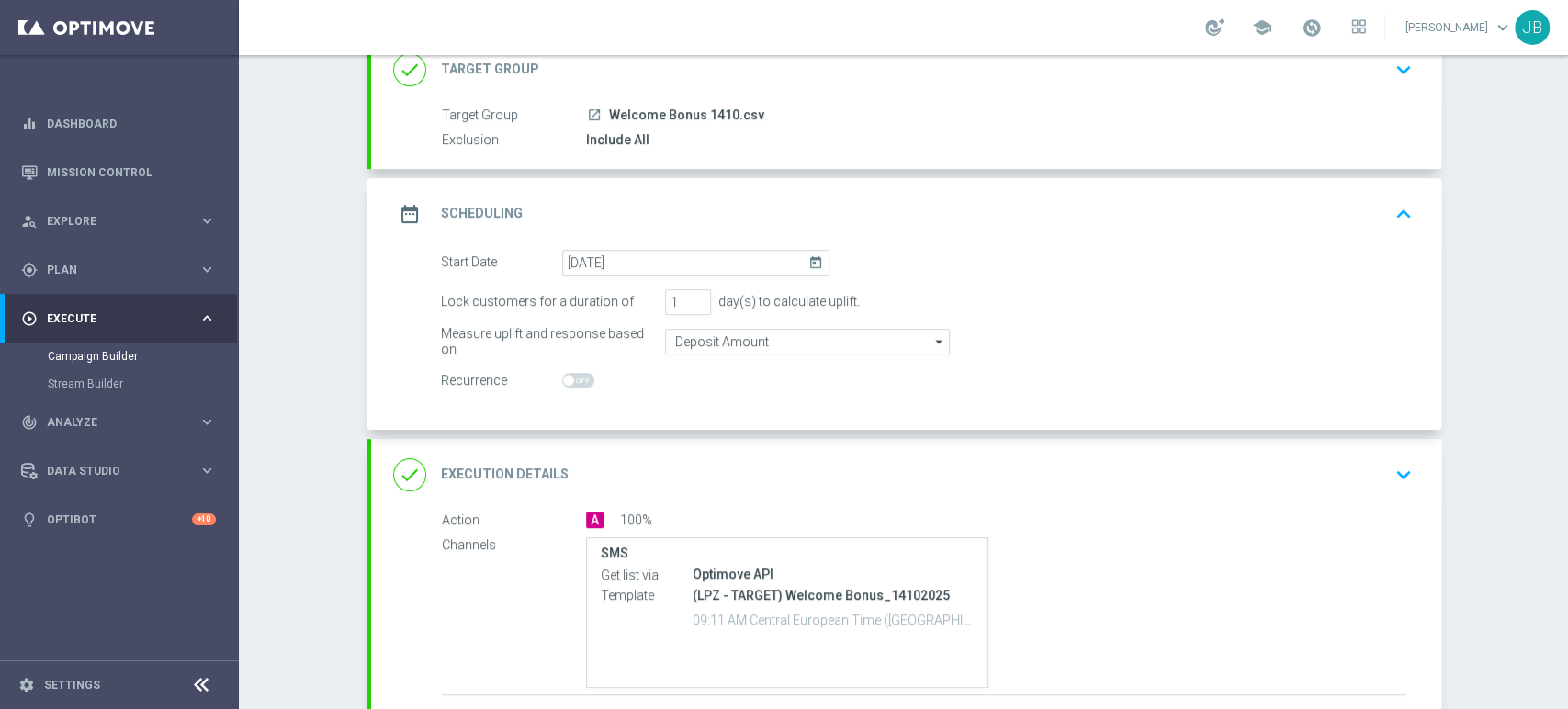
scroll to position [224, 0]
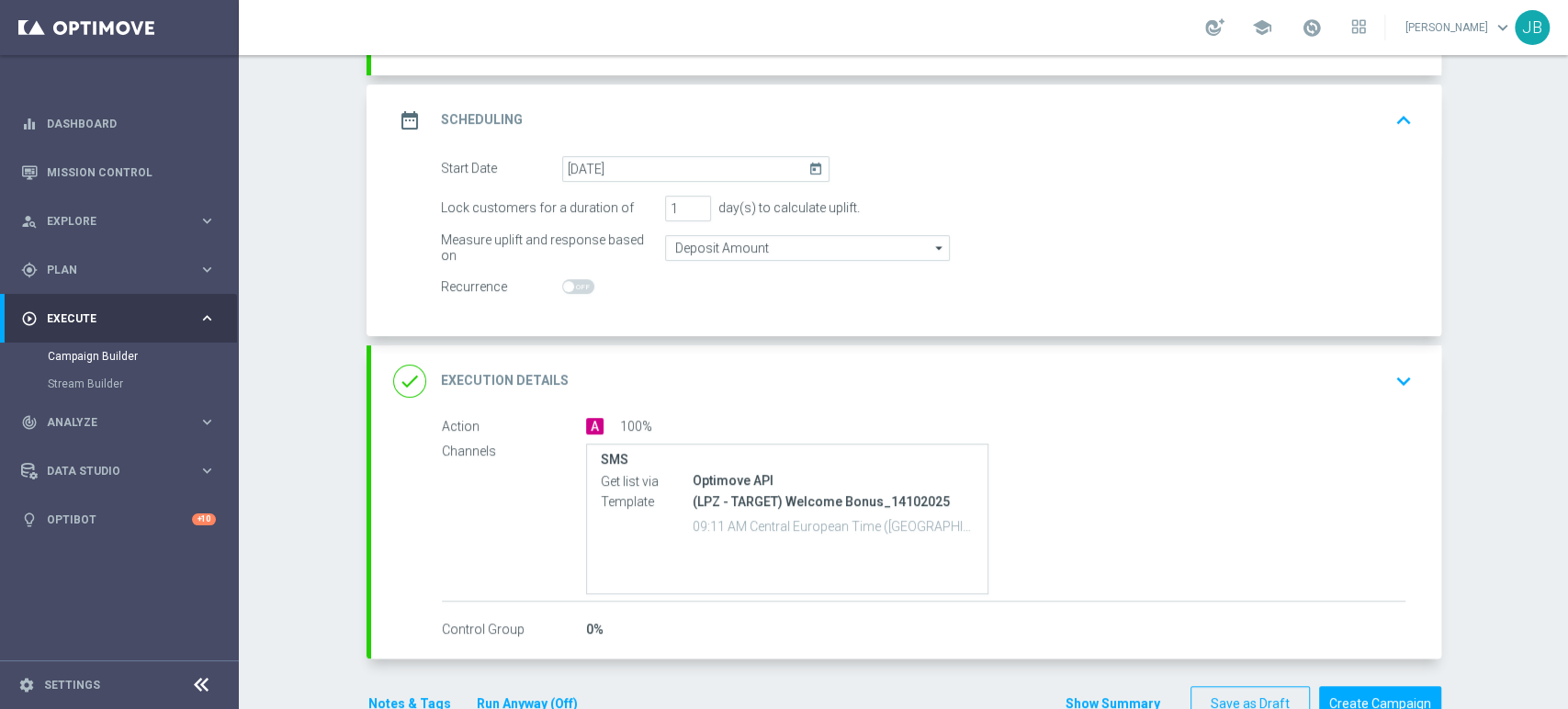
click at [1351, 380] on div "done Execution Details keyboard_arrow_down" at bounding box center [906, 381] width 1026 height 35
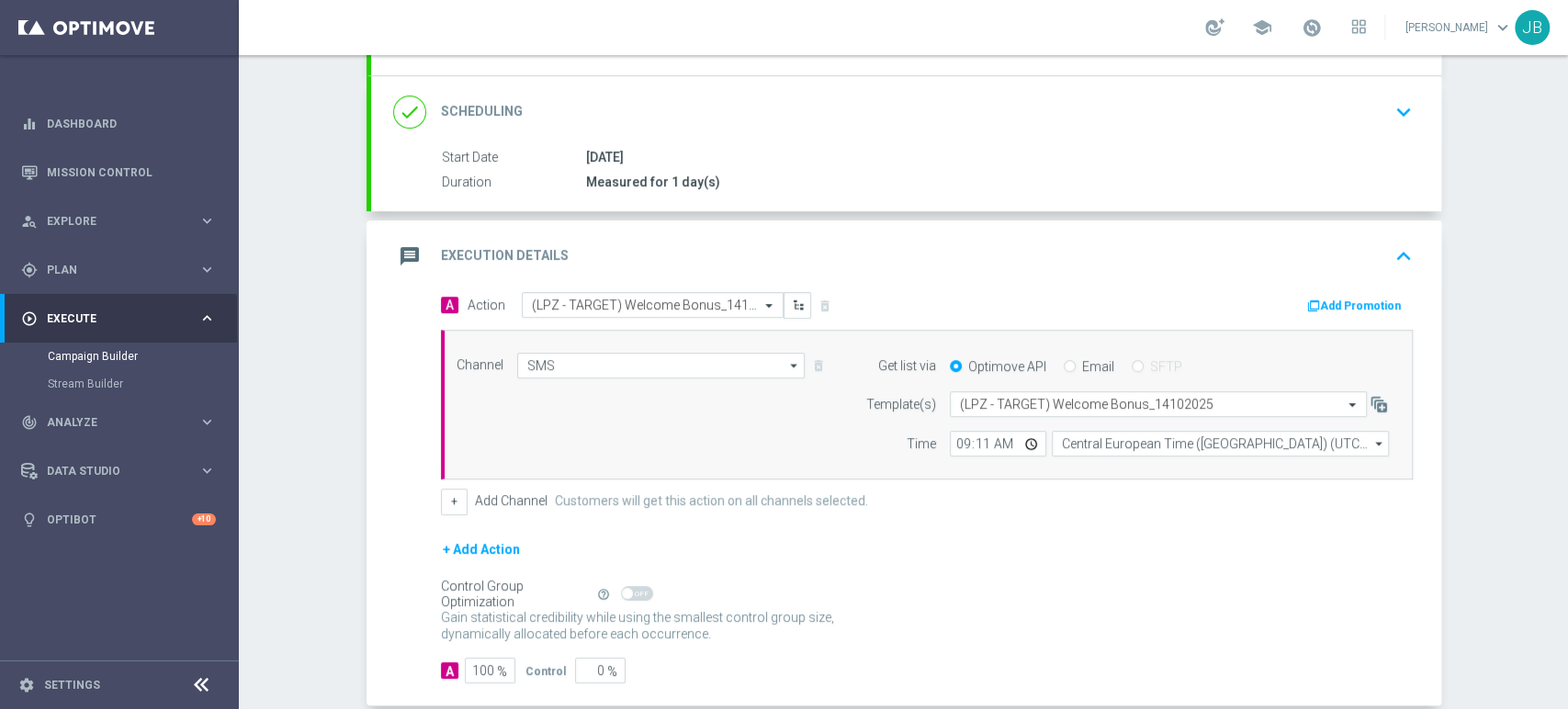
click at [1566, 137] on div "Campaign Builder Scheduled Campaign Triggered Campaign Status: Draft done Targe…" at bounding box center [904, 382] width 1329 height 654
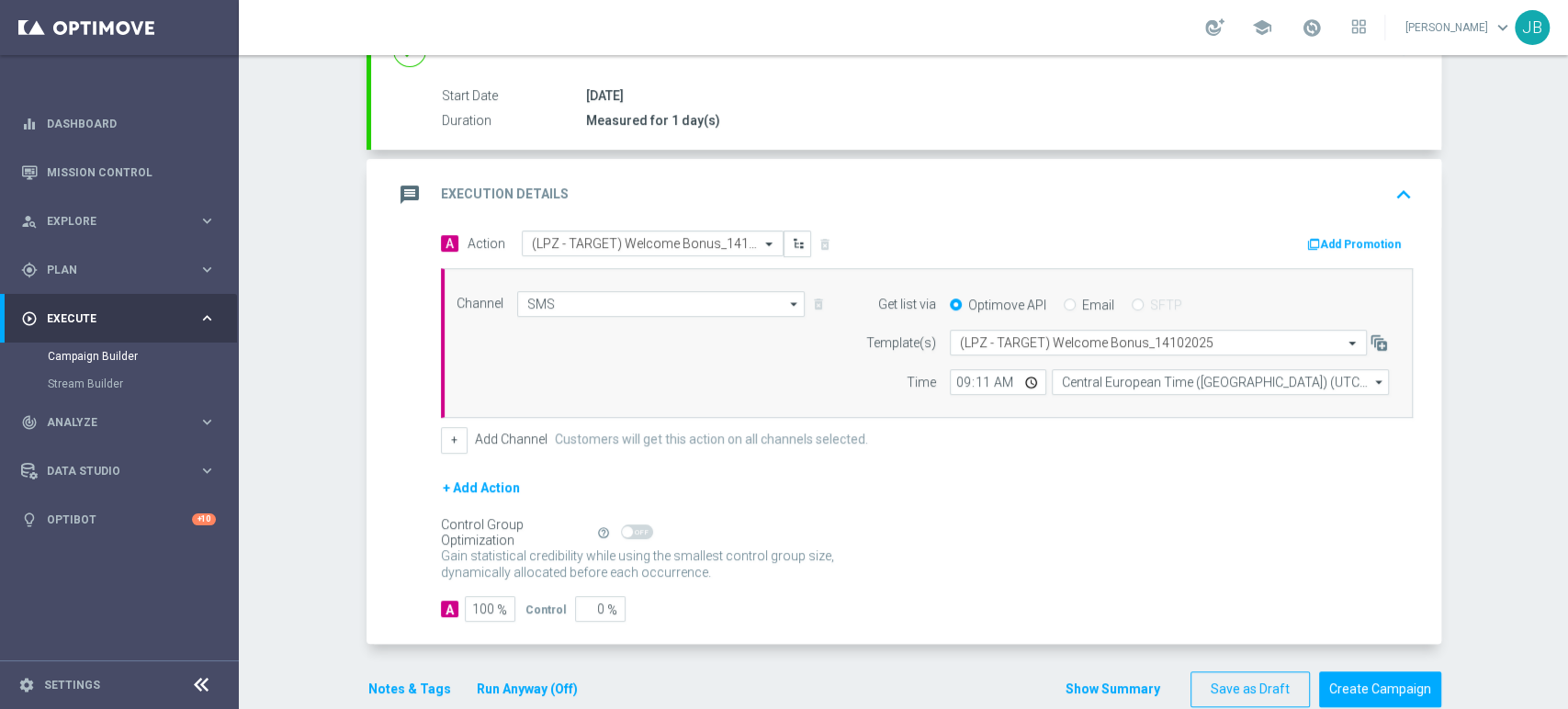
scroll to position [317, 0]
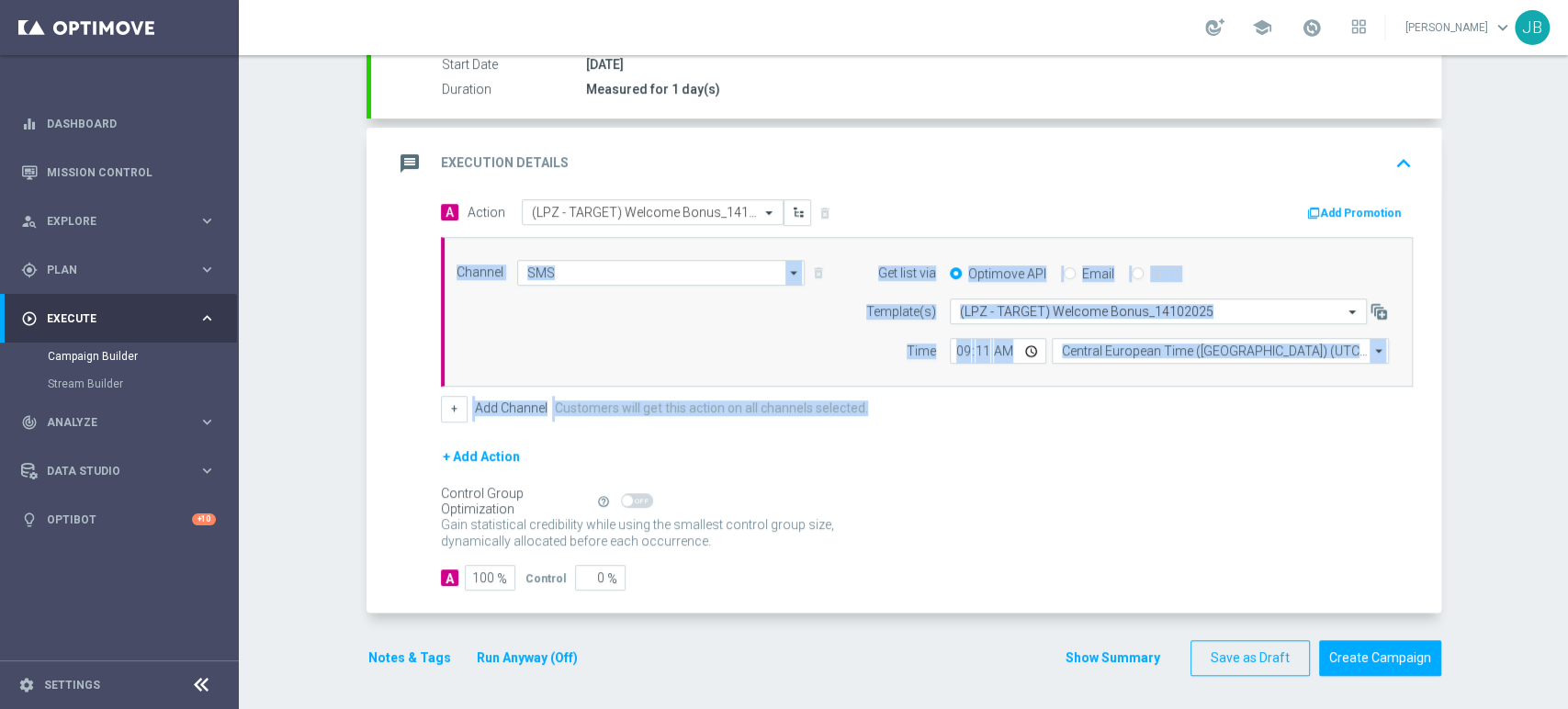
drag, startPoint x: 1566, startPoint y: 373, endPoint x: 1566, endPoint y: 454, distance: 81.0
click at [1566, 454] on div "Campaign Builder Scheduled Campaign Triggered Campaign Status: Draft done Targe…" at bounding box center [904, 382] width 1329 height 654
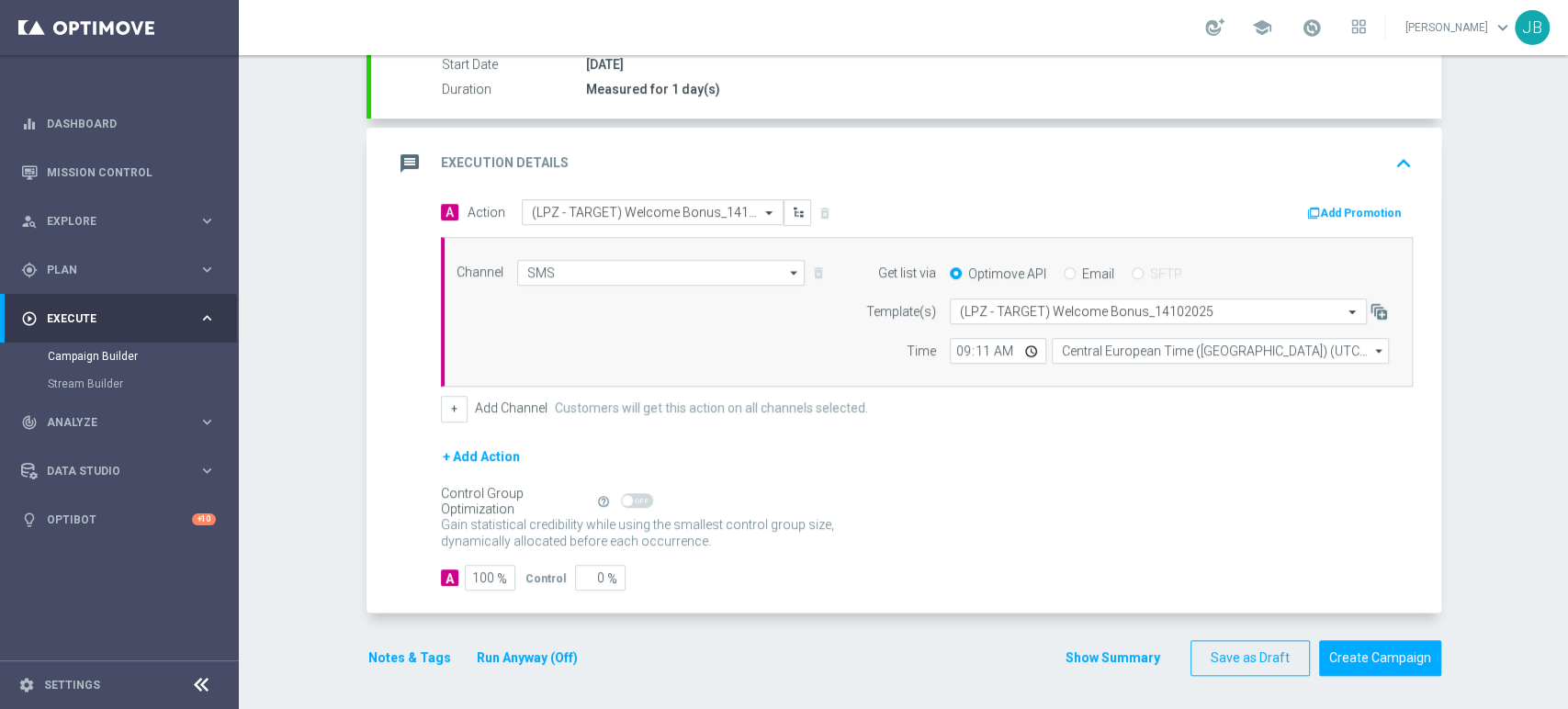
click at [1428, 521] on div "A Action Select action (LPZ - TARGET) Welcome Bonus_14102025 delete_forever Add…" at bounding box center [906, 406] width 1070 height 413
click at [1377, 645] on button "Create Campaign" at bounding box center [1380, 658] width 122 height 36
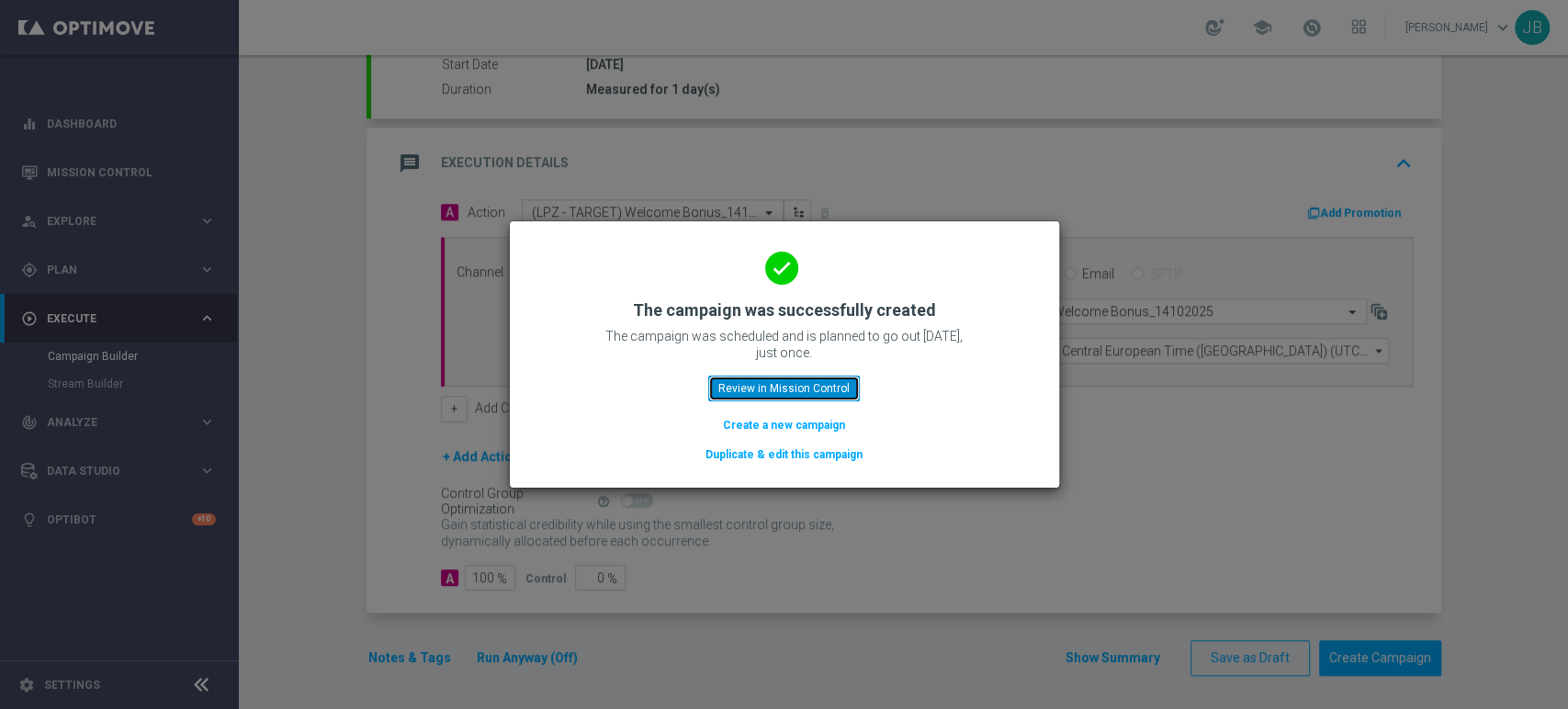
click at [762, 392] on button "Review in Mission Control" at bounding box center [784, 388] width 151 height 26
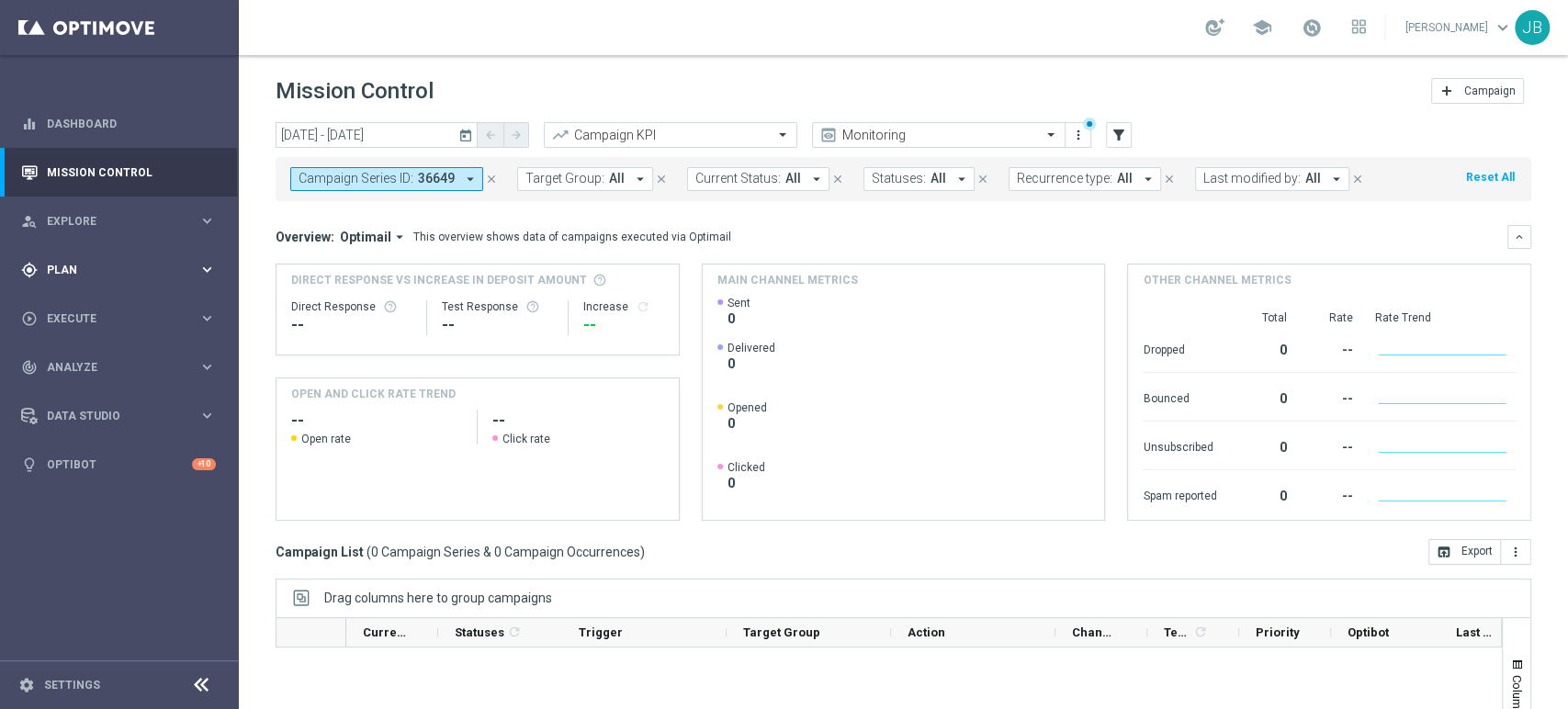
click at [111, 262] on div "gps_fixed Plan" at bounding box center [110, 269] width 178 height 16
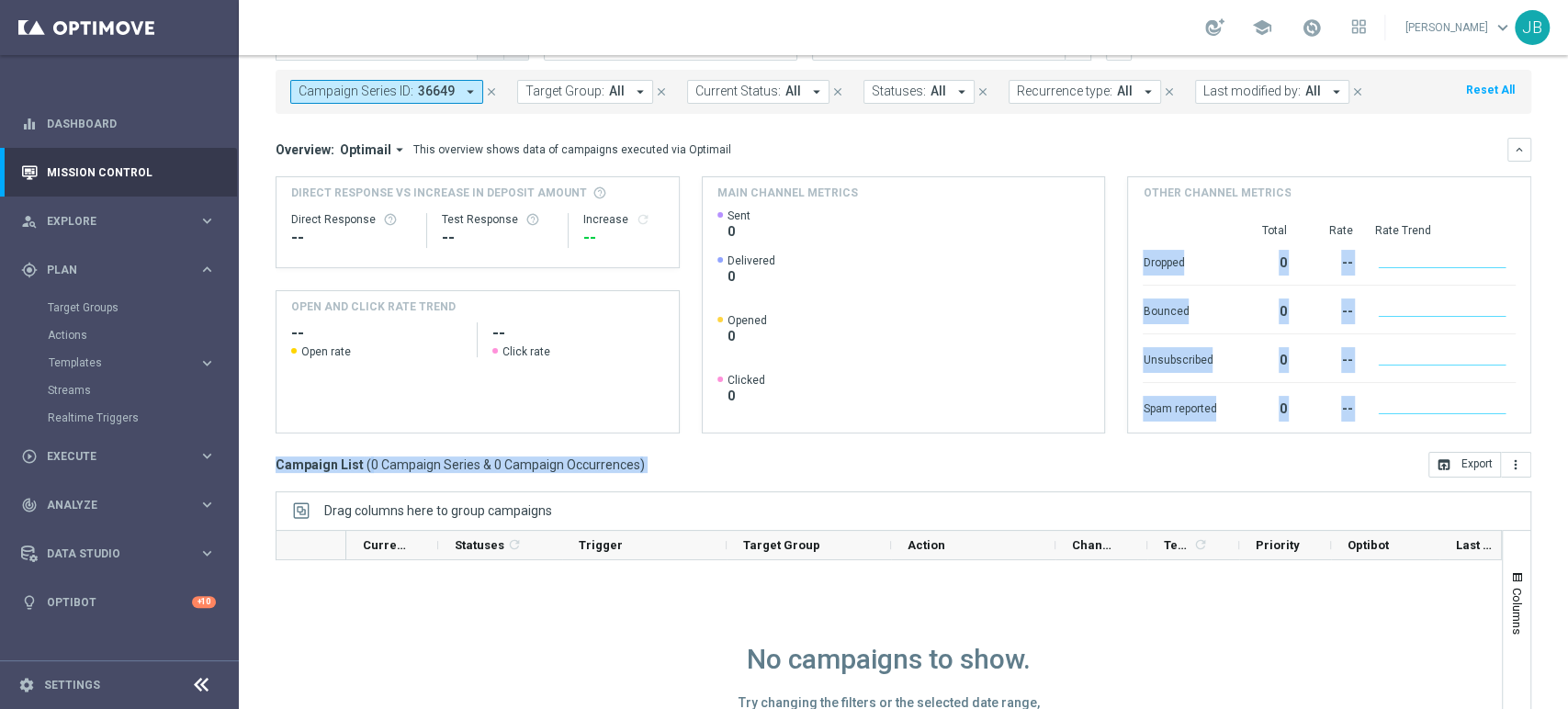
scroll to position [208, 0]
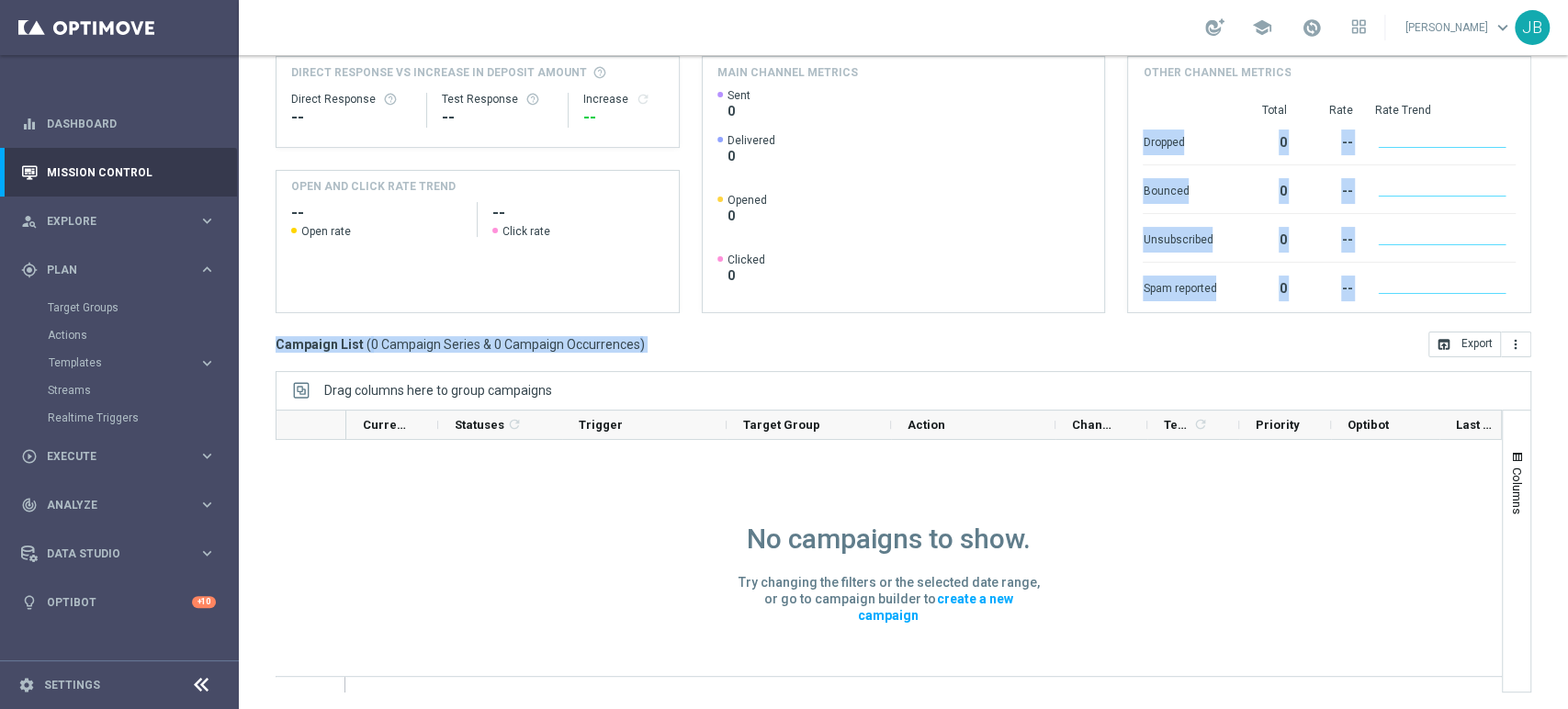
drag, startPoint x: 1566, startPoint y: 315, endPoint x: 1566, endPoint y: 477, distance: 162.0
click at [1566, 477] on div "Mission Control add Campaign today 14 Oct 2025 - 14 Oct 2025 arrow_back arrow_f…" at bounding box center [904, 382] width 1329 height 654
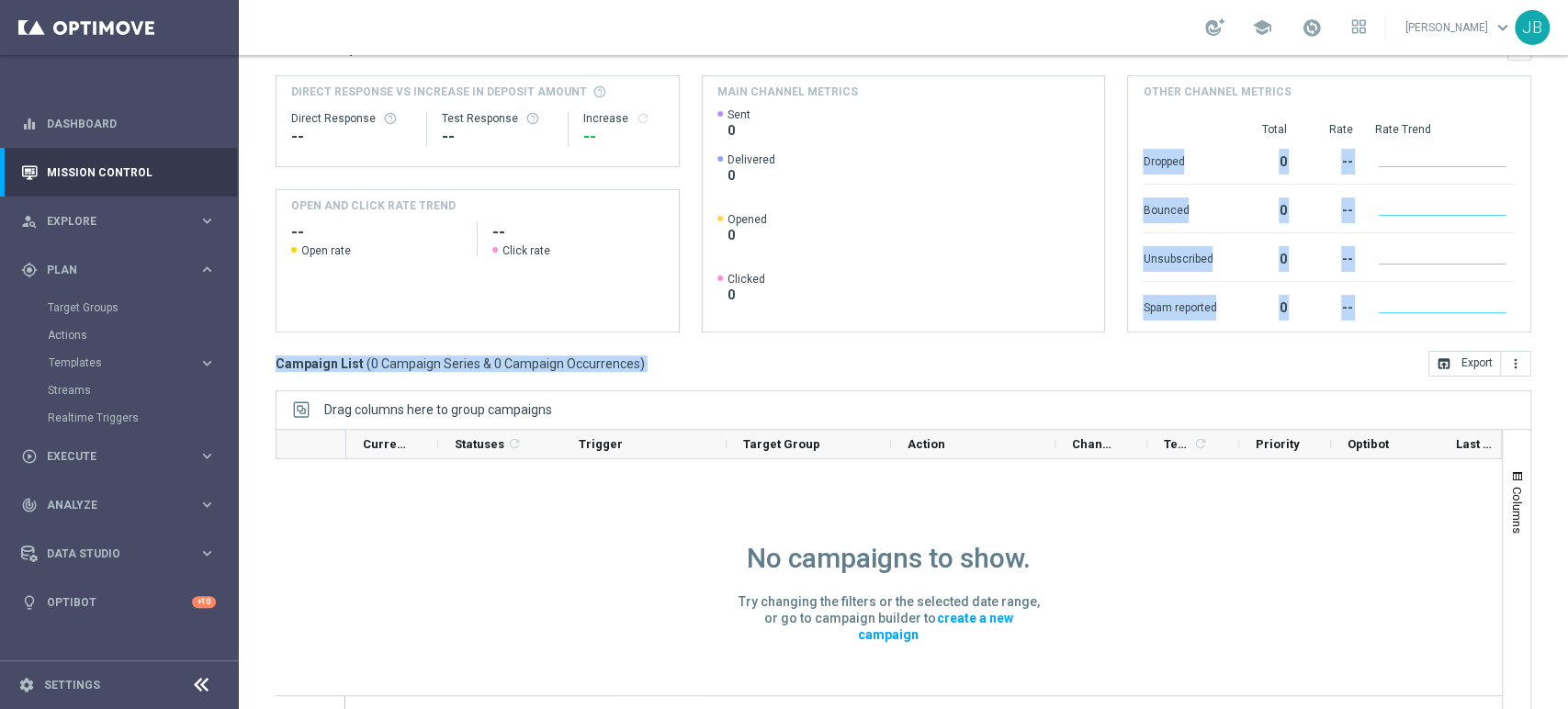
scroll to position [0, 0]
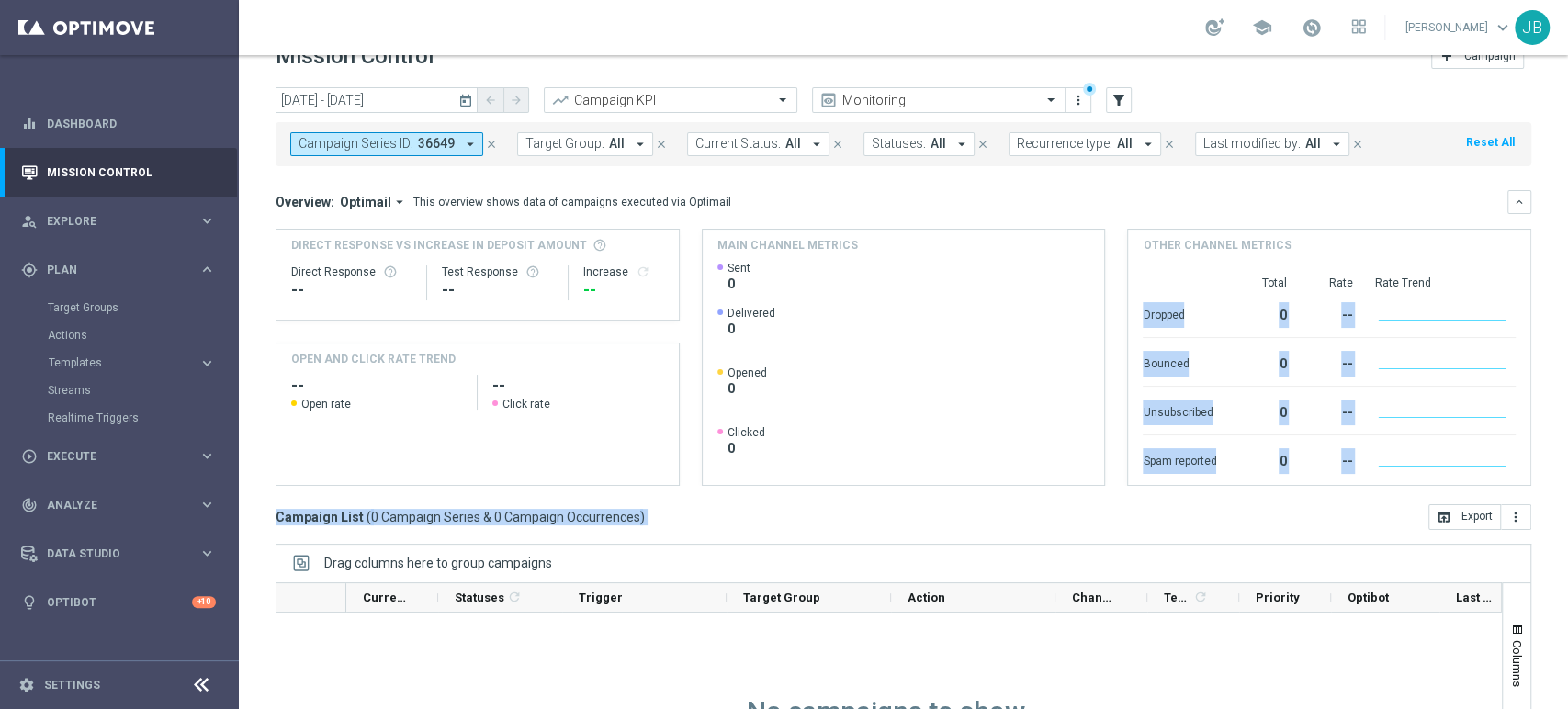
click at [1566, 179] on div "Mission Control add Campaign today 14 Oct 2025 - 14 Oct 2025 arrow_back arrow_f…" at bounding box center [904, 382] width 1329 height 654
